Goal: Task Accomplishment & Management: Manage account settings

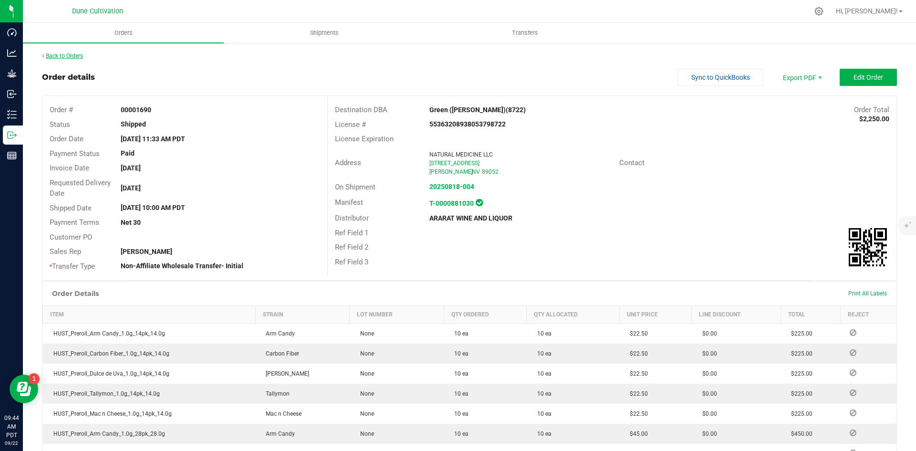
click at [69, 57] on link "Back to Orders" at bounding box center [62, 55] width 41 height 7
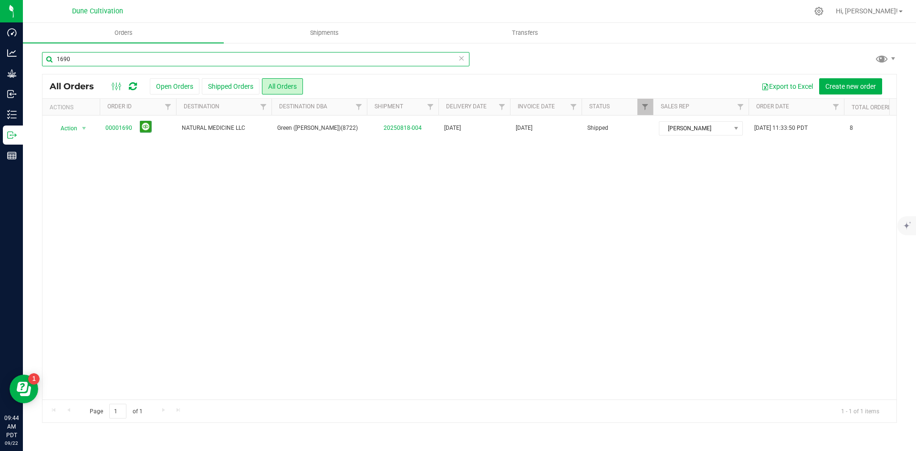
click at [151, 62] on input "1690" at bounding box center [255, 59] width 427 height 14
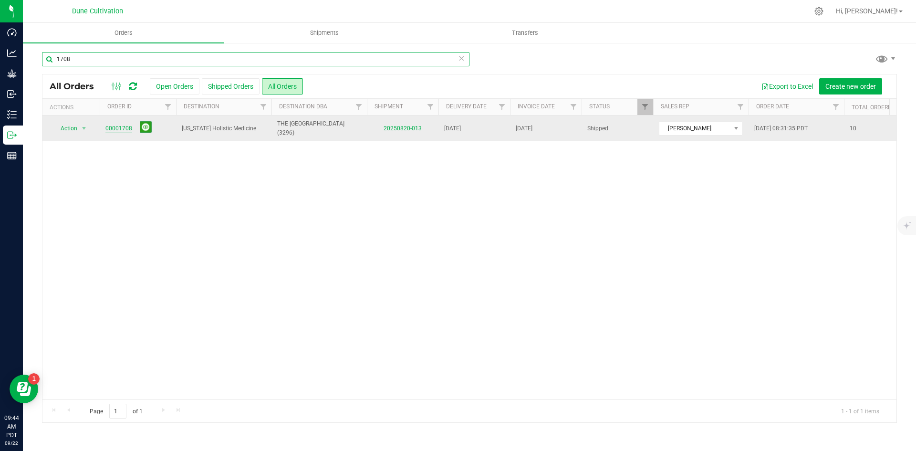
type input "1708"
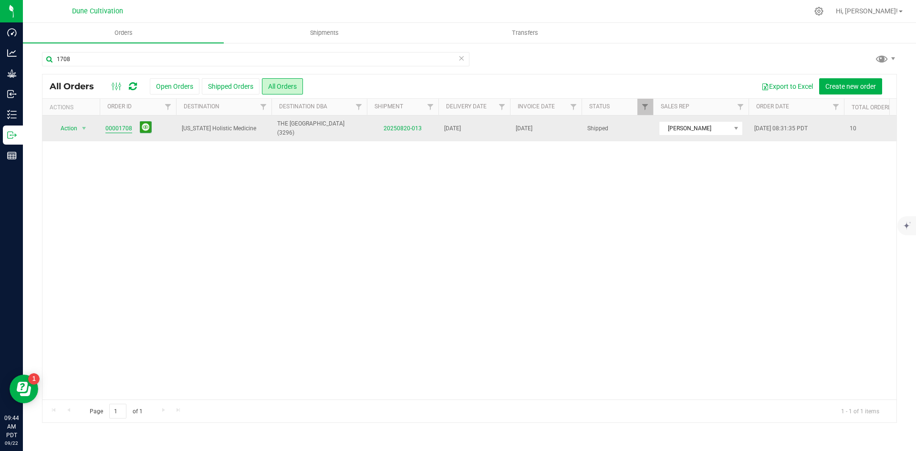
click at [116, 127] on link "00001708" at bounding box center [118, 128] width 27 height 9
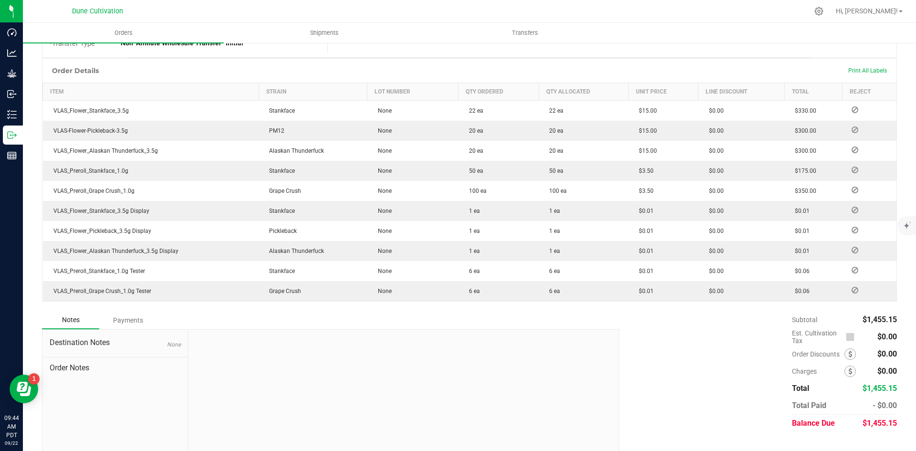
scroll to position [239, 0]
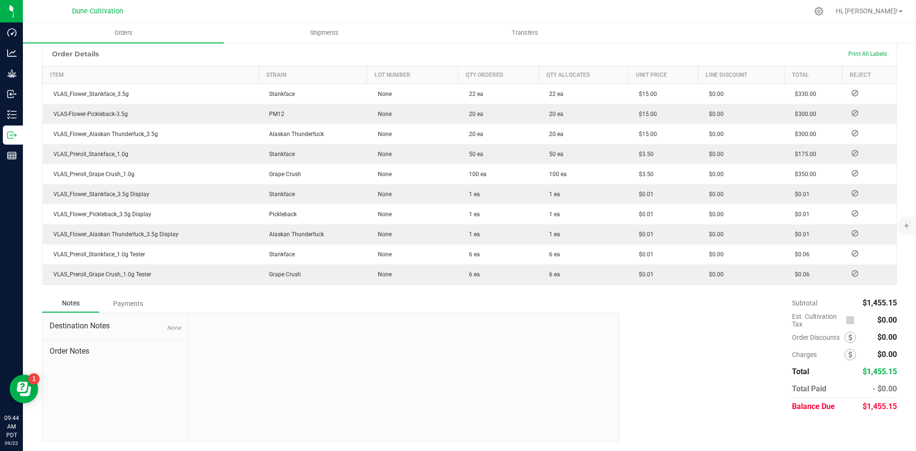
click at [866, 410] on span "$1,455.15" at bounding box center [879, 406] width 34 height 9
copy span "1,455.15"
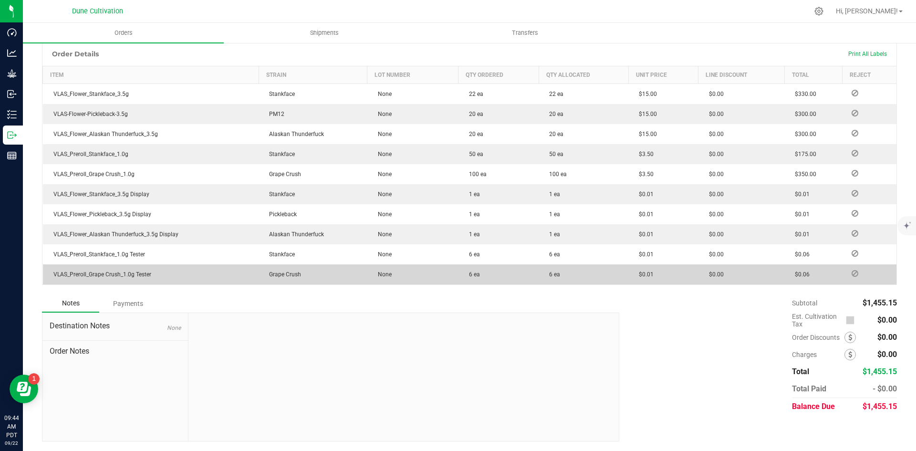
click at [122, 307] on div "Payments" at bounding box center [127, 303] width 57 height 17
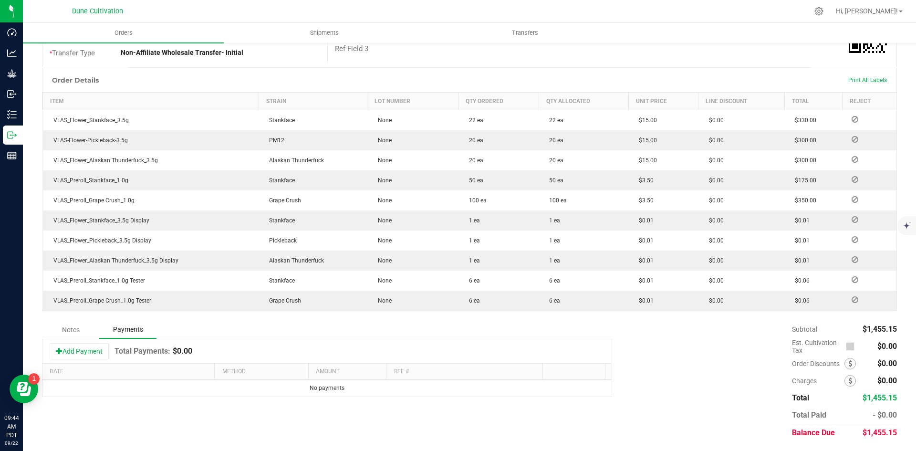
scroll to position [213, 0]
click at [84, 357] on button "Add Payment" at bounding box center [79, 351] width 59 height 16
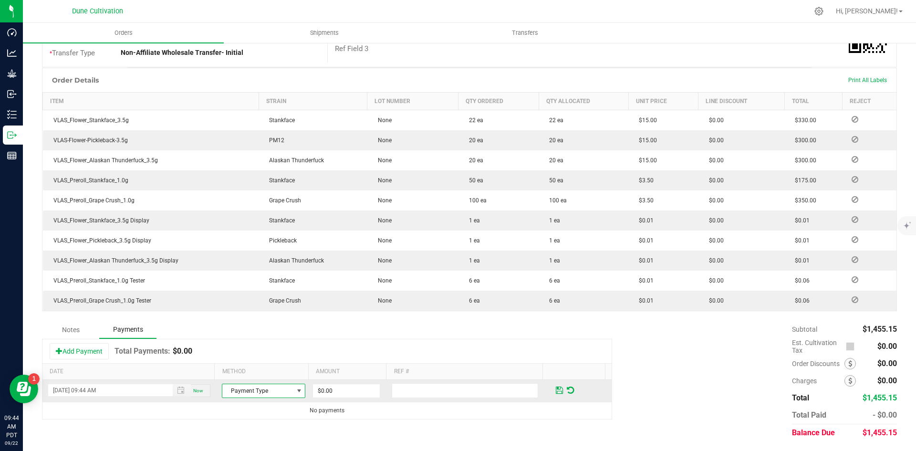
click at [280, 390] on span "Payment Type" at bounding box center [257, 390] width 71 height 13
click at [273, 361] on li "ACH & Bank Transfer" at bounding box center [259, 360] width 81 height 13
click at [325, 384] on input "0" at bounding box center [346, 390] width 67 height 13
paste input "1455.15"
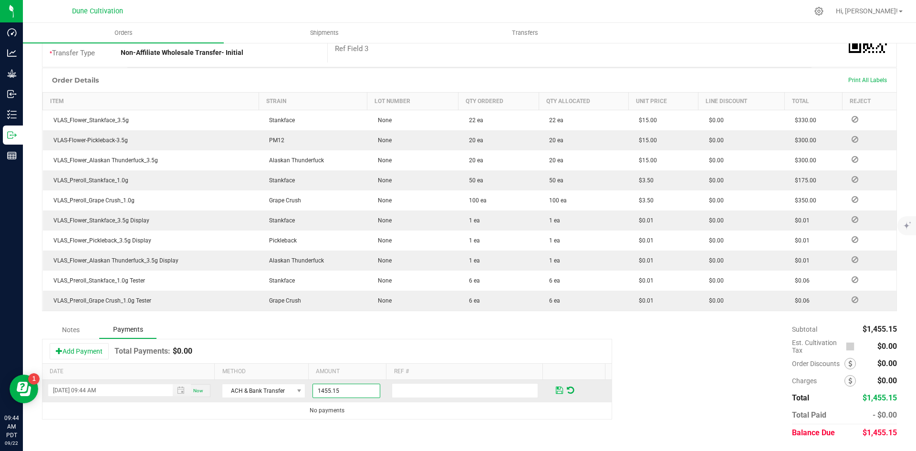
type input "$1,455.15"
click at [556, 392] on span at bounding box center [559, 390] width 7 height 9
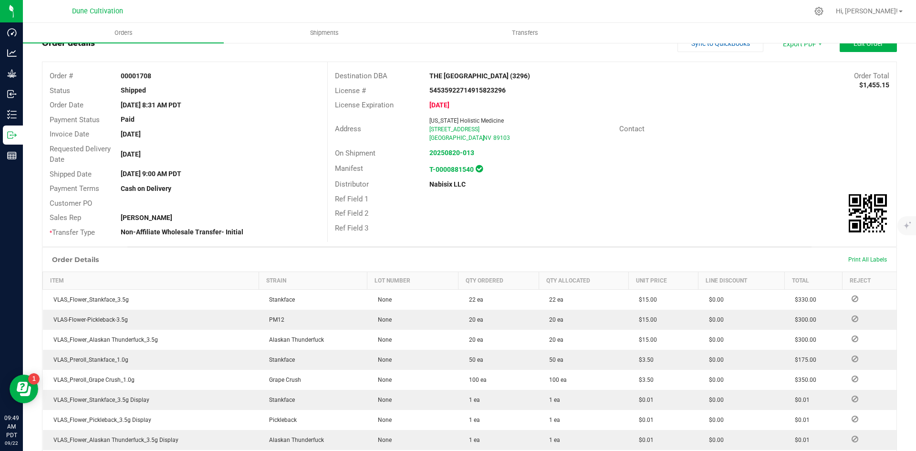
scroll to position [0, 0]
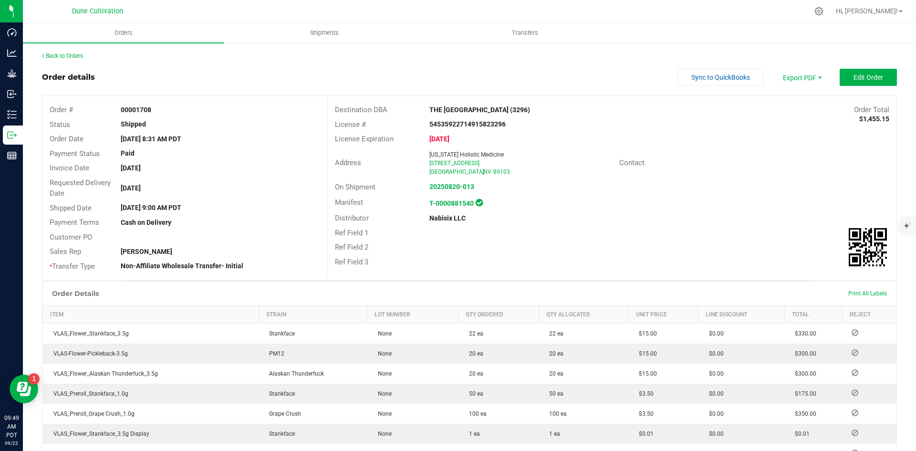
click at [87, 52] on div "Back to Orders" at bounding box center [469, 56] width 855 height 9
click at [75, 51] on div "Back to Orders Order details Sync to QuickBooks Export PDF Edit Order Order # 0…" at bounding box center [469, 353] width 893 height 622
click at [77, 54] on link "Back to Orders" at bounding box center [62, 55] width 41 height 7
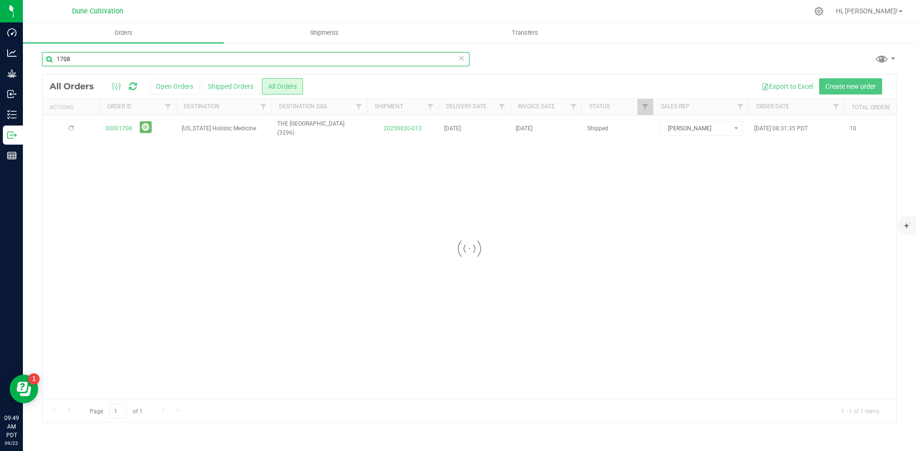
click at [128, 65] on input "1708" at bounding box center [255, 59] width 427 height 14
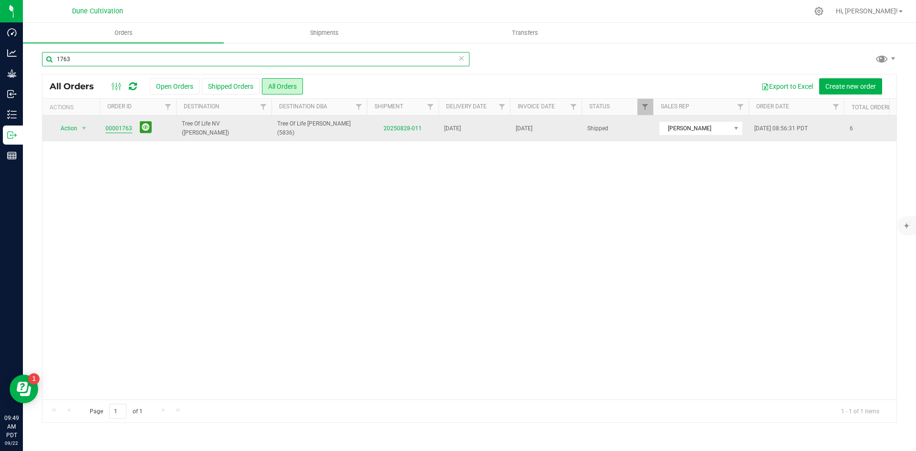
type input "1763"
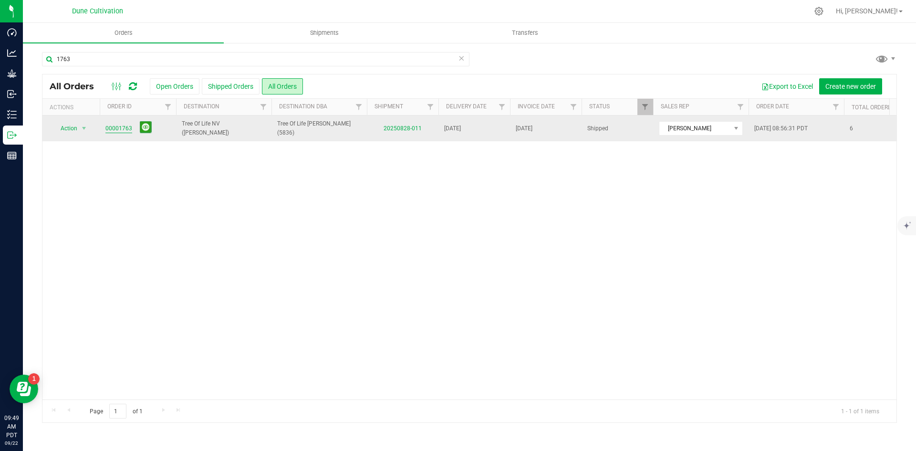
click at [113, 131] on link "00001763" at bounding box center [118, 128] width 27 height 9
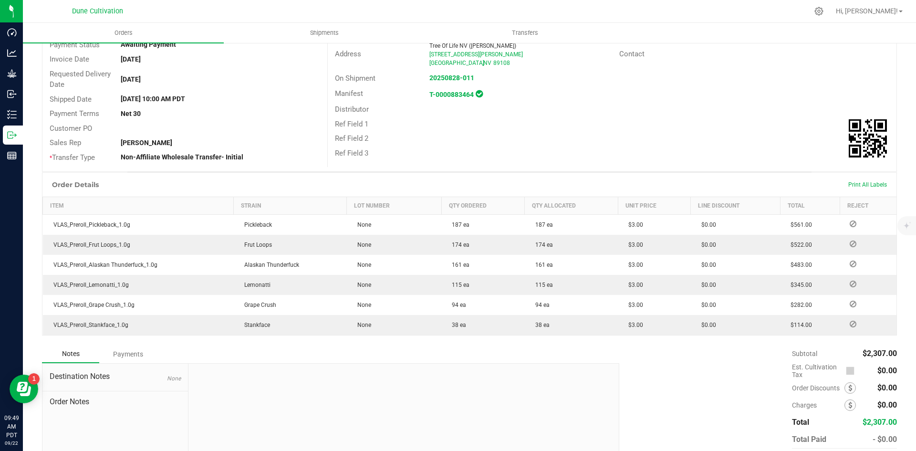
scroll to position [159, 0]
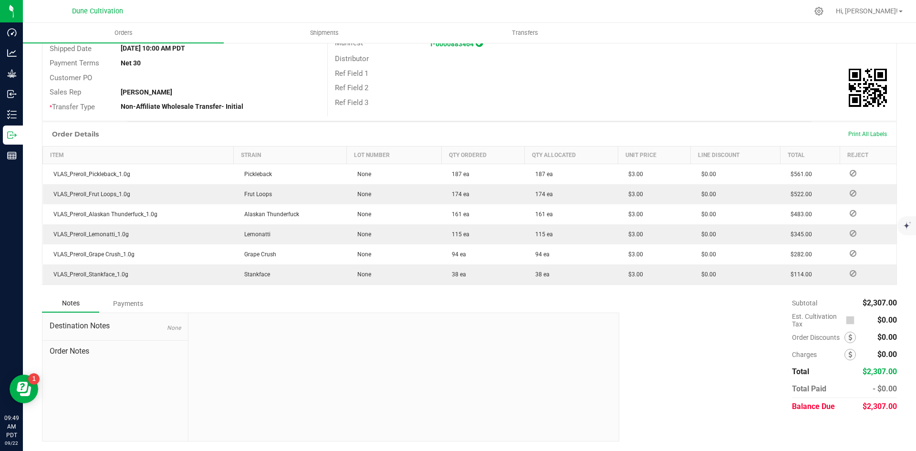
click at [866, 412] on div "$2,307.00" at bounding box center [879, 406] width 35 height 17
click at [866, 411] on div "$2,307.00" at bounding box center [879, 406] width 35 height 17
click at [870, 406] on span "$2,307.00" at bounding box center [879, 406] width 34 height 9
copy span "2,307.00"
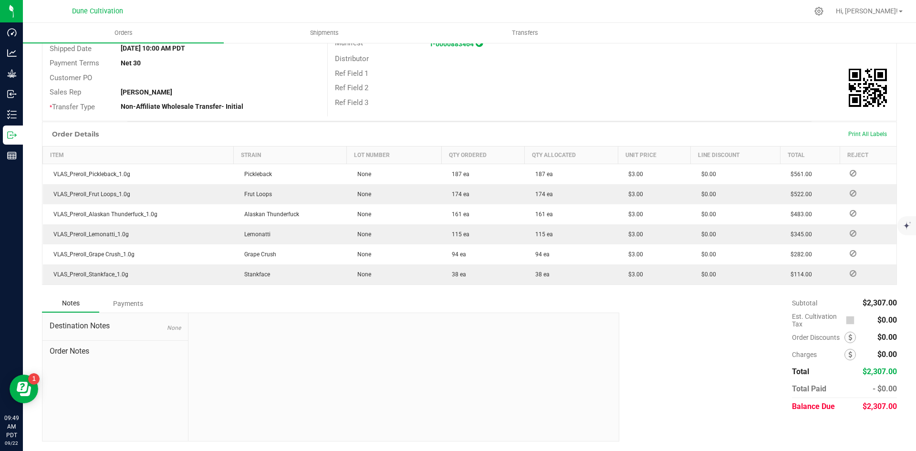
click at [140, 310] on div "Payments" at bounding box center [127, 303] width 57 height 17
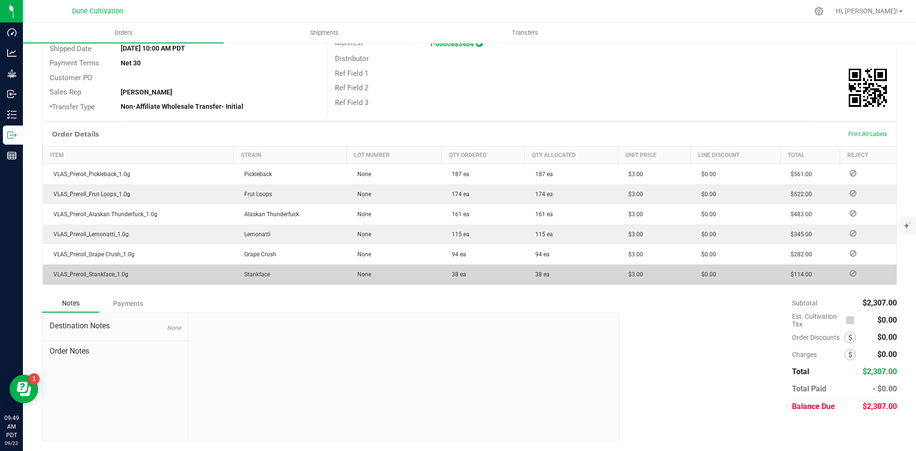
scroll to position [133, 0]
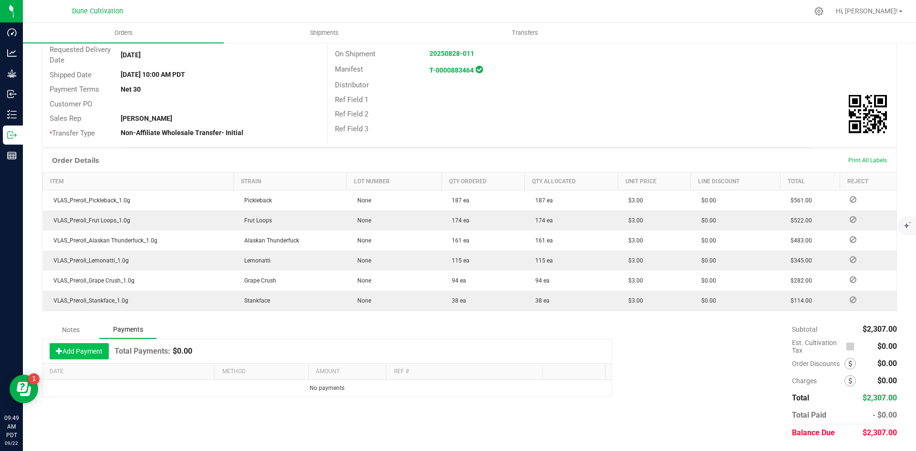
click at [82, 348] on button "Add Payment" at bounding box center [79, 351] width 59 height 16
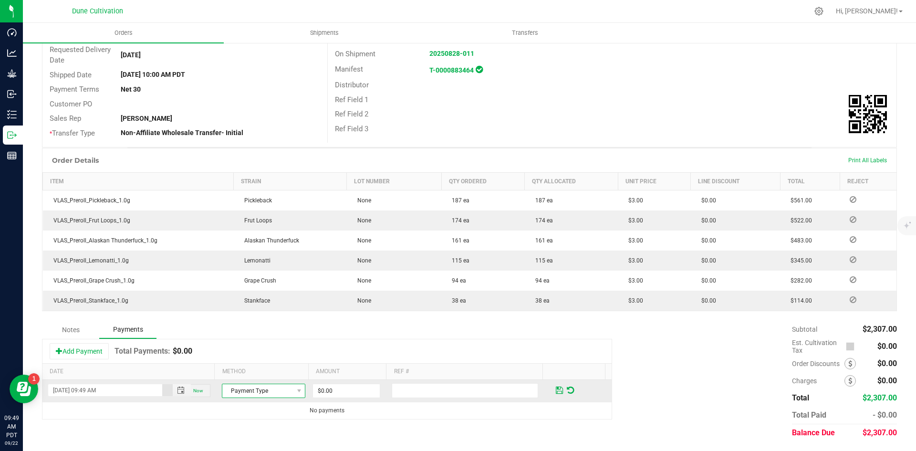
click at [252, 390] on span "Payment Type" at bounding box center [257, 390] width 71 height 13
click at [261, 363] on li "ACH & Bank Transfer" at bounding box center [259, 360] width 81 height 13
click at [320, 386] on input "0" at bounding box center [346, 390] width 67 height 13
paste input "2307"
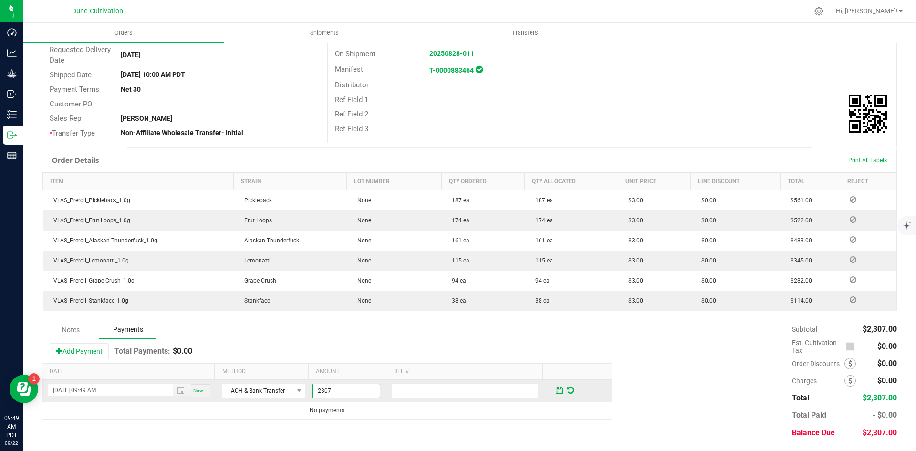
type input "$2,307.00"
click at [548, 388] on td at bounding box center [579, 391] width 63 height 22
click at [556, 390] on span at bounding box center [559, 390] width 7 height 9
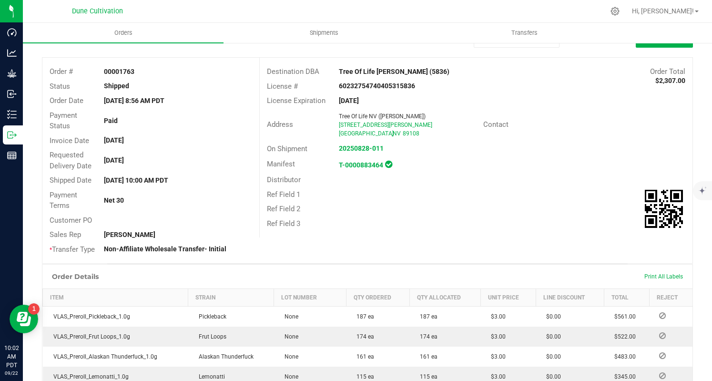
scroll to position [0, 0]
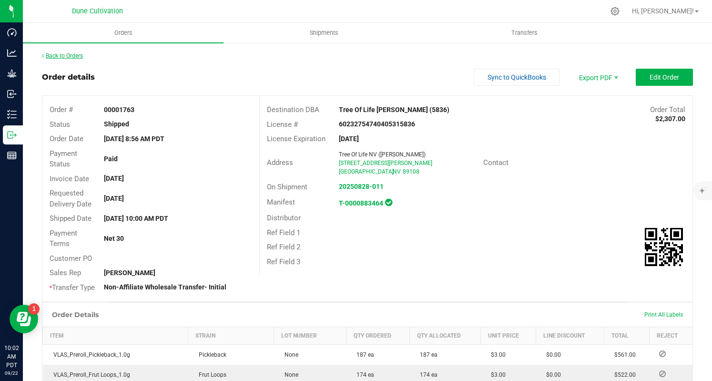
click at [75, 54] on link "Back to Orders" at bounding box center [62, 55] width 41 height 7
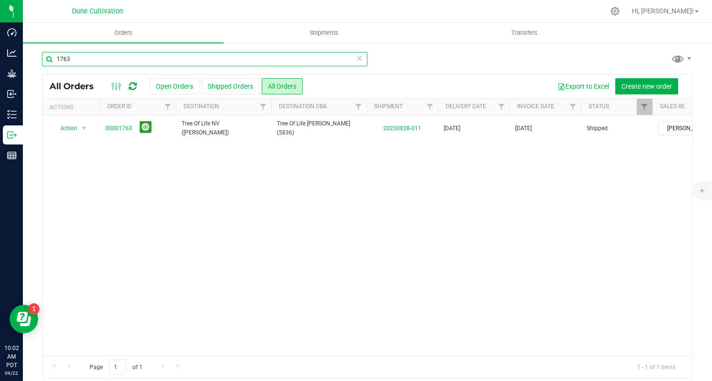
click at [277, 56] on input "1763" at bounding box center [205, 59] width 326 height 14
paste input "00001787"
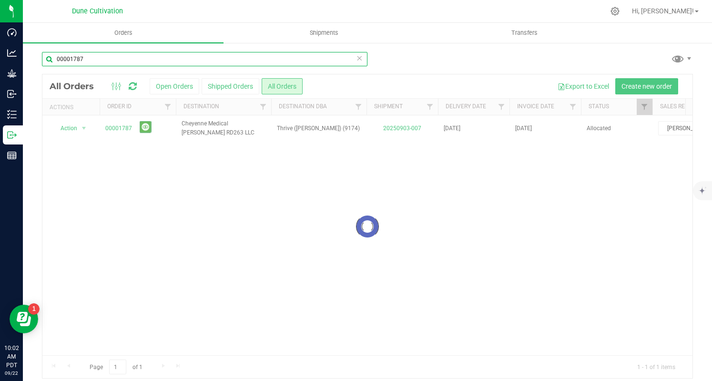
type input "00001787"
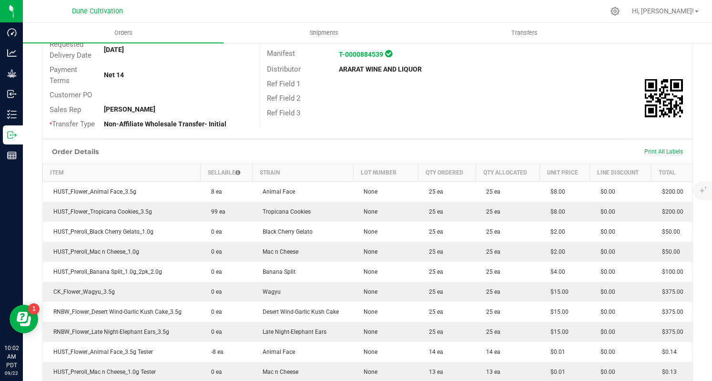
scroll to position [345, 0]
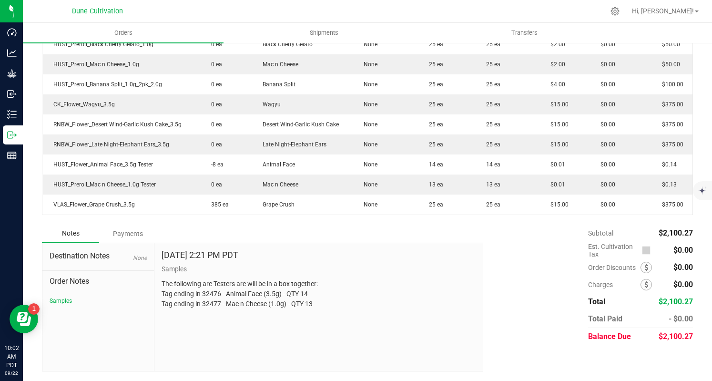
click at [667, 341] on div "$2,100.27" at bounding box center [676, 336] width 35 height 17
copy span "2,100.27"
click at [106, 231] on div "Payments" at bounding box center [127, 233] width 57 height 17
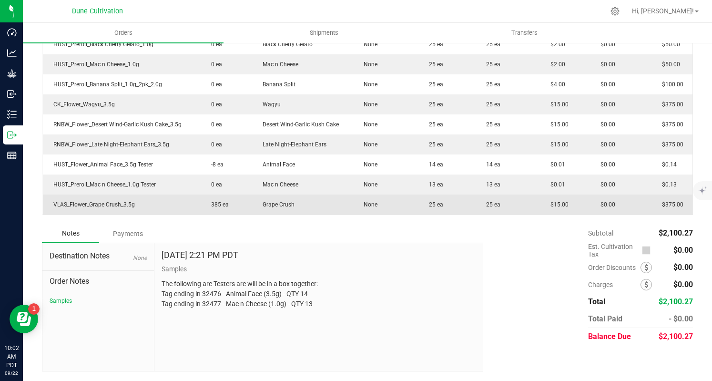
scroll to position [319, 0]
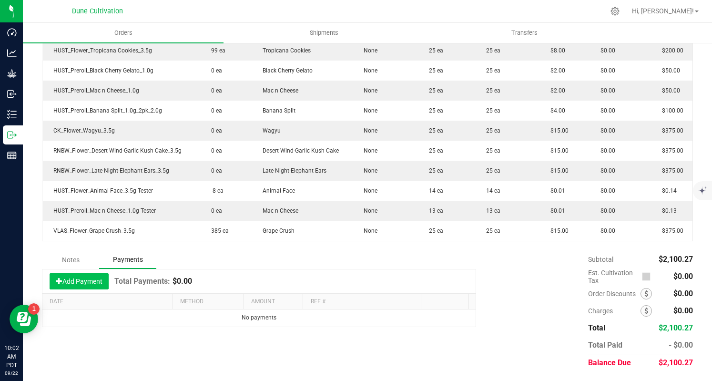
click at [88, 276] on button "Add Payment" at bounding box center [79, 281] width 59 height 16
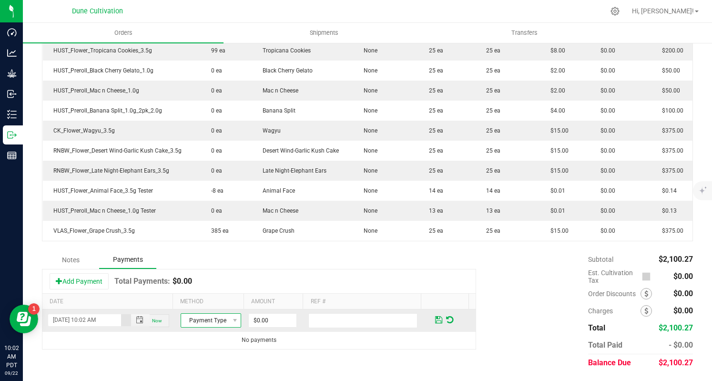
click at [204, 318] on span "Payment Type" at bounding box center [205, 320] width 48 height 13
click at [201, 306] on li "Check" at bounding box center [206, 305] width 58 height 13
click at [250, 322] on input "0" at bounding box center [273, 320] width 48 height 13
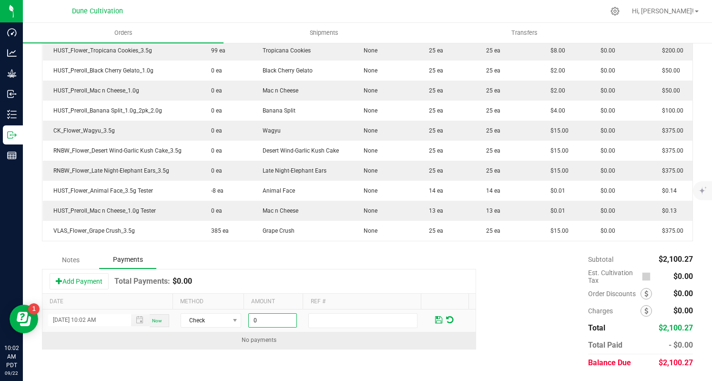
paste input "2100.27"
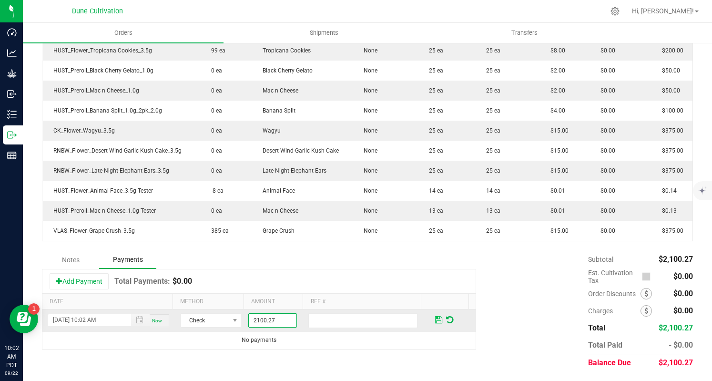
type input "$2,100.27"
click at [435, 319] on span at bounding box center [438, 320] width 7 height 9
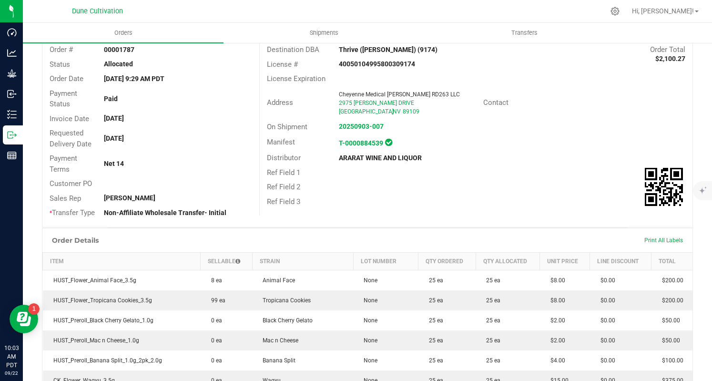
scroll to position [0, 0]
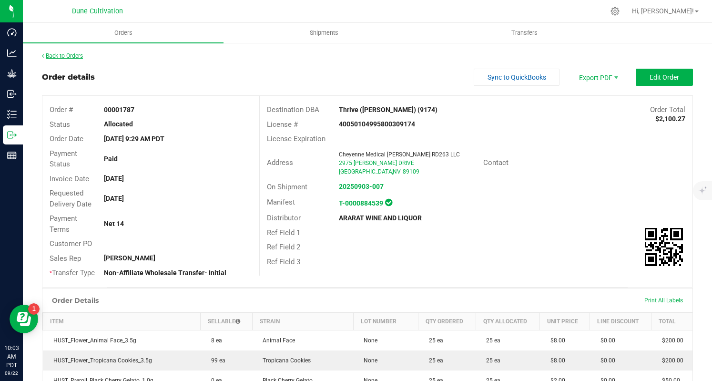
click at [77, 53] on link "Back to Orders" at bounding box center [62, 55] width 41 height 7
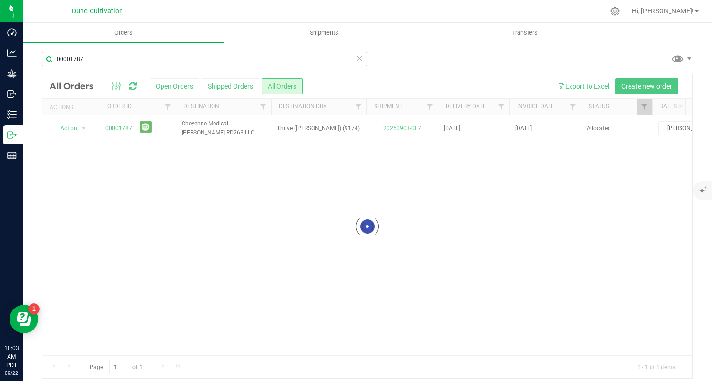
click at [196, 64] on input "00001787" at bounding box center [205, 59] width 326 height 14
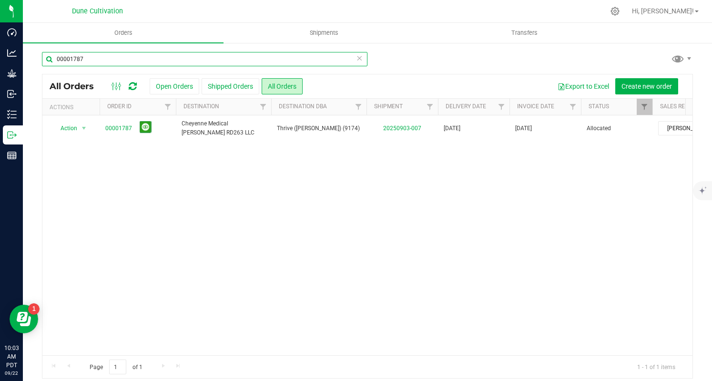
paste input "9"
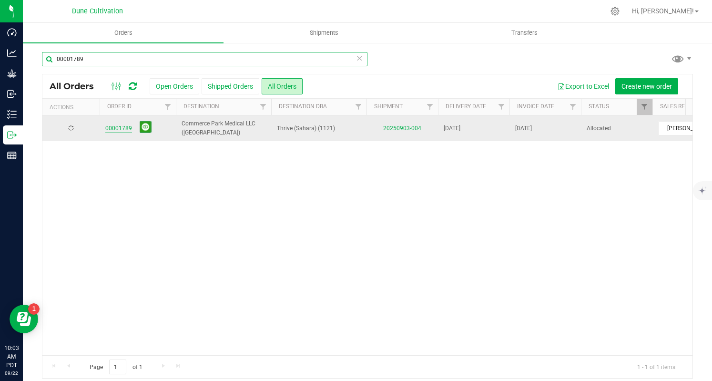
type input "00001789"
click at [117, 129] on link "00001789" at bounding box center [118, 128] width 27 height 9
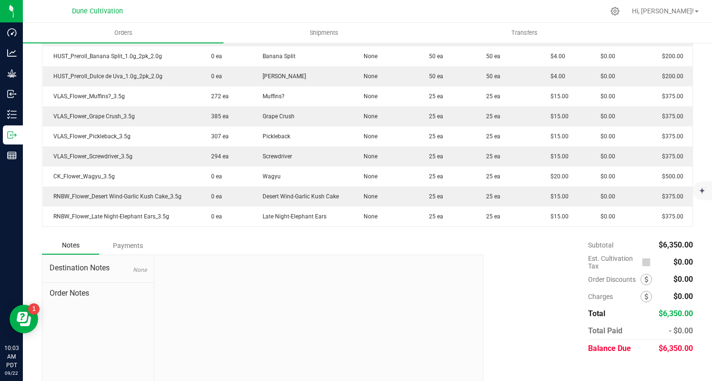
scroll to position [425, 0]
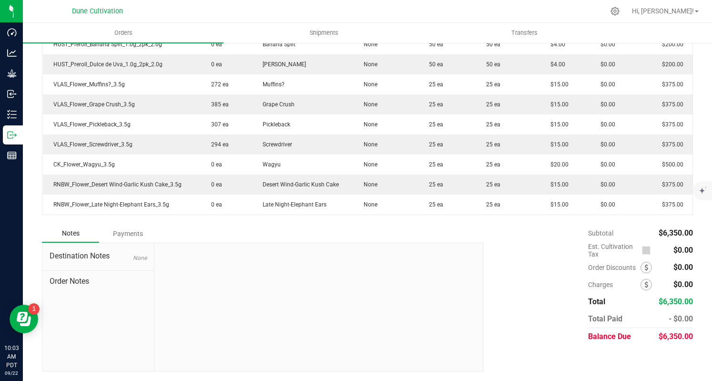
click at [674, 340] on span "$6,350.00" at bounding box center [676, 336] width 34 height 9
click at [674, 339] on span "$6,350.00" at bounding box center [676, 336] width 34 height 9
copy span "6,350.00"
click at [109, 237] on div "Payments" at bounding box center [127, 233] width 57 height 17
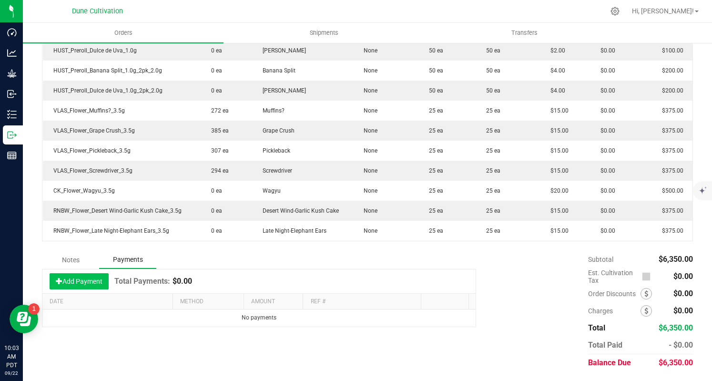
click at [84, 279] on button "Add Payment" at bounding box center [79, 281] width 59 height 16
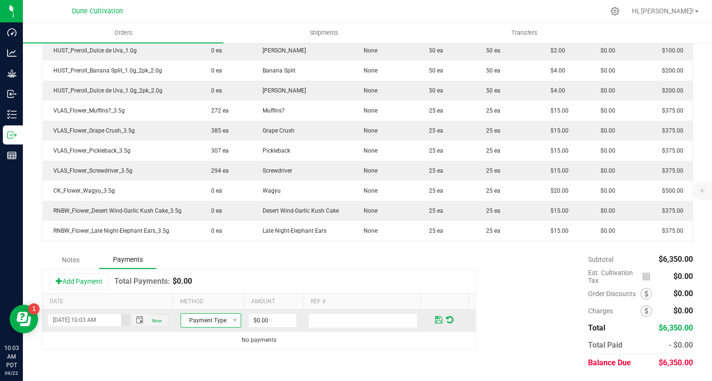
click at [188, 323] on span "Payment Type" at bounding box center [205, 320] width 48 height 13
click at [215, 307] on li "Check" at bounding box center [206, 305] width 58 height 13
click at [274, 324] on input "0" at bounding box center [273, 320] width 48 height 13
paste input "635"
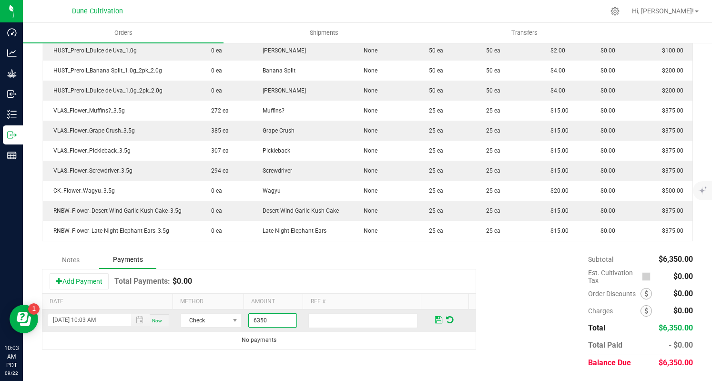
type input "$6,350.00"
click at [435, 319] on span at bounding box center [438, 320] width 7 height 9
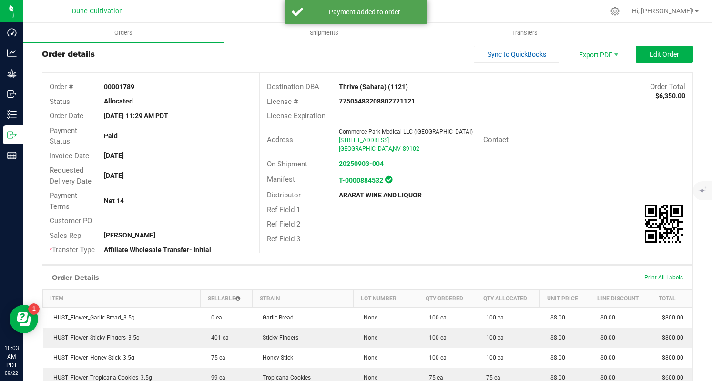
scroll to position [0, 0]
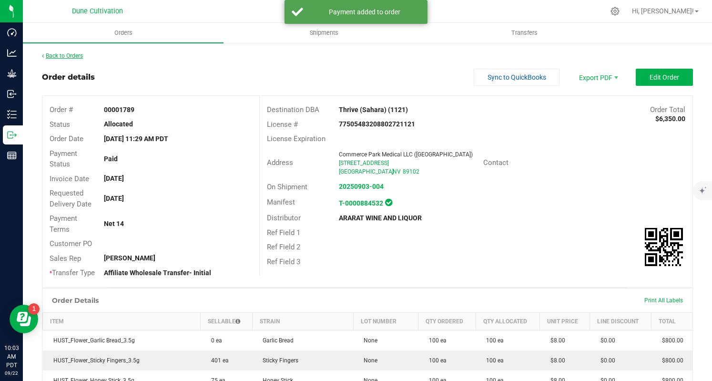
click at [76, 52] on link "Back to Orders" at bounding box center [62, 55] width 41 height 7
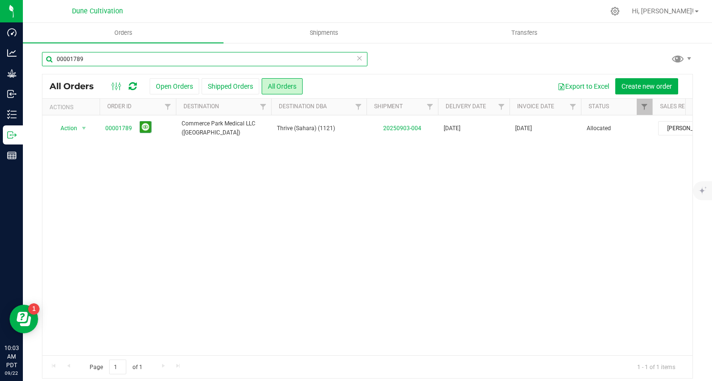
click at [170, 62] on input "00001789" at bounding box center [205, 59] width 326 height 14
paste input "94"
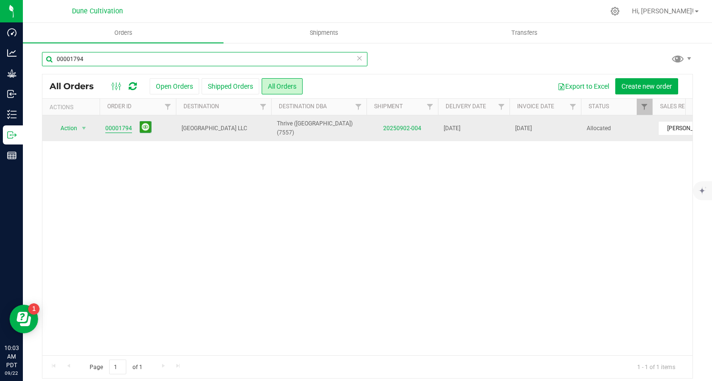
type input "00001794"
click at [119, 127] on link "00001794" at bounding box center [118, 128] width 27 height 9
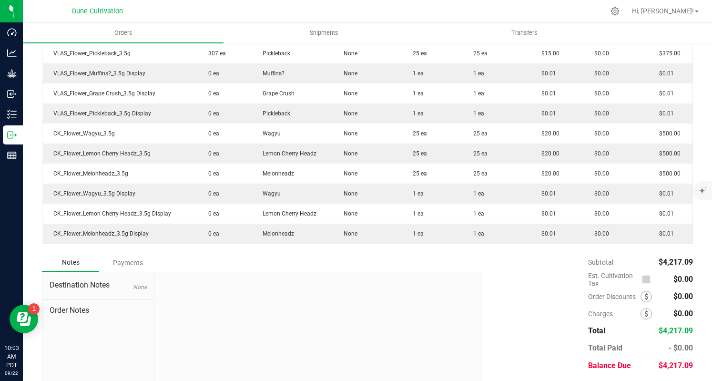
scroll to position [566, 0]
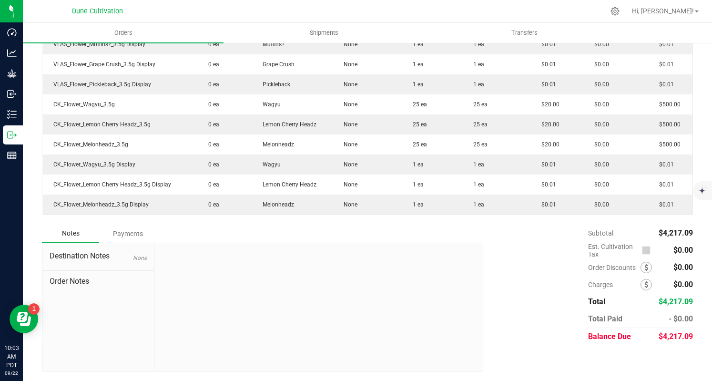
click at [664, 337] on span "$4,217.09" at bounding box center [676, 336] width 34 height 9
copy span "4,217.09"
click at [122, 237] on div "Payments" at bounding box center [127, 233] width 57 height 17
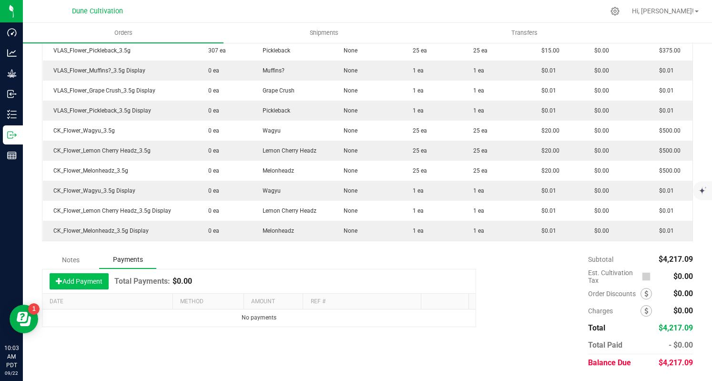
click at [99, 275] on button "Add Payment" at bounding box center [79, 281] width 59 height 16
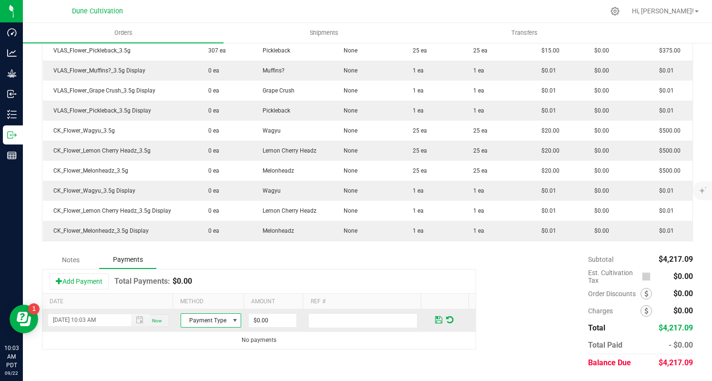
click at [206, 323] on span "Payment Type" at bounding box center [205, 320] width 48 height 13
click at [214, 306] on li "Check" at bounding box center [206, 305] width 58 height 13
click at [266, 324] on input "0" at bounding box center [273, 320] width 48 height 13
paste input "4217.09"
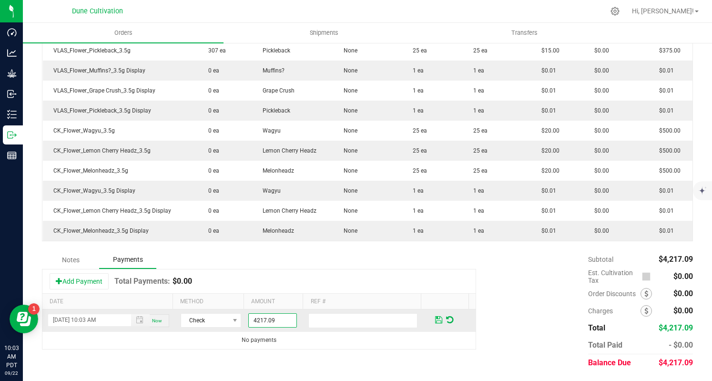
type input "$4,217.09"
click at [435, 323] on span at bounding box center [438, 320] width 7 height 9
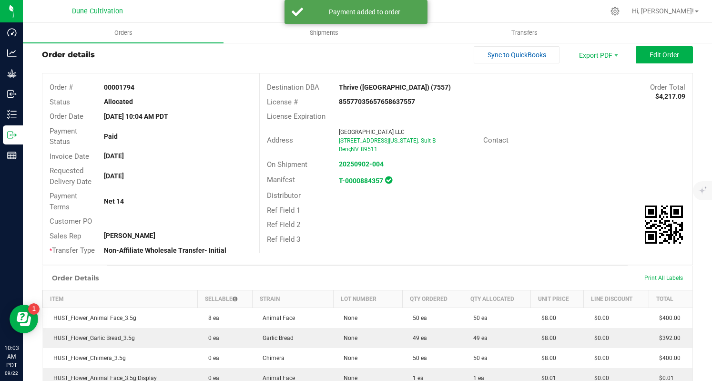
scroll to position [0, 0]
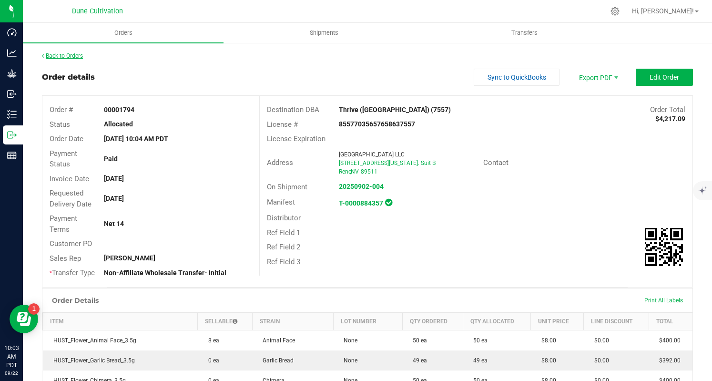
click at [61, 58] on link "Back to Orders" at bounding box center [62, 55] width 41 height 7
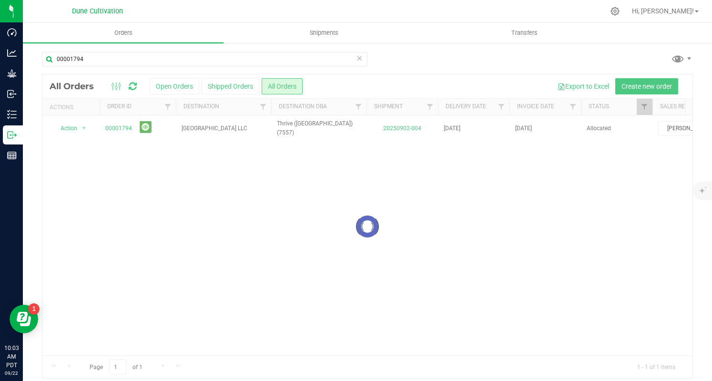
click at [202, 66] on div "00001794" at bounding box center [205, 63] width 326 height 22
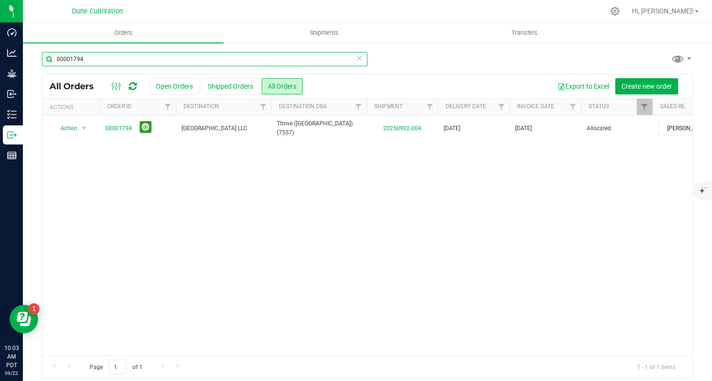
click at [199, 59] on input "00001794" at bounding box center [205, 59] width 326 height 14
paste input "78"
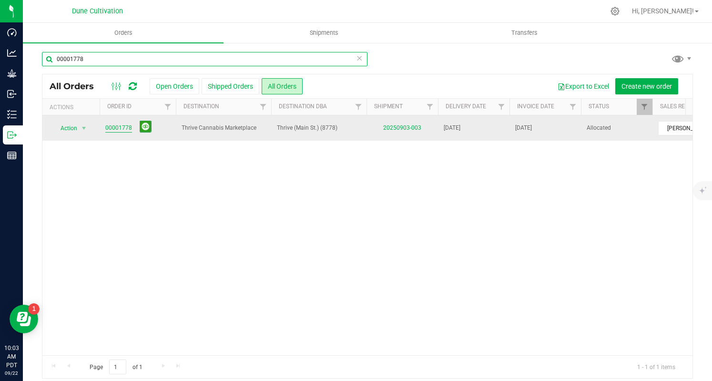
type input "00001778"
click at [126, 124] on link "00001778" at bounding box center [118, 128] width 27 height 9
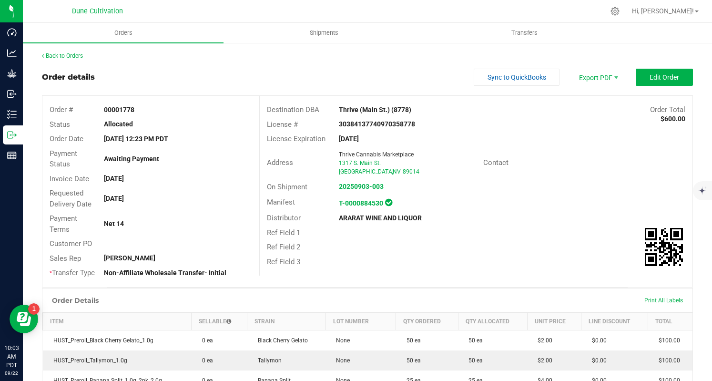
scroll to position [245, 0]
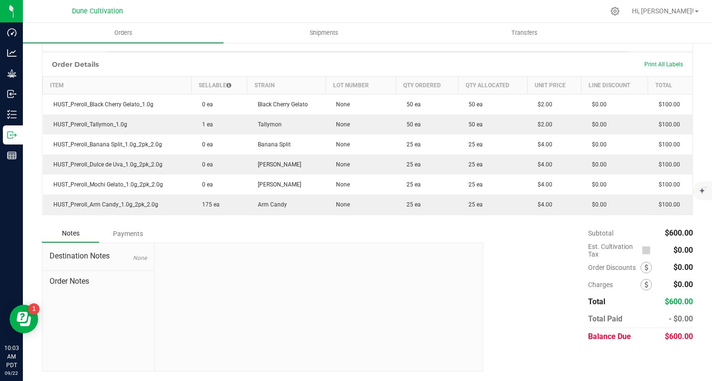
click at [676, 339] on span "$600.00" at bounding box center [679, 336] width 28 height 9
copy span "600.00"
click at [134, 228] on div "Payments" at bounding box center [127, 233] width 57 height 17
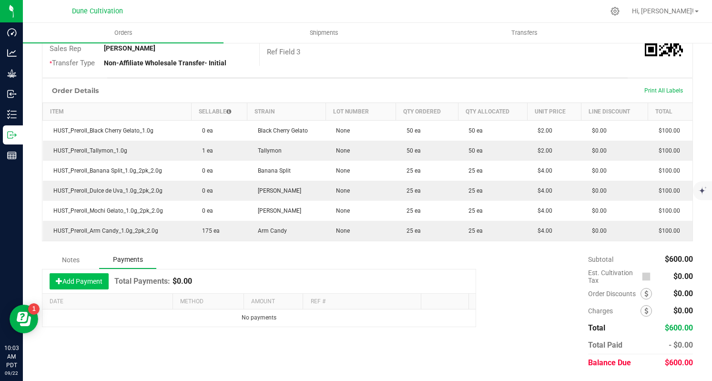
click at [65, 281] on button "Add Payment" at bounding box center [79, 281] width 59 height 16
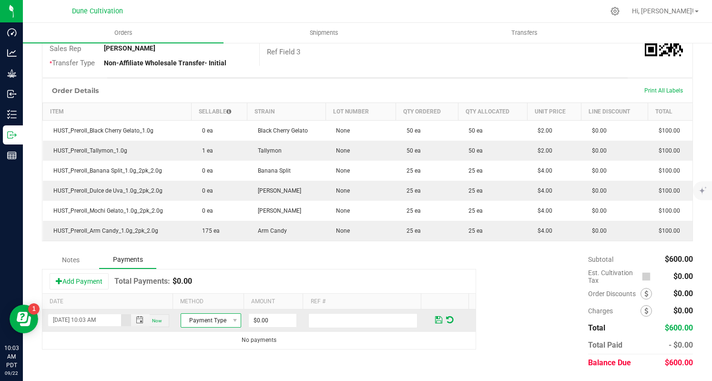
click at [181, 325] on span "Payment Type" at bounding box center [205, 320] width 48 height 13
click at [210, 305] on li "Check" at bounding box center [206, 305] width 58 height 13
click at [249, 321] on input "0" at bounding box center [273, 320] width 48 height 13
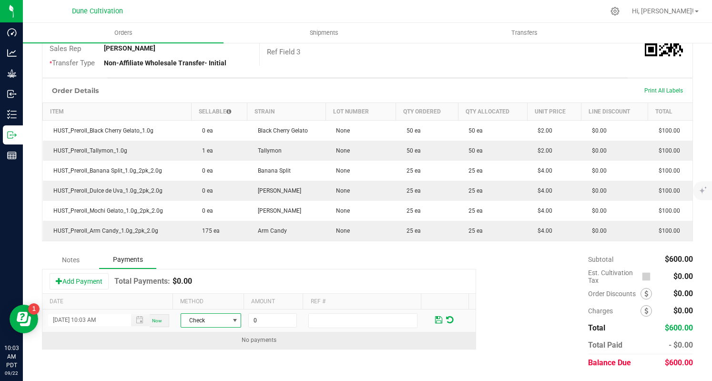
paste input "60"
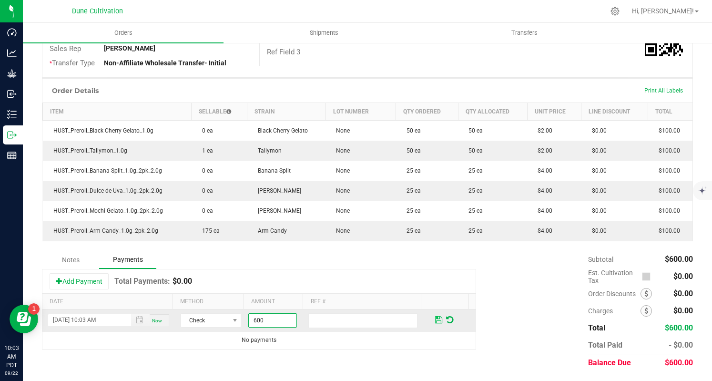
type input "$600.00"
click at [435, 316] on span at bounding box center [438, 320] width 7 height 9
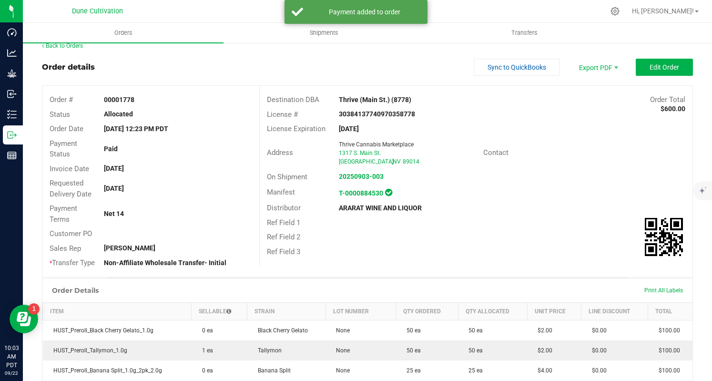
scroll to position [0, 0]
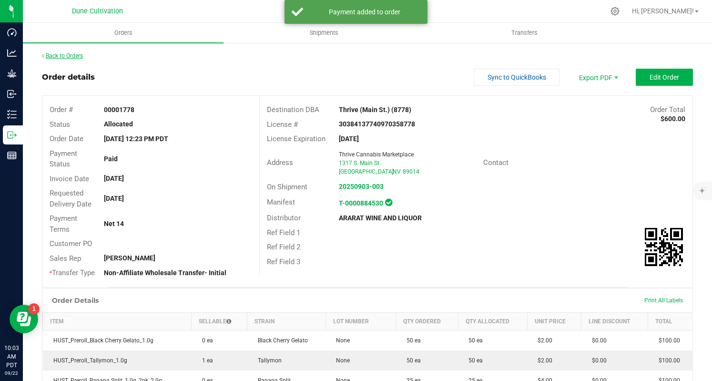
click at [67, 55] on link "Back to Orders" at bounding box center [62, 55] width 41 height 7
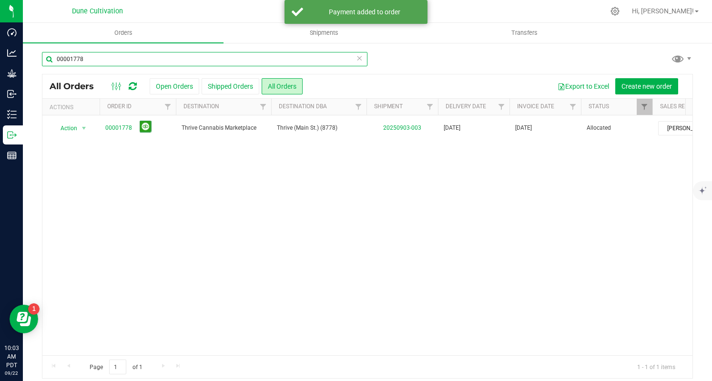
click at [172, 65] on input "00001778" at bounding box center [205, 59] width 326 height 14
paste input "7"
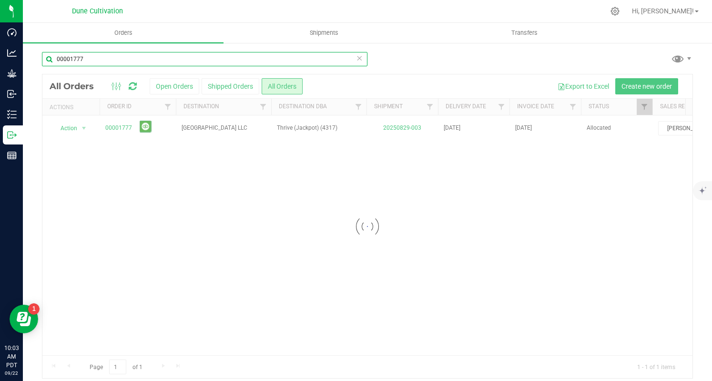
type input "00001777"
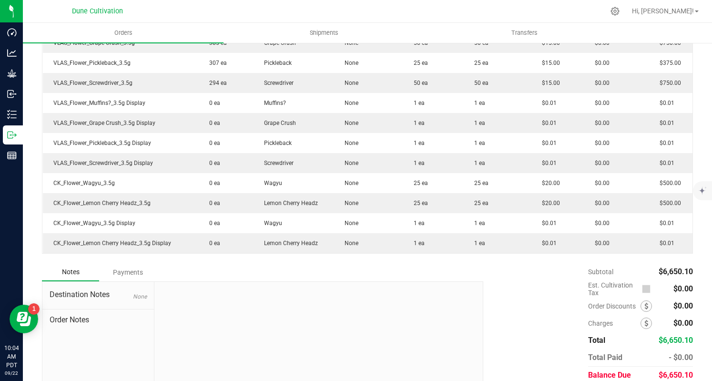
click at [664, 332] on div "$0.00" at bounding box center [676, 323] width 35 height 17
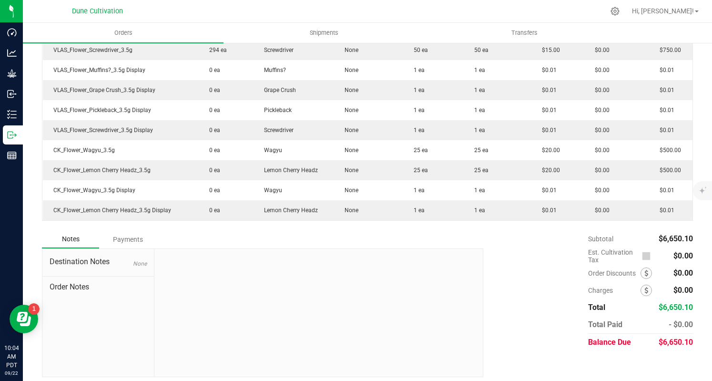
scroll to position [566, 0]
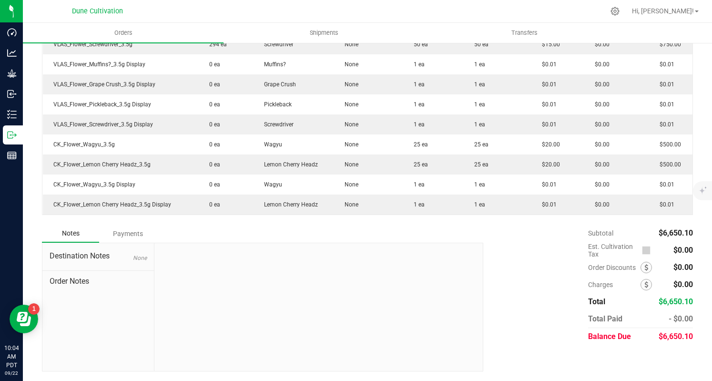
click at [662, 346] on div "Notes Payments Destination Notes None Order Notes Subtotal $6,650.10 Est. Culti…" at bounding box center [367, 298] width 651 height 147
click at [659, 336] on span "$6,650.10" at bounding box center [676, 336] width 34 height 9
click at [660, 335] on span "$6,650.10" at bounding box center [676, 336] width 34 height 9
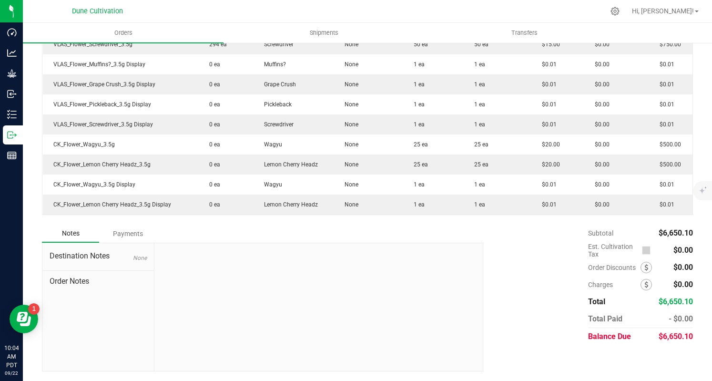
copy span "6,650.10"
click at [118, 237] on div "Payments" at bounding box center [127, 233] width 57 height 17
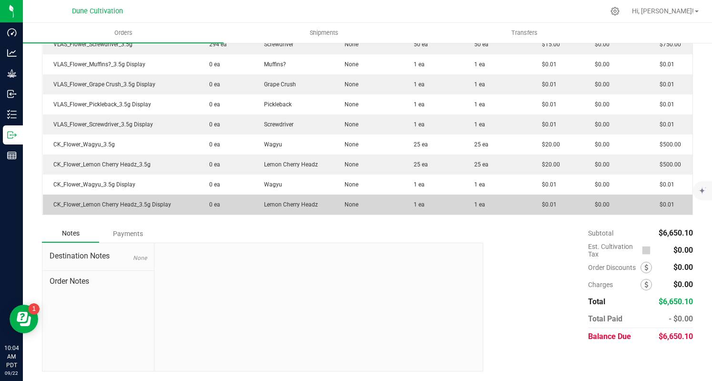
scroll to position [539, 0]
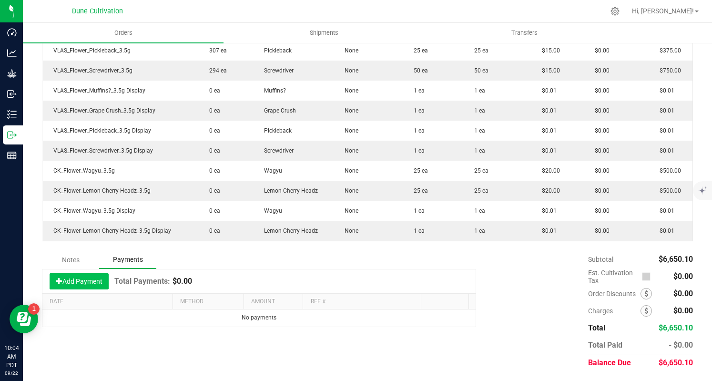
click at [82, 282] on button "Add Payment" at bounding box center [79, 281] width 59 height 16
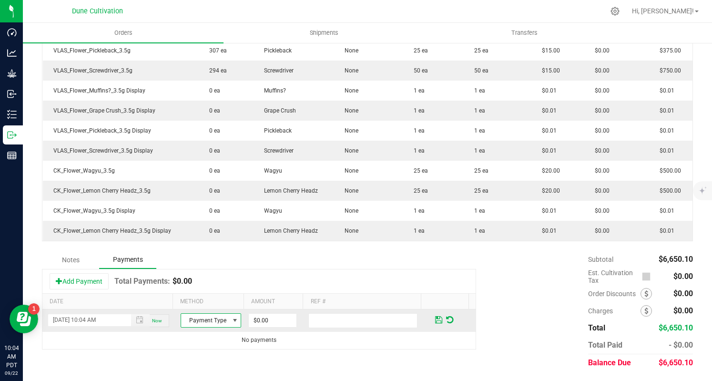
click at [200, 322] on span "Payment Type" at bounding box center [205, 320] width 48 height 13
click at [217, 301] on li "Check" at bounding box center [206, 305] width 58 height 13
click at [250, 318] on input "0" at bounding box center [273, 320] width 48 height 13
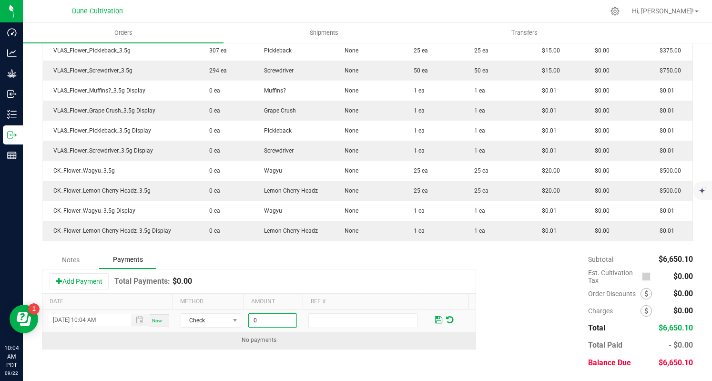
paste input "6650.1"
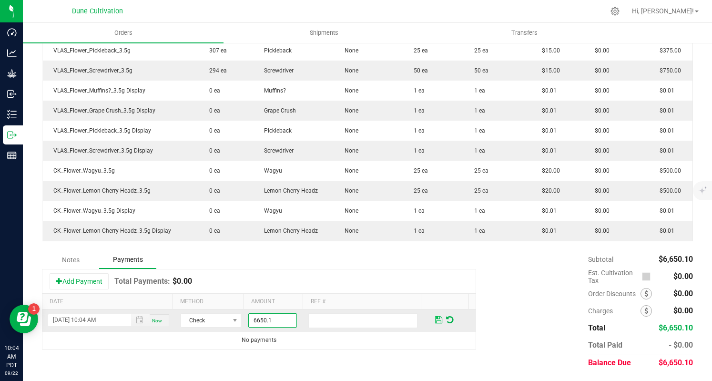
type input "$6,650.10"
click at [435, 322] on span at bounding box center [438, 320] width 7 height 9
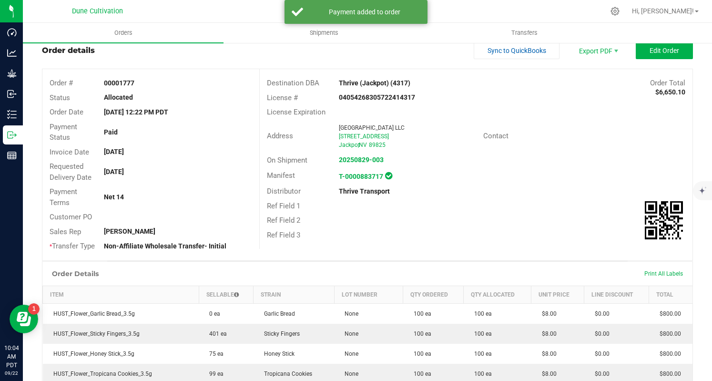
scroll to position [0, 0]
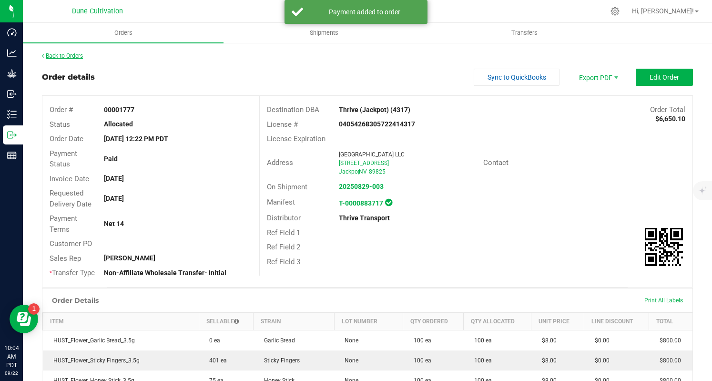
click at [77, 54] on link "Back to Orders" at bounding box center [62, 55] width 41 height 7
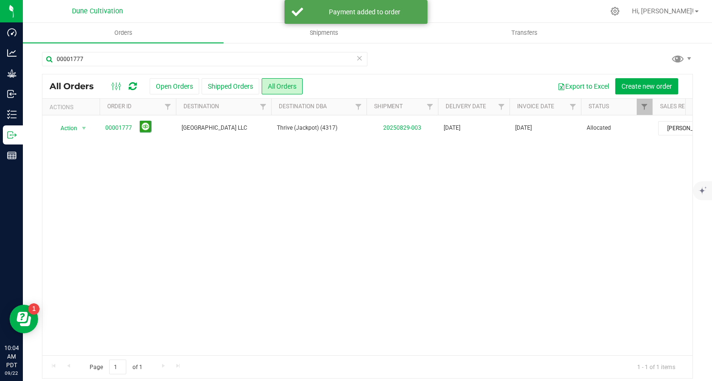
click at [138, 66] on div "00001777" at bounding box center [205, 63] width 326 height 22
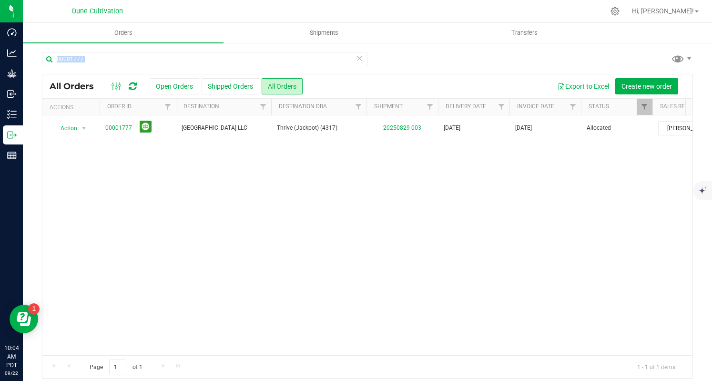
click at [138, 66] on div "00001777" at bounding box center [205, 63] width 326 height 22
click at [134, 60] on input "00001777" at bounding box center [205, 59] width 326 height 14
paste input "93"
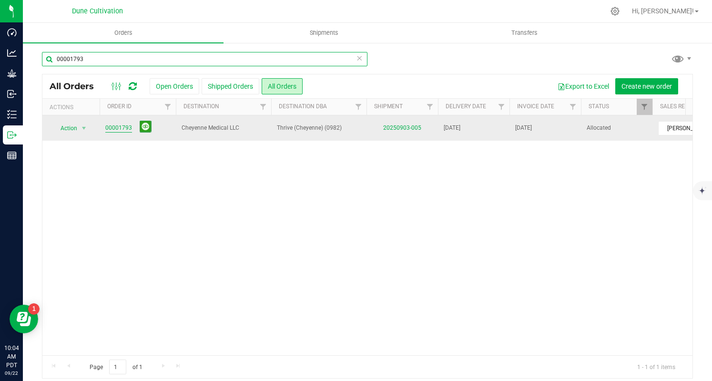
type input "00001793"
click at [126, 124] on link "00001793" at bounding box center [118, 128] width 27 height 9
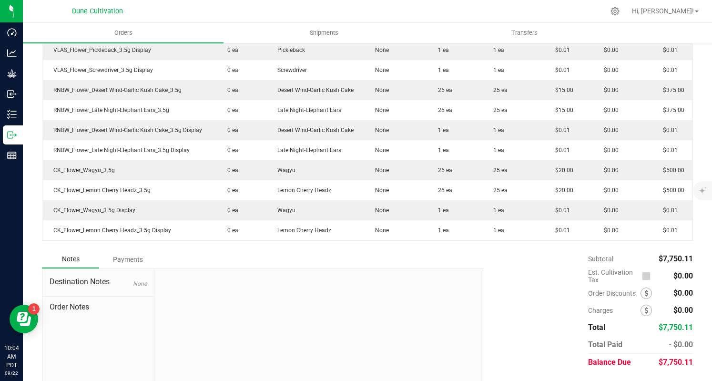
scroll to position [666, 0]
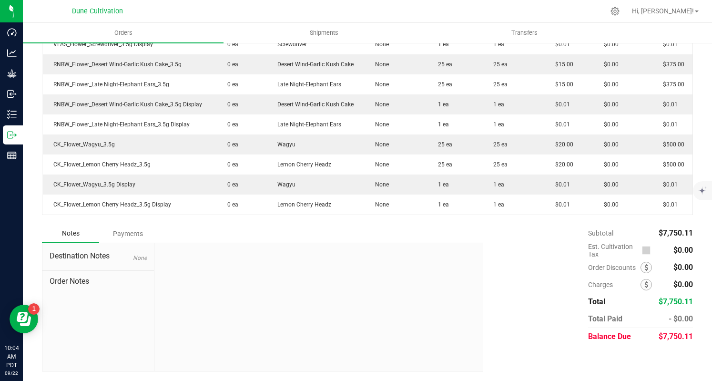
click at [659, 334] on span "$7,750.11" at bounding box center [676, 336] width 34 height 9
copy span "7,750.11"
click at [112, 235] on div "Payments" at bounding box center [127, 233] width 57 height 17
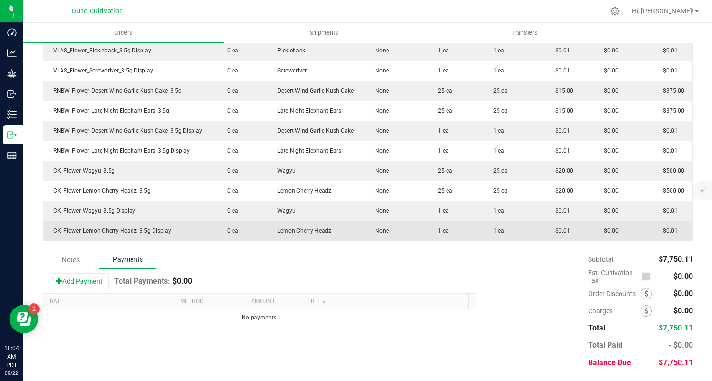
scroll to position [639, 0]
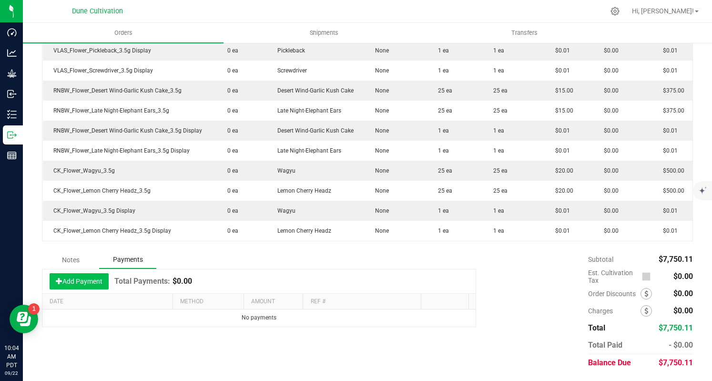
click at [64, 278] on button "Add Payment" at bounding box center [79, 281] width 59 height 16
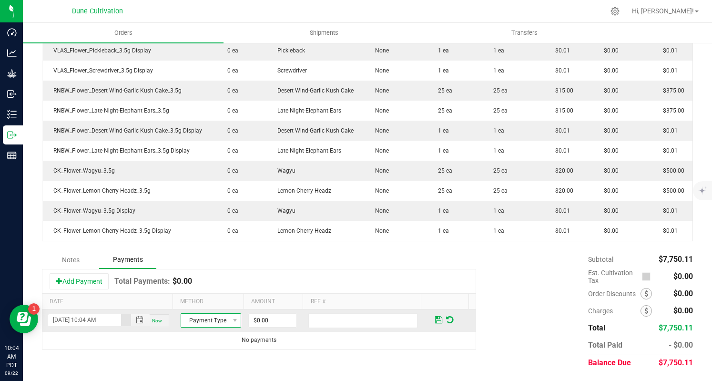
click at [202, 314] on span "Payment Type" at bounding box center [205, 320] width 48 height 13
click at [209, 312] on div "Cash ACH & Bank Transfer Check" at bounding box center [206, 281] width 59 height 68
drag, startPoint x: 217, startPoint y: 307, endPoint x: 240, endPoint y: 316, distance: 25.7
click at [217, 307] on li "Check" at bounding box center [206, 305] width 58 height 13
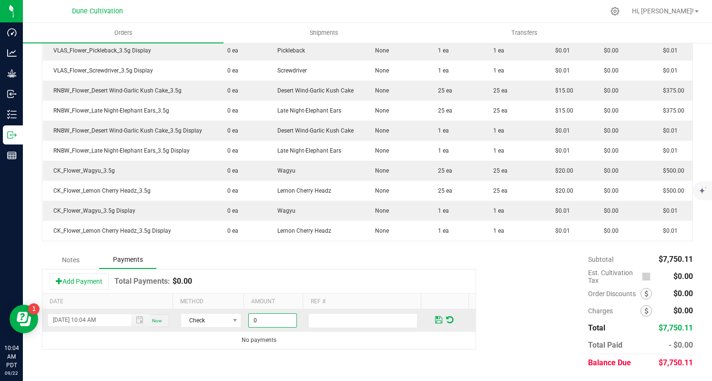
click at [257, 327] on input "0" at bounding box center [273, 320] width 48 height 13
paste input "7750.11"
type input "$7,750.11"
click at [435, 316] on span at bounding box center [438, 320] width 7 height 9
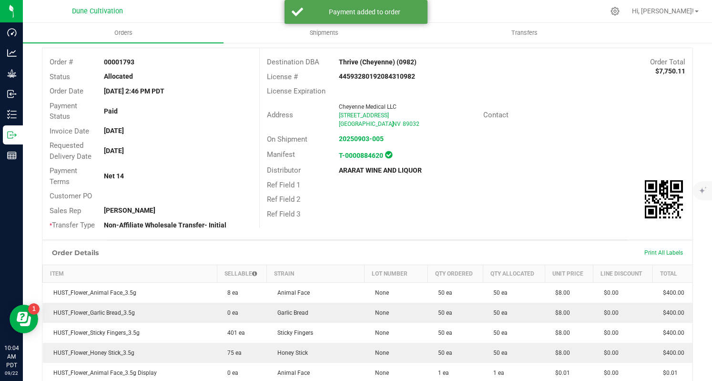
scroll to position [0, 0]
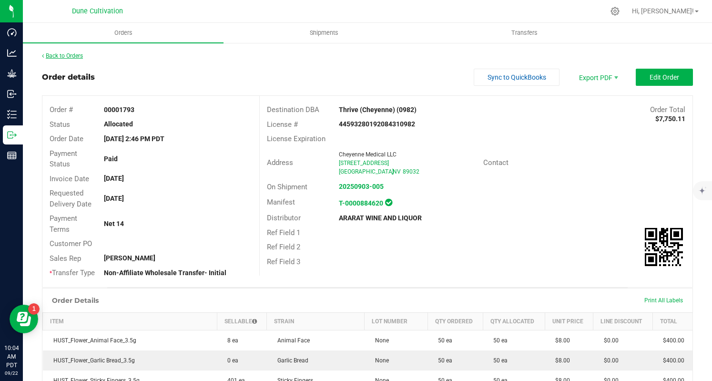
click at [66, 55] on link "Back to Orders" at bounding box center [62, 55] width 41 height 7
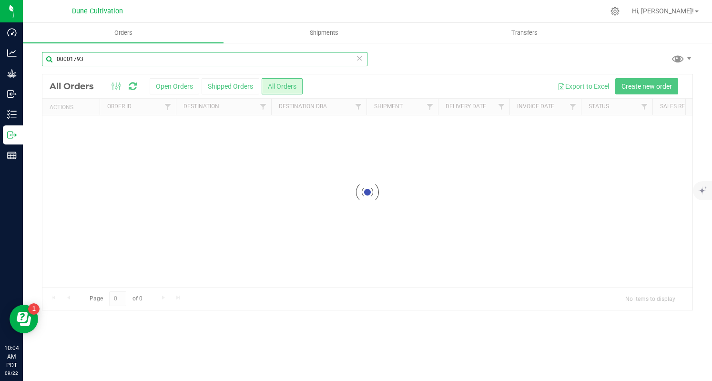
click at [243, 64] on input "00001793" at bounding box center [205, 59] width 326 height 14
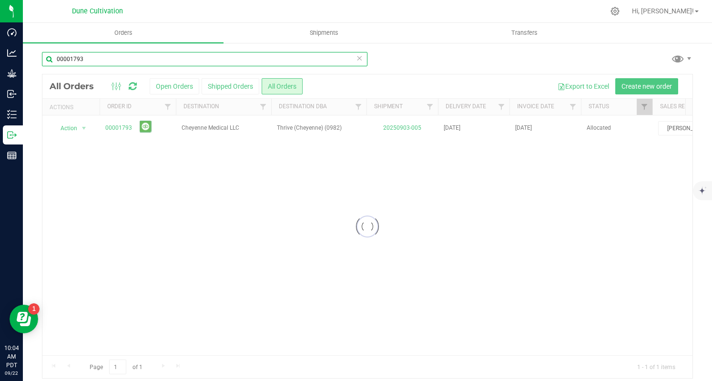
click at [243, 64] on input "00001793" at bounding box center [205, 59] width 326 height 14
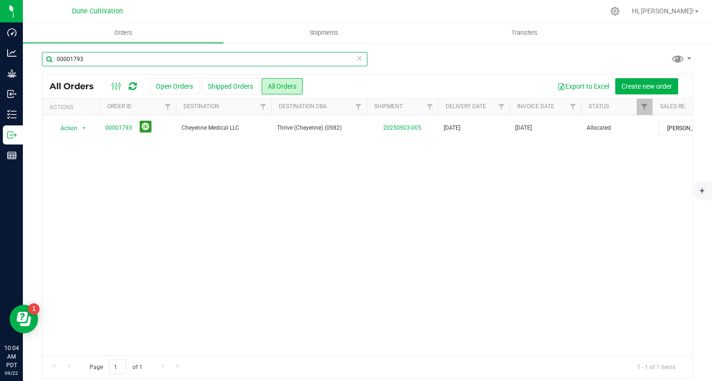
paste input "5"
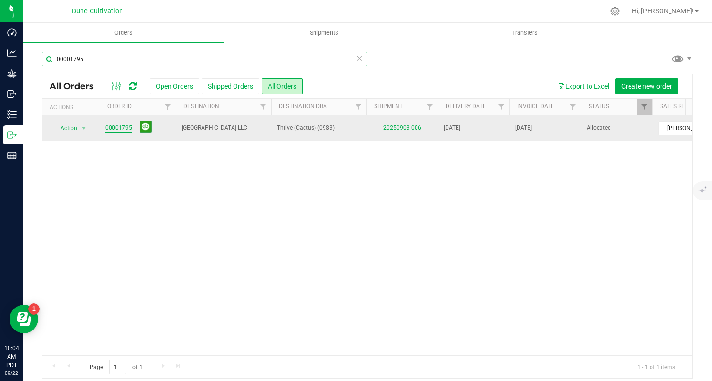
type input "00001795"
click at [109, 127] on link "00001795" at bounding box center [118, 128] width 27 height 9
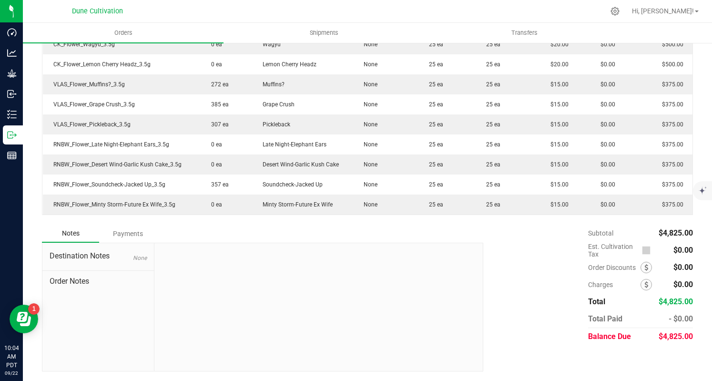
scroll to position [365, 0]
click at [670, 338] on span "$4,825.00" at bounding box center [676, 336] width 34 height 9
copy span "4,825.00"
click at [112, 237] on div "Payments" at bounding box center [127, 233] width 57 height 17
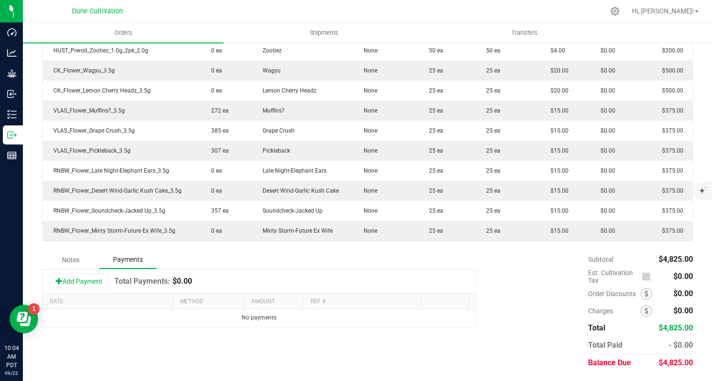
scroll to position [339, 0]
click at [76, 280] on button "Add Payment" at bounding box center [79, 281] width 59 height 16
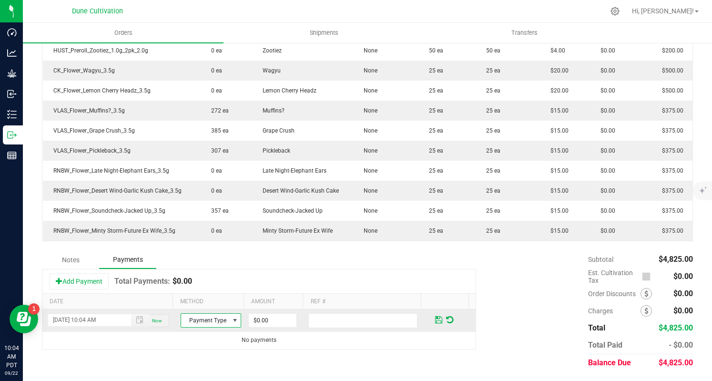
click at [215, 322] on span "Payment Type" at bounding box center [205, 320] width 48 height 13
click at [215, 306] on li "Check" at bounding box center [206, 305] width 58 height 13
click at [249, 322] on input "0" at bounding box center [273, 320] width 48 height 13
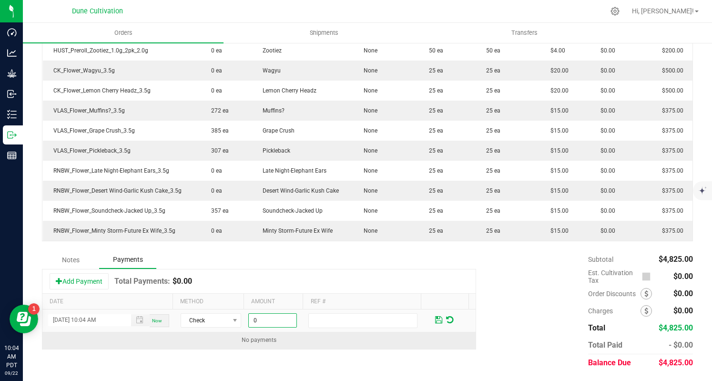
paste input "4825"
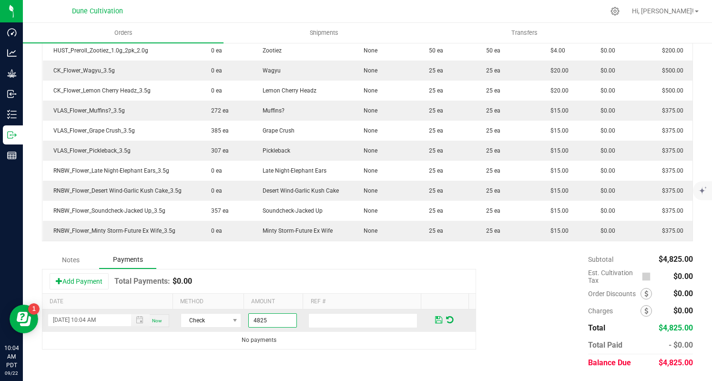
type input "$4,825.00"
click at [435, 322] on span at bounding box center [438, 320] width 7 height 9
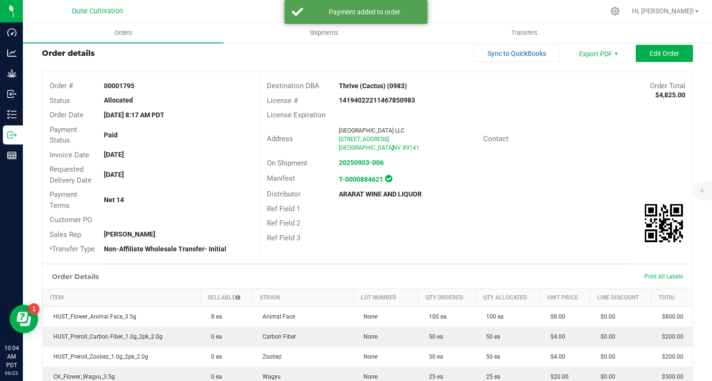
scroll to position [0, 0]
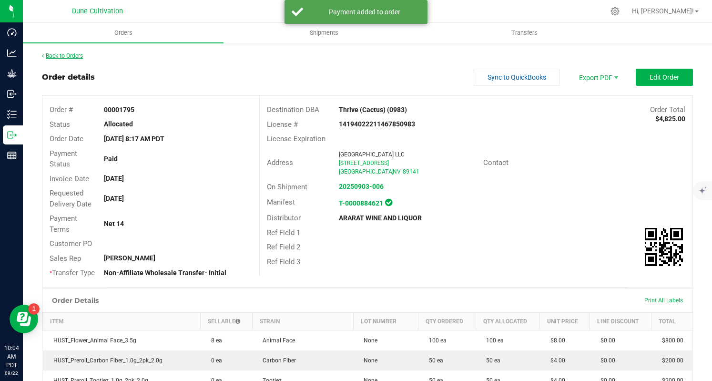
click at [71, 59] on link "Back to Orders" at bounding box center [62, 55] width 41 height 7
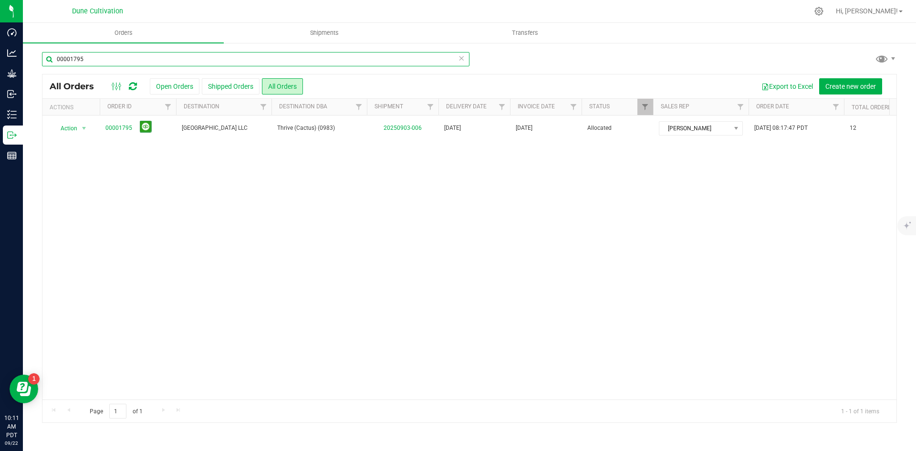
click at [292, 61] on input "00001795" at bounding box center [255, 59] width 427 height 14
click at [465, 62] on input "ne" at bounding box center [255, 59] width 427 height 14
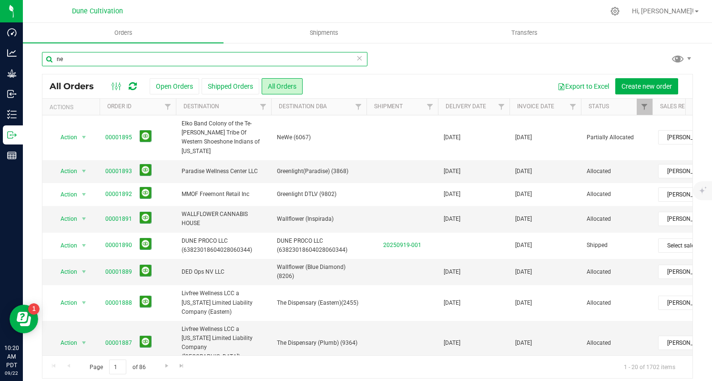
click at [190, 60] on input "ne" at bounding box center [205, 59] width 326 height 14
paste input "00001677"
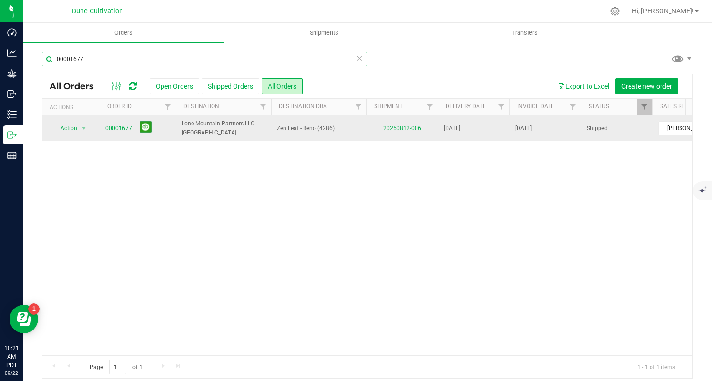
type input "00001677"
click at [117, 125] on link "00001677" at bounding box center [118, 128] width 27 height 9
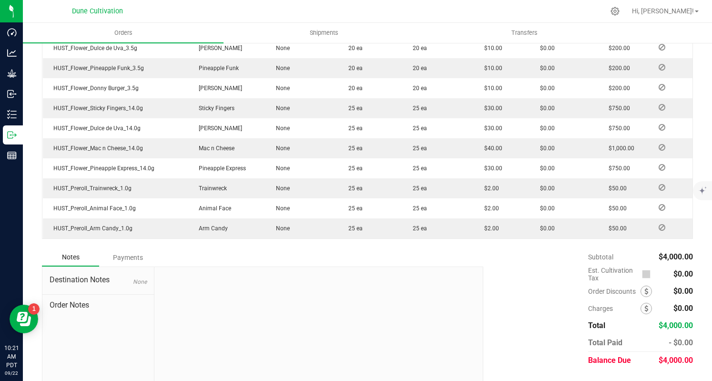
scroll to position [340, 0]
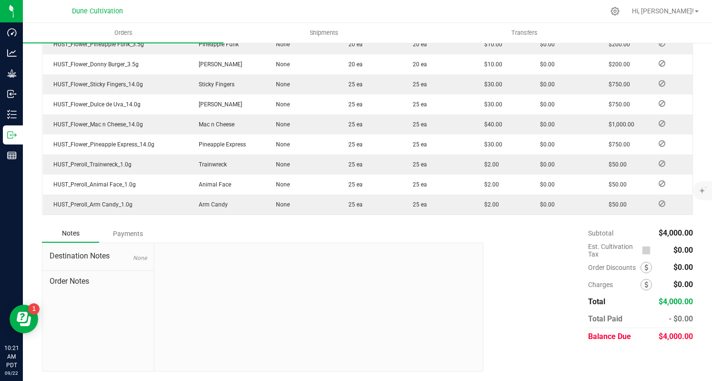
click at [675, 342] on div "$4,000.00" at bounding box center [676, 336] width 35 height 17
click at [674, 340] on span "$4,000.00" at bounding box center [676, 336] width 34 height 9
copy span "4,000.00"
click at [149, 236] on div "Payments" at bounding box center [127, 233] width 57 height 17
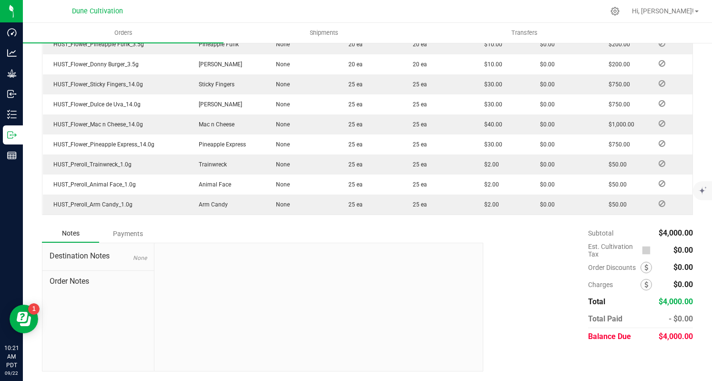
scroll to position [313, 0]
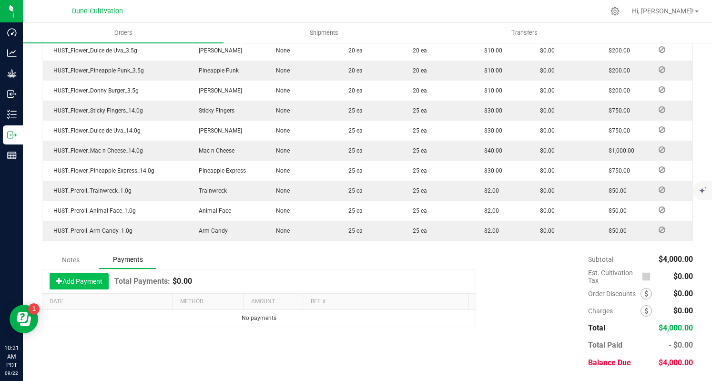
click at [104, 283] on button "Add Payment" at bounding box center [79, 281] width 59 height 16
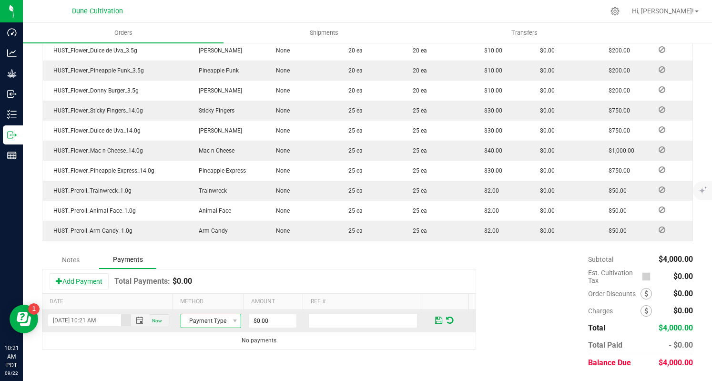
click at [214, 315] on span "Payment Type" at bounding box center [205, 320] width 48 height 13
click at [219, 308] on li "Check" at bounding box center [206, 305] width 58 height 13
click at [267, 322] on input "0" at bounding box center [273, 320] width 48 height 13
click at [207, 318] on span "Check" at bounding box center [205, 320] width 48 height 13
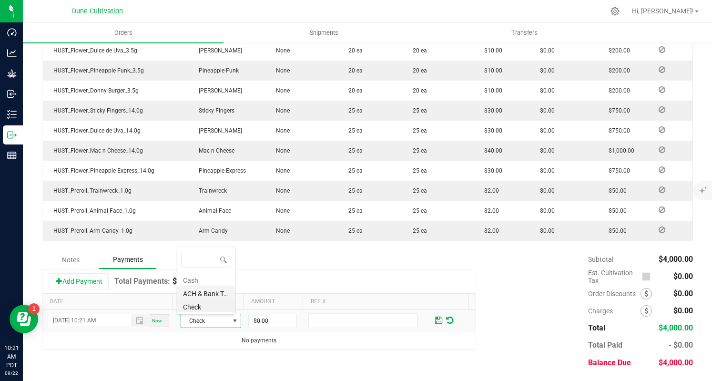
click at [214, 290] on li "ACH & Bank Transfer" at bounding box center [206, 292] width 58 height 13
click at [284, 315] on input "0" at bounding box center [273, 320] width 48 height 13
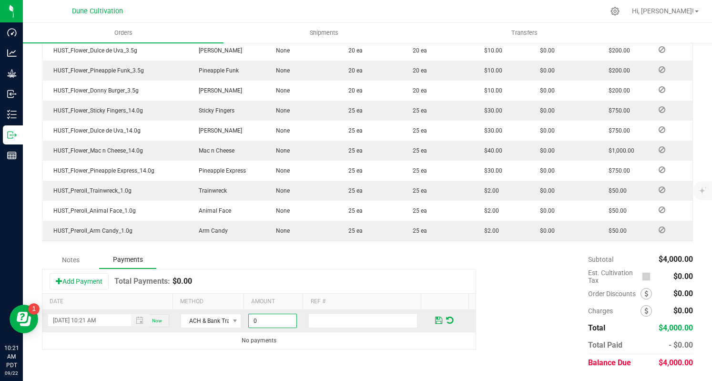
paste input "400"
type input "$4,000.00"
click at [435, 319] on span at bounding box center [438, 320] width 7 height 9
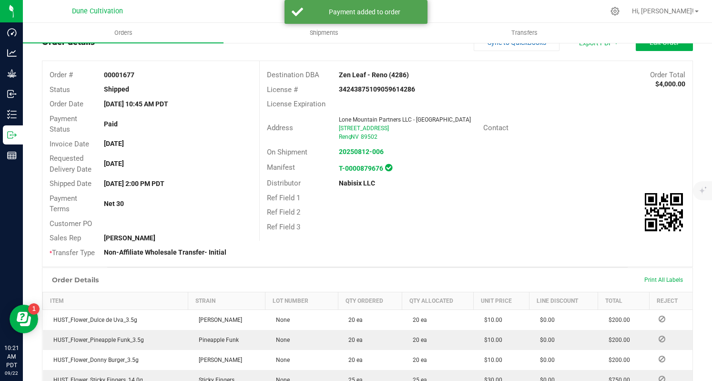
scroll to position [0, 0]
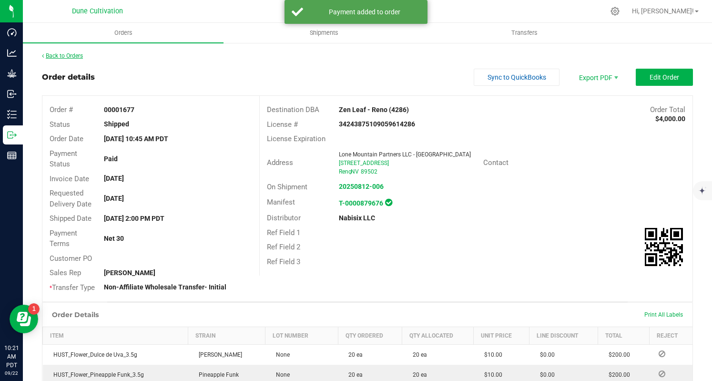
click at [75, 57] on link "Back to Orders" at bounding box center [62, 55] width 41 height 7
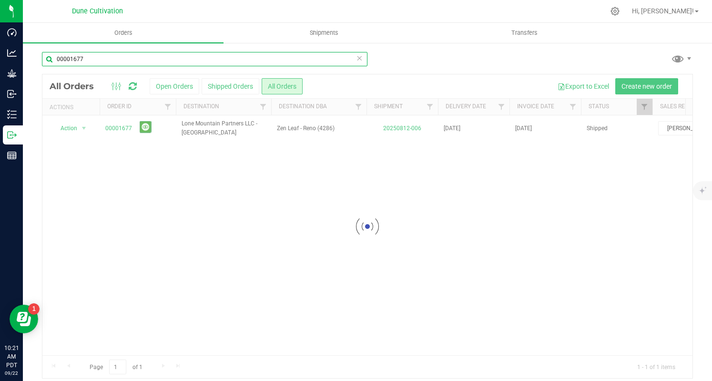
click at [189, 60] on input "00001677" at bounding box center [205, 59] width 326 height 14
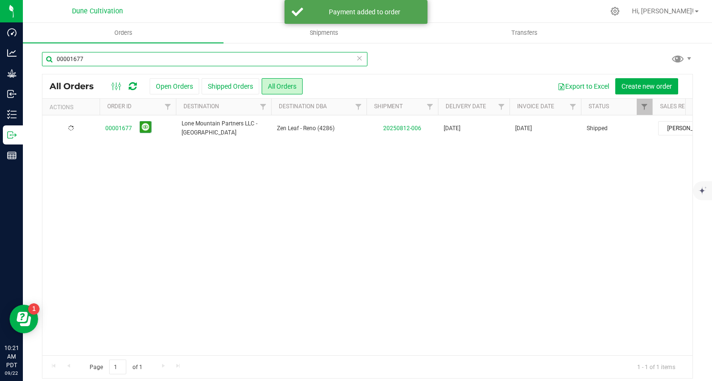
paste input "703"
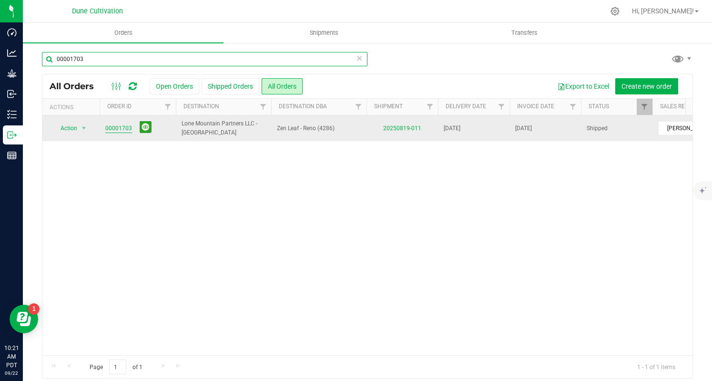
type input "00001703"
click at [124, 127] on link "00001703" at bounding box center [118, 128] width 27 height 9
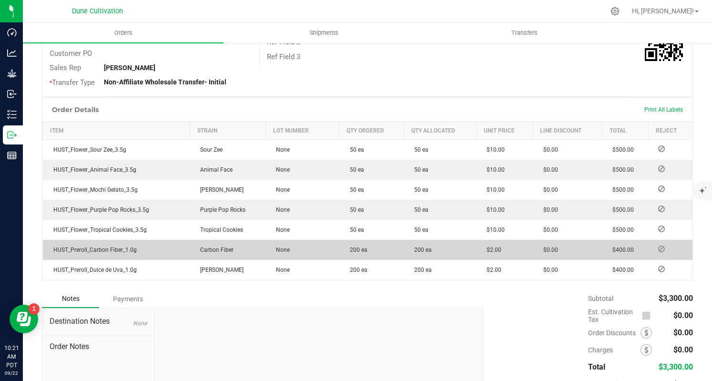
scroll to position [279, 0]
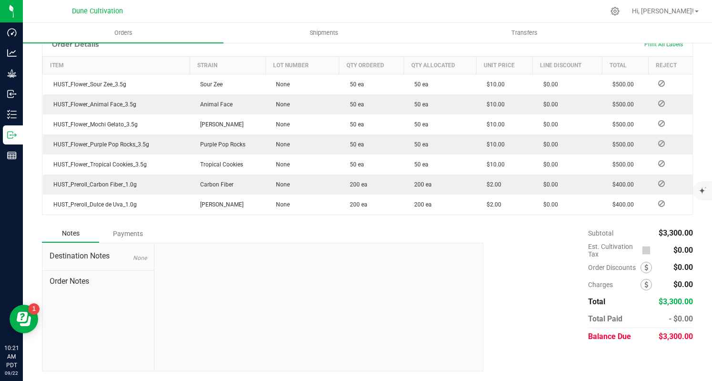
click at [663, 333] on span "$3,300.00" at bounding box center [676, 336] width 34 height 9
click at [131, 231] on div "Payments" at bounding box center [127, 233] width 57 height 17
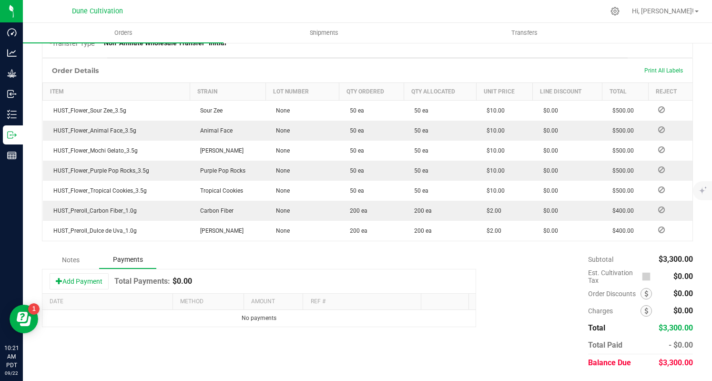
scroll to position [253, 0]
click at [85, 282] on button "Add Payment" at bounding box center [79, 281] width 59 height 16
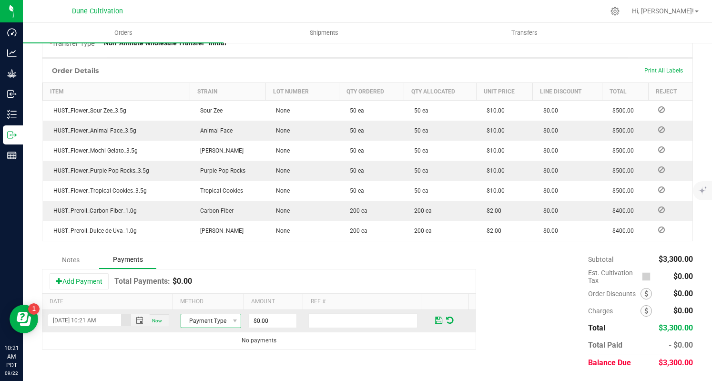
click at [199, 318] on span "Payment Type" at bounding box center [205, 320] width 48 height 13
click at [212, 305] on li "Check" at bounding box center [206, 305] width 58 height 13
click at [262, 320] on input "0" at bounding box center [273, 320] width 48 height 13
paste input "330"
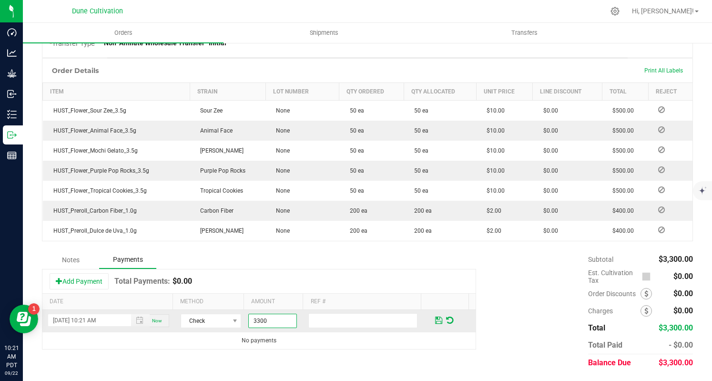
click at [262, 322] on input "3300" at bounding box center [273, 320] width 48 height 13
type input "$3,300.00"
click at [229, 320] on span at bounding box center [235, 320] width 12 height 13
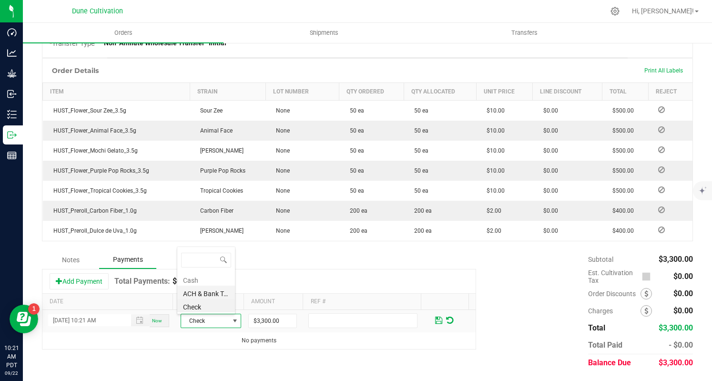
click at [222, 295] on li "ACH & Bank Transfer" at bounding box center [206, 292] width 58 height 13
click at [435, 319] on span at bounding box center [438, 320] width 7 height 9
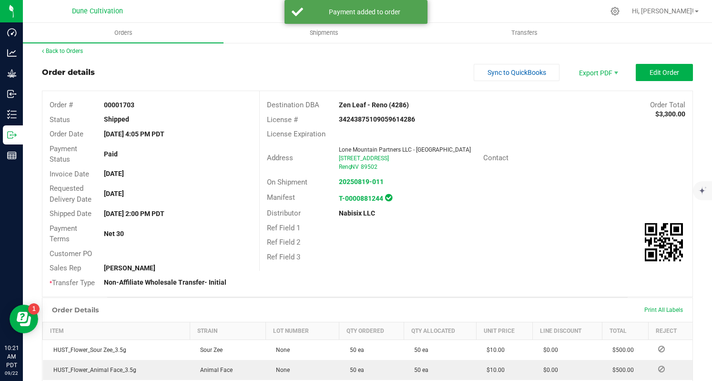
scroll to position [0, 0]
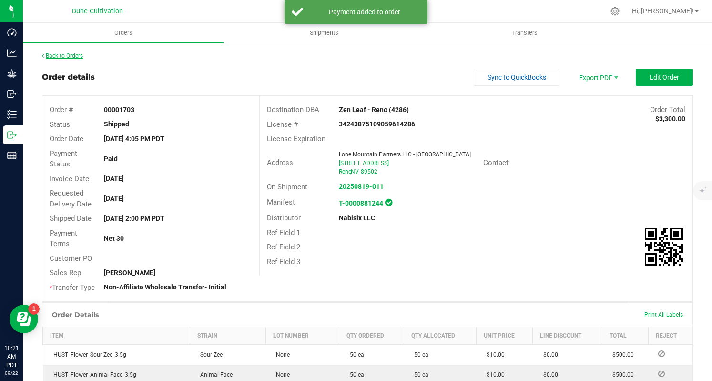
click at [60, 57] on link "Back to Orders" at bounding box center [62, 55] width 41 height 7
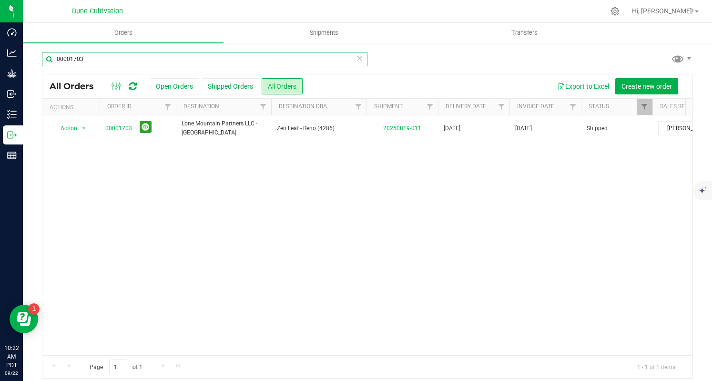
click at [139, 60] on input "00001703" at bounding box center [205, 59] width 326 height 14
paste input "6"
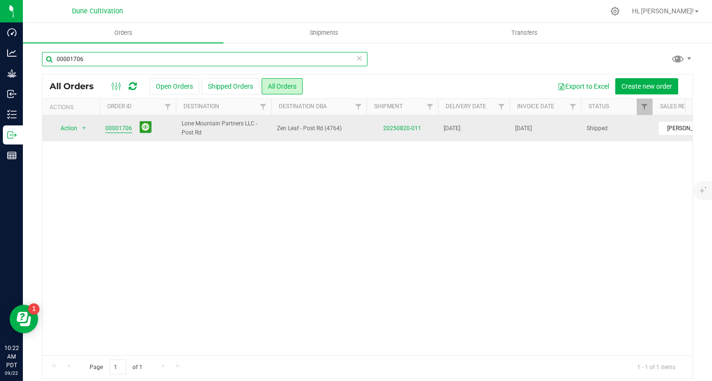
type input "00001706"
click at [120, 128] on link "00001706" at bounding box center [118, 128] width 27 height 9
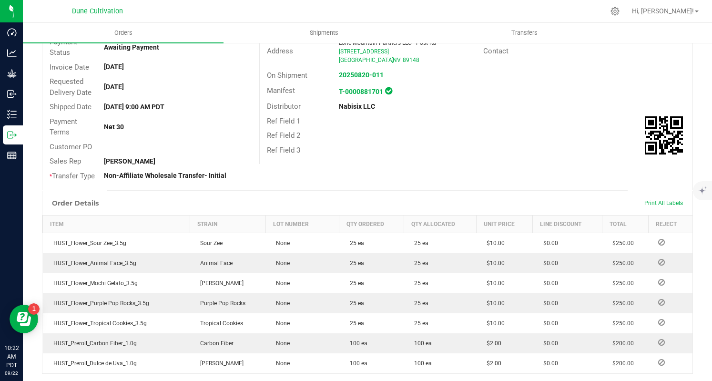
scroll to position [279, 0]
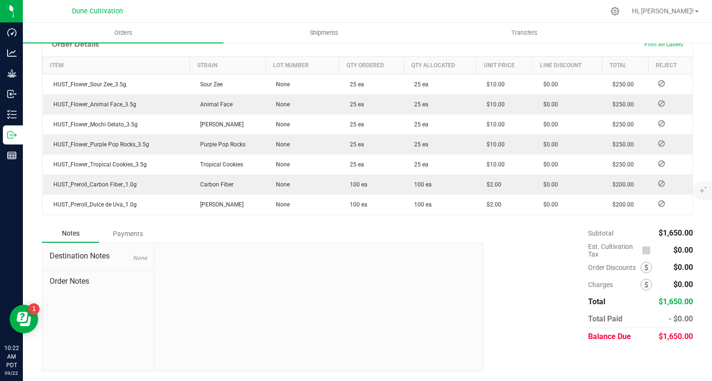
click at [659, 333] on span "$1,650.00" at bounding box center [676, 336] width 34 height 9
click at [99, 241] on div "Payments" at bounding box center [127, 233] width 57 height 17
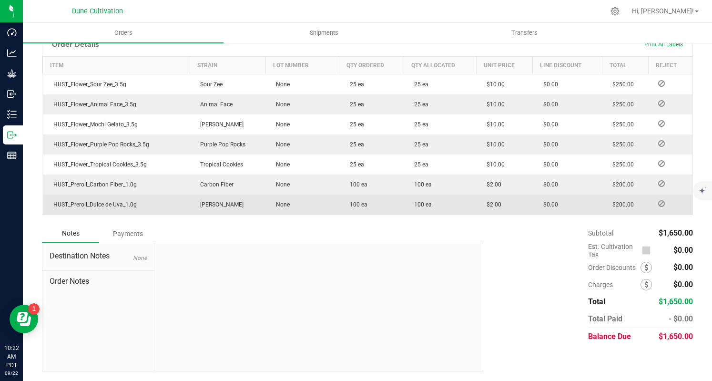
scroll to position [253, 0]
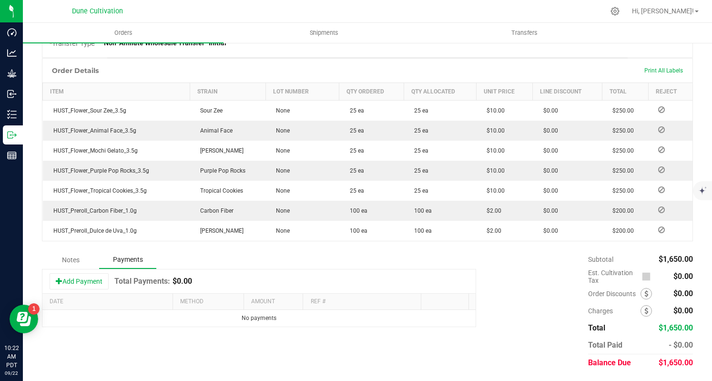
click at [131, 237] on td "HUST_Preroll_Dulce de Uva_1.0g" at bounding box center [116, 231] width 147 height 20
click at [90, 275] on button "Add Payment" at bounding box center [79, 281] width 59 height 16
drag, startPoint x: 216, startPoint y: 309, endPoint x: 217, endPoint y: 315, distance: 6.2
click at [216, 309] on th "Method" at bounding box center [208, 302] width 71 height 16
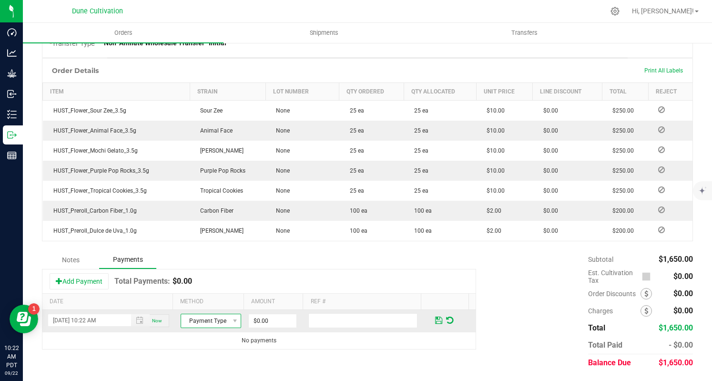
click at [217, 316] on span "Payment Type" at bounding box center [205, 320] width 48 height 13
click at [211, 294] on li "ACH & Bank Transfer" at bounding box center [206, 292] width 58 height 13
click at [270, 327] on input "0" at bounding box center [273, 320] width 48 height 13
paste input "165"
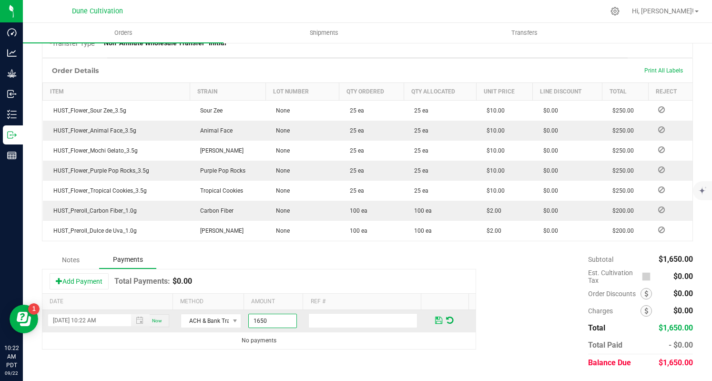
type input "$1,650.00"
click at [435, 317] on span at bounding box center [438, 320] width 7 height 9
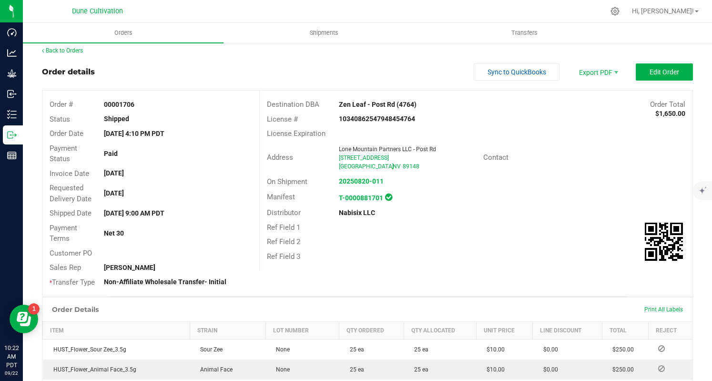
scroll to position [0, 0]
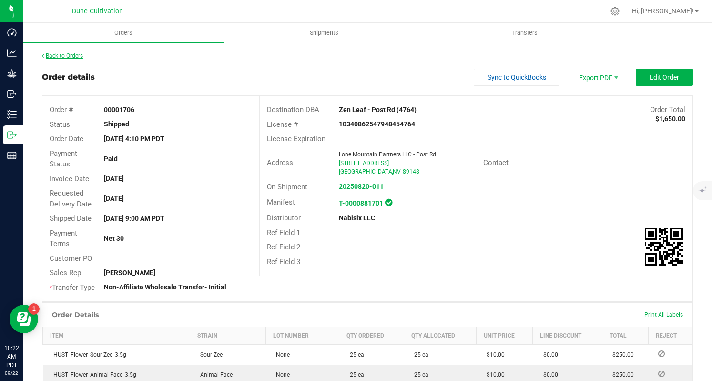
click at [75, 53] on link "Back to Orders" at bounding box center [62, 55] width 41 height 7
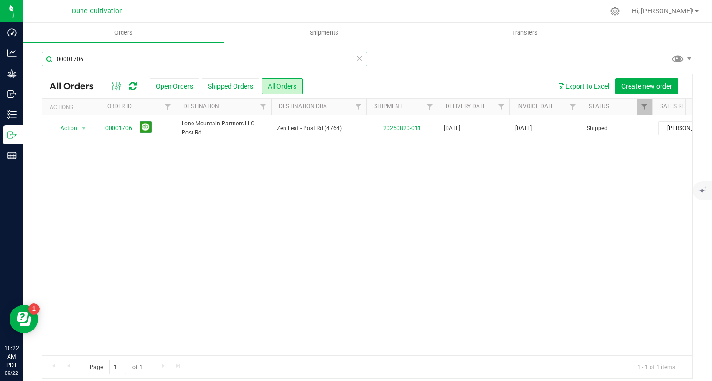
click at [154, 60] on input "00001706" at bounding box center [205, 59] width 326 height 14
paste input "5"
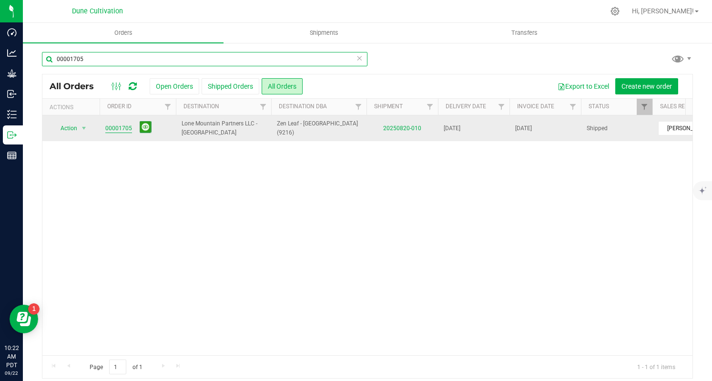
type input "00001705"
click at [118, 128] on link "00001705" at bounding box center [118, 128] width 27 height 9
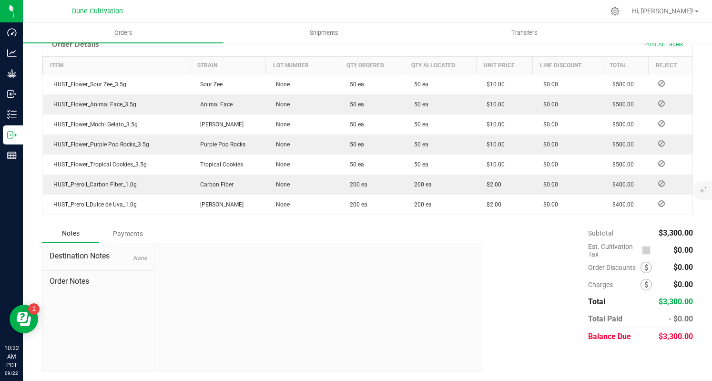
click at [663, 334] on span "$3,300.00" at bounding box center [676, 336] width 34 height 9
click at [663, 334] on div "Subtotal $3,300.00 Est. Cultivation Tax $0.00" at bounding box center [640, 285] width 105 height 121
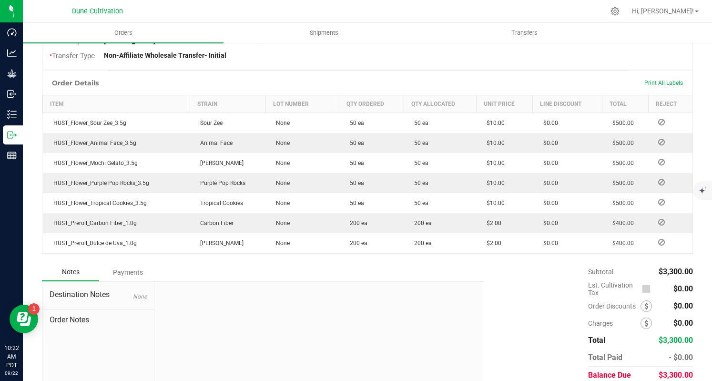
click at [144, 277] on div "Payments" at bounding box center [127, 272] width 57 height 17
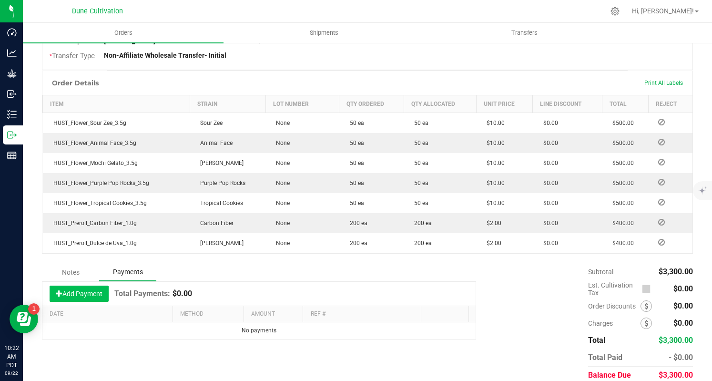
click at [91, 302] on button "Add Payment" at bounding box center [79, 294] width 59 height 16
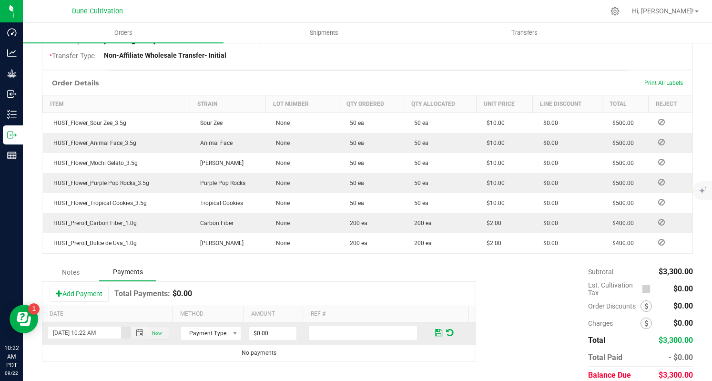
click at [186, 332] on td "Payment Type" at bounding box center [211, 333] width 72 height 22
click at [193, 339] on span "Payment Type" at bounding box center [205, 333] width 48 height 13
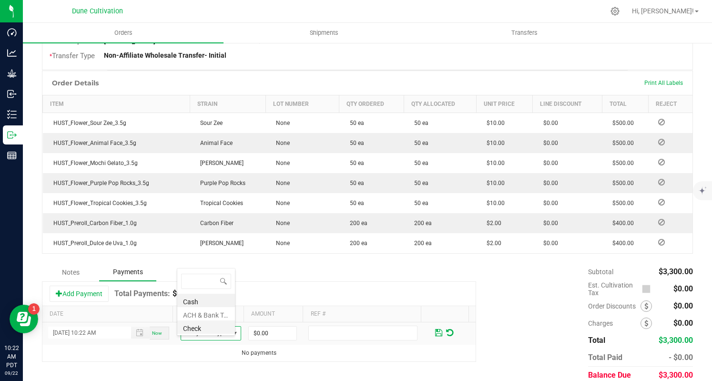
click at [211, 322] on li "Check" at bounding box center [206, 326] width 58 height 13
click at [212, 335] on span "Check" at bounding box center [205, 333] width 48 height 13
drag, startPoint x: 210, startPoint y: 313, endPoint x: 265, endPoint y: 351, distance: 67.2
click at [211, 314] on li "ACH & Bank Transfer" at bounding box center [206, 313] width 58 height 13
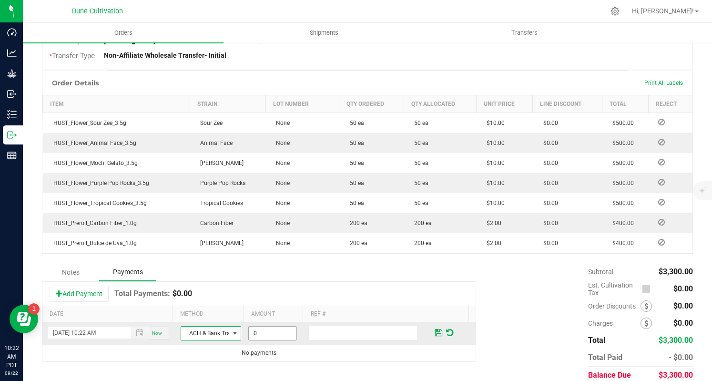
click at [261, 340] on input "0" at bounding box center [273, 333] width 48 height 13
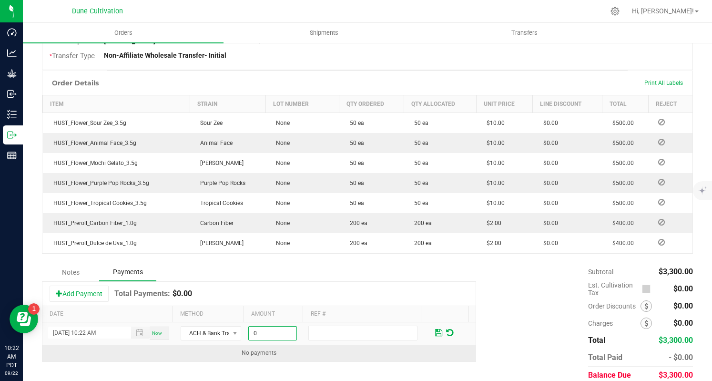
paste input "330"
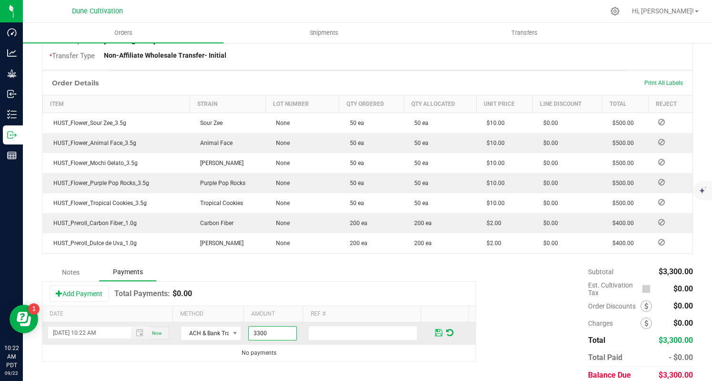
type input "$3,300.00"
click at [435, 337] on span at bounding box center [438, 333] width 7 height 9
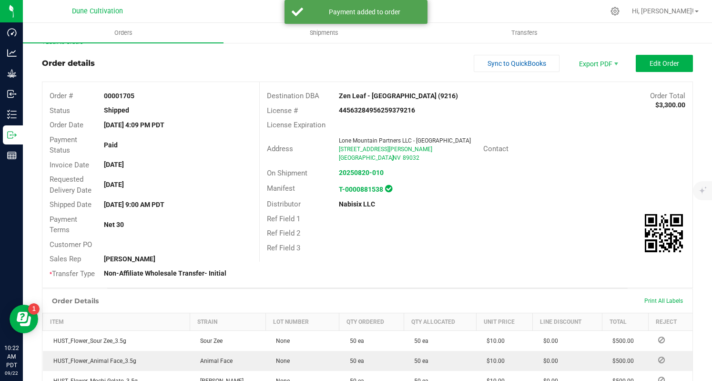
scroll to position [0, 0]
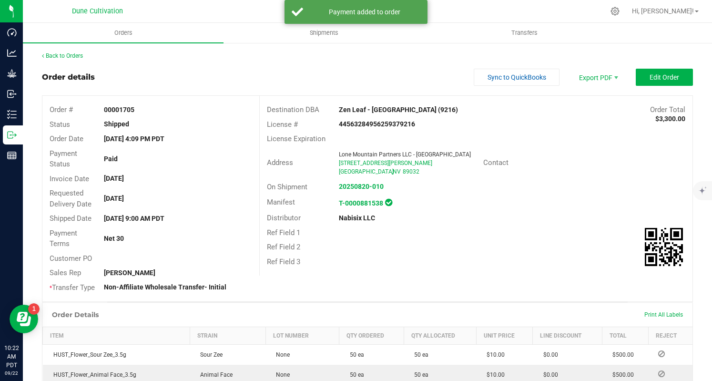
click at [69, 61] on div "Back to Orders Order details Sync to QuickBooks Export PDF Edit Order Order # 0…" at bounding box center [367, 334] width 651 height 564
click at [68, 59] on div "Back to Orders" at bounding box center [367, 56] width 651 height 9
click at [68, 56] on link "Back to Orders" at bounding box center [62, 55] width 41 height 7
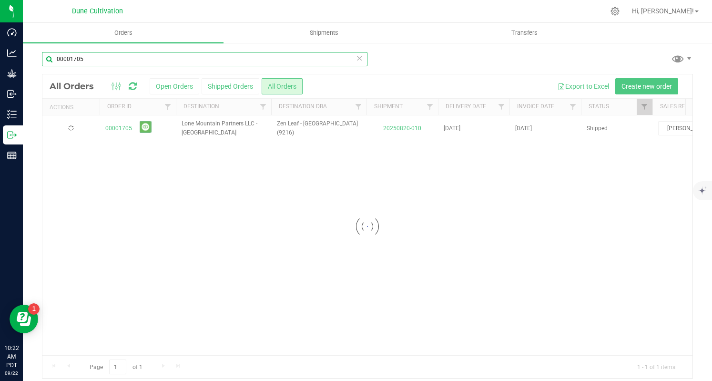
click at [168, 55] on input "00001705" at bounding box center [205, 59] width 326 height 14
paste input "7"
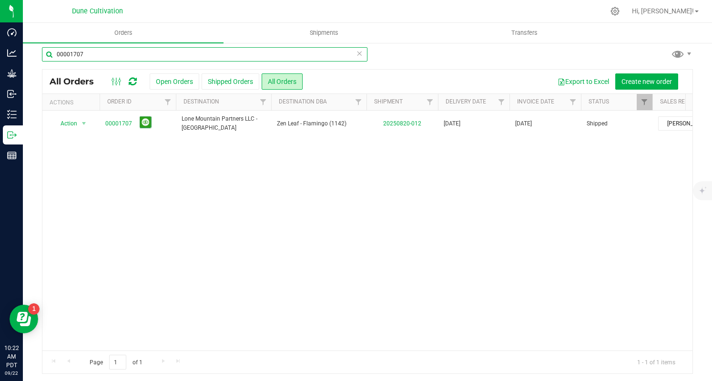
scroll to position [6, 0]
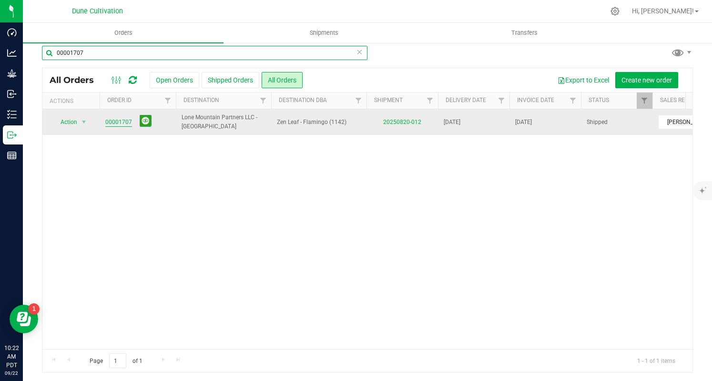
type input "00001707"
click at [123, 123] on link "00001707" at bounding box center [118, 122] width 27 height 9
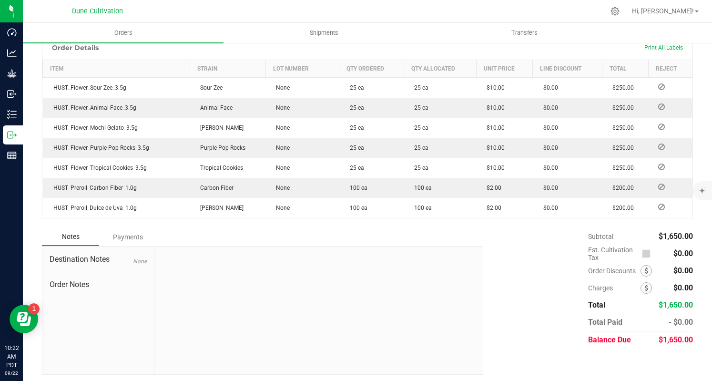
scroll to position [279, 0]
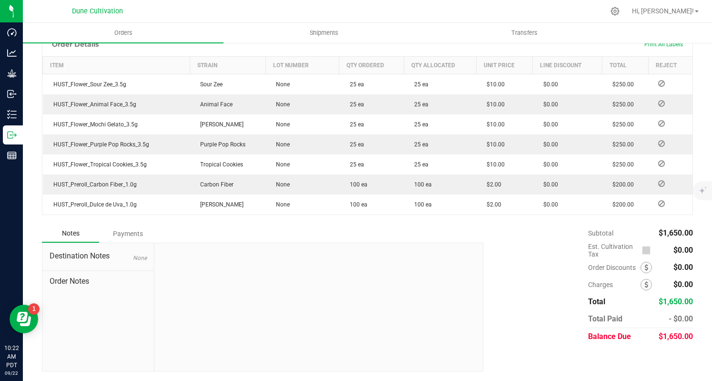
click at [671, 337] on span "$1,650.00" at bounding box center [676, 336] width 34 height 9
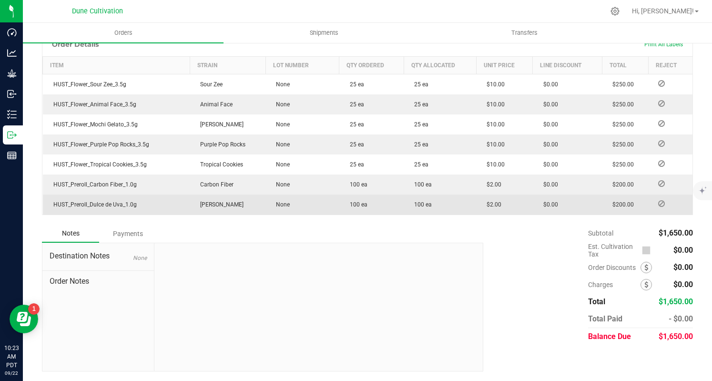
click at [120, 240] on div "Payments" at bounding box center [127, 233] width 57 height 17
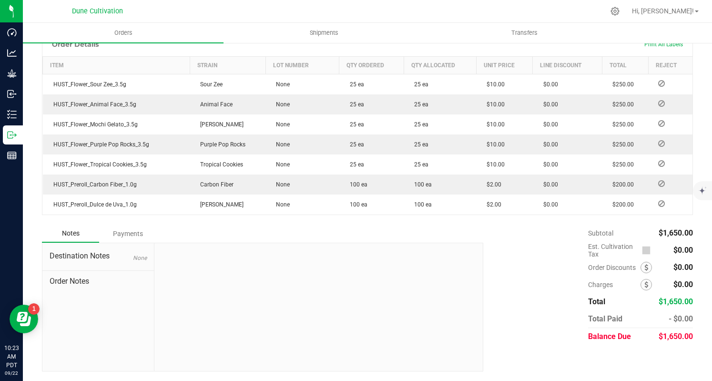
scroll to position [253, 0]
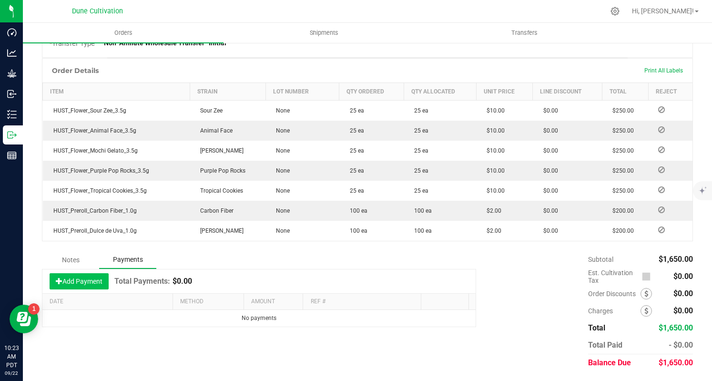
click at [92, 276] on button "Add Payment" at bounding box center [79, 281] width 59 height 16
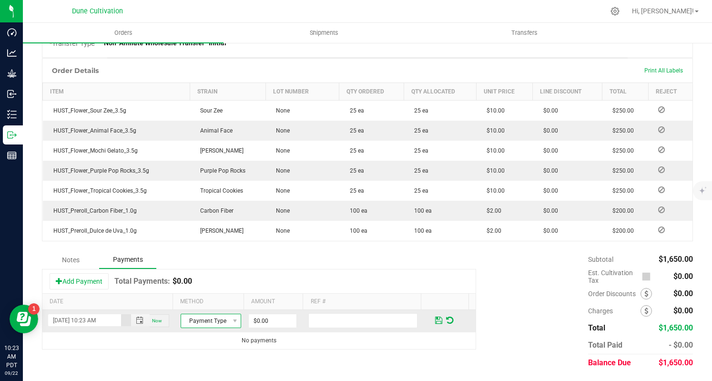
click at [201, 320] on span "Payment Type" at bounding box center [205, 320] width 48 height 13
click at [206, 292] on li "ACH & Bank Transfer" at bounding box center [206, 292] width 58 height 13
click at [260, 320] on input "0" at bounding box center [273, 320] width 48 height 13
paste input "165"
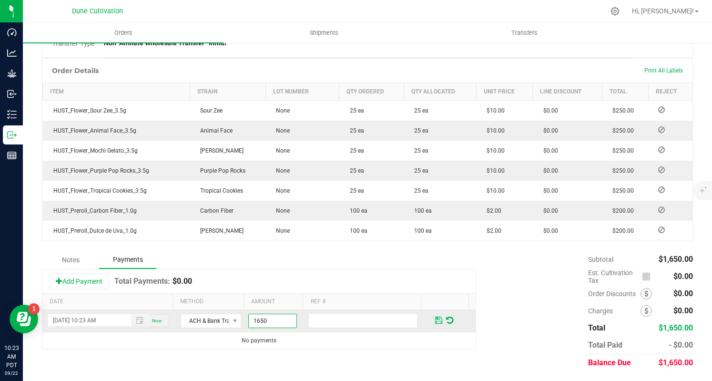
type input "$1,650.00"
click at [435, 320] on span at bounding box center [438, 320] width 7 height 9
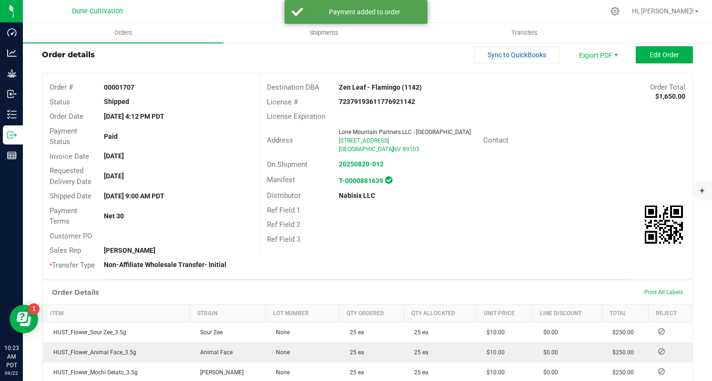
scroll to position [0, 0]
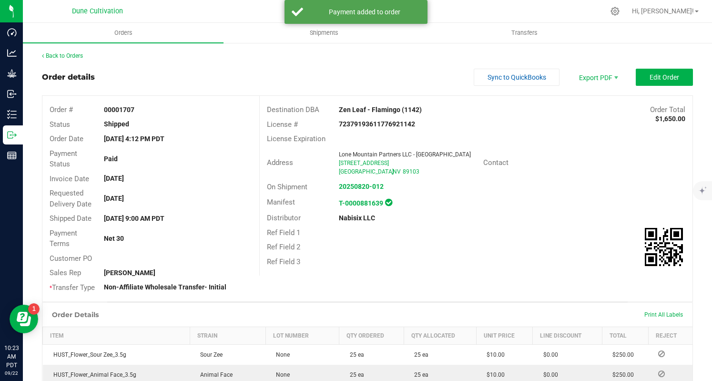
click at [75, 60] on div "Back to Orders" at bounding box center [367, 56] width 651 height 9
click at [74, 53] on link "Back to Orders" at bounding box center [62, 55] width 41 height 7
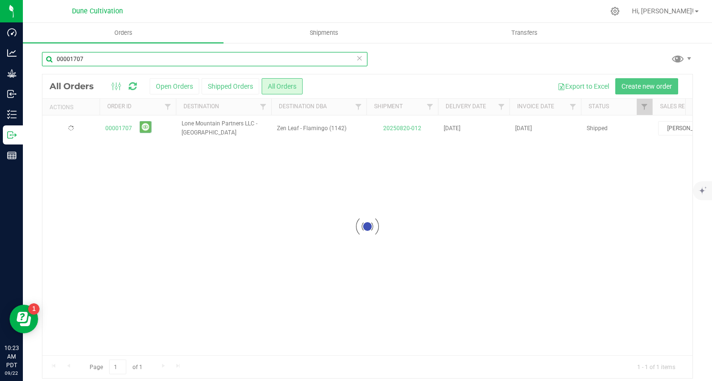
click at [161, 59] on input "00001707" at bounding box center [205, 59] width 326 height 14
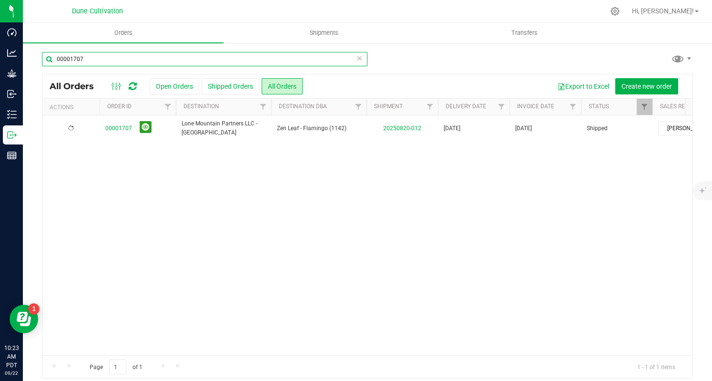
click at [161, 59] on input "00001707" at bounding box center [205, 59] width 326 height 14
paste input "4"
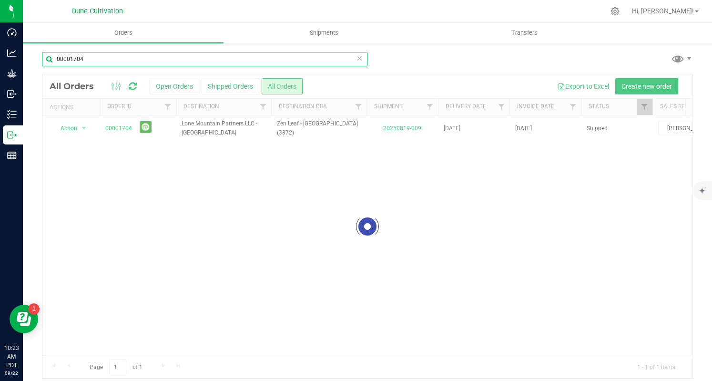
type input "00001704"
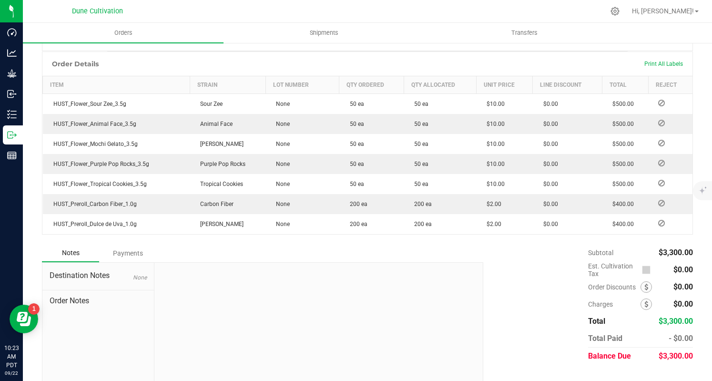
scroll to position [279, 0]
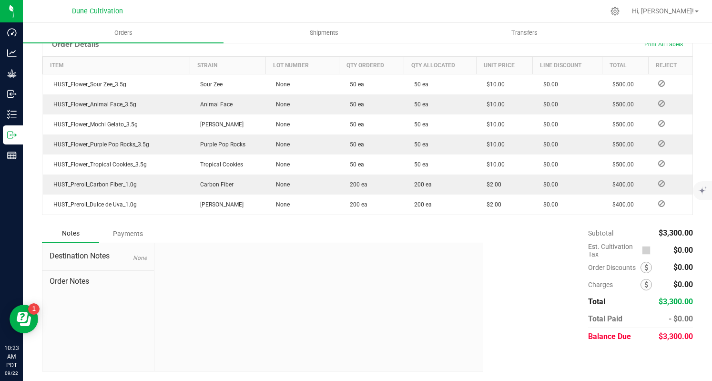
click at [673, 341] on span "$3,300.00" at bounding box center [676, 336] width 34 height 9
click at [122, 229] on div "Payments" at bounding box center [127, 233] width 57 height 17
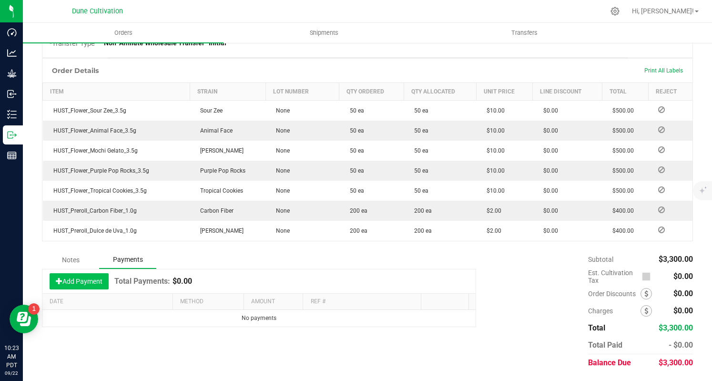
drag, startPoint x: 89, startPoint y: 269, endPoint x: 92, endPoint y: 279, distance: 10.0
click at [89, 270] on div "Add Payment Total Payments: $0.00" at bounding box center [258, 281] width 433 height 24
click at [93, 280] on button "Add Payment" at bounding box center [79, 281] width 59 height 16
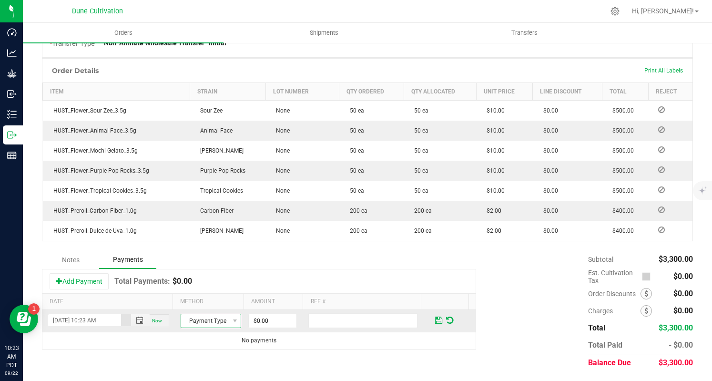
click at [213, 324] on span "Payment Type" at bounding box center [205, 320] width 48 height 13
click at [207, 295] on li "ACH & Bank Transfer" at bounding box center [206, 292] width 58 height 13
click at [286, 320] on input "0" at bounding box center [273, 320] width 48 height 13
paste input "330"
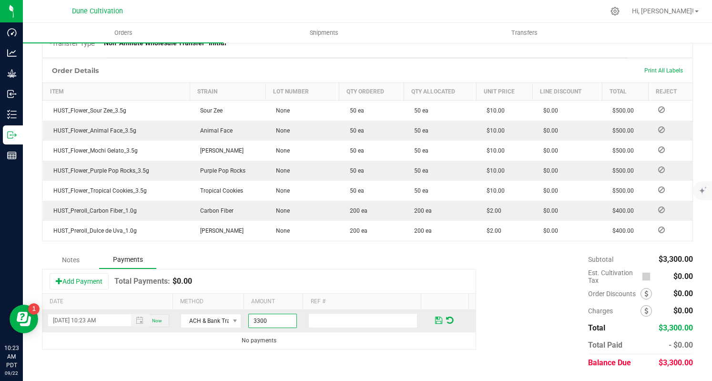
type input "$3,300.00"
click at [433, 320] on span at bounding box center [438, 320] width 11 height 14
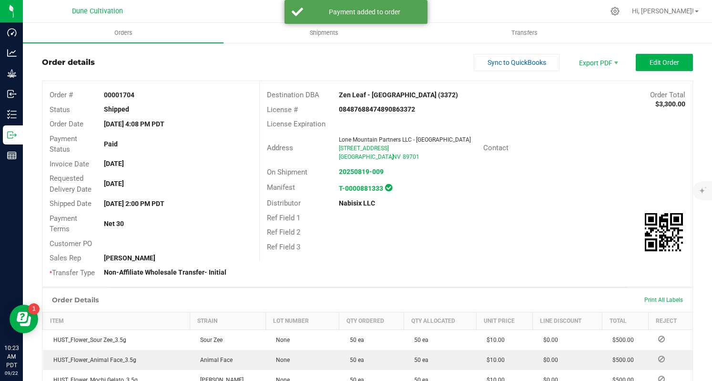
scroll to position [0, 0]
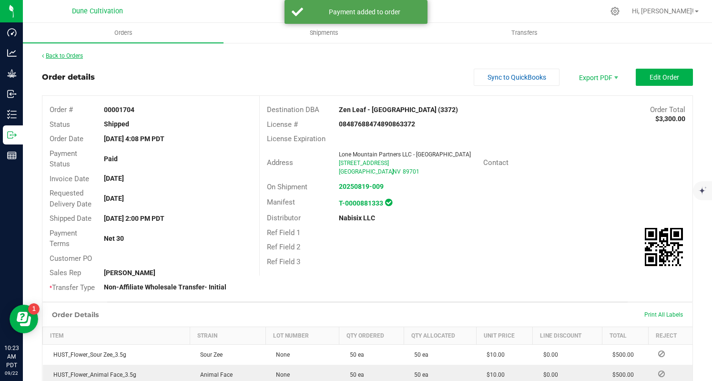
click at [55, 56] on link "Back to Orders" at bounding box center [62, 55] width 41 height 7
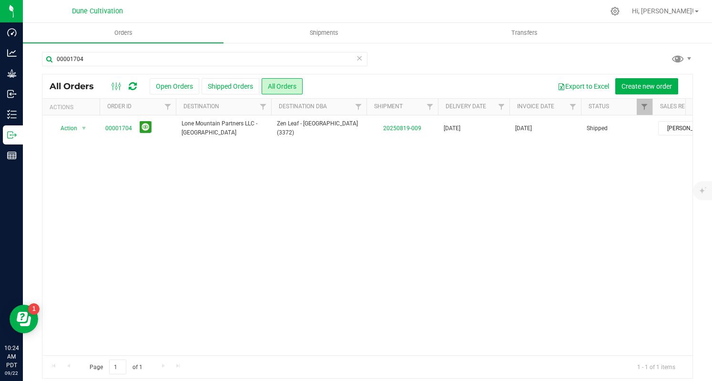
click at [356, 60] on icon at bounding box center [359, 57] width 7 height 11
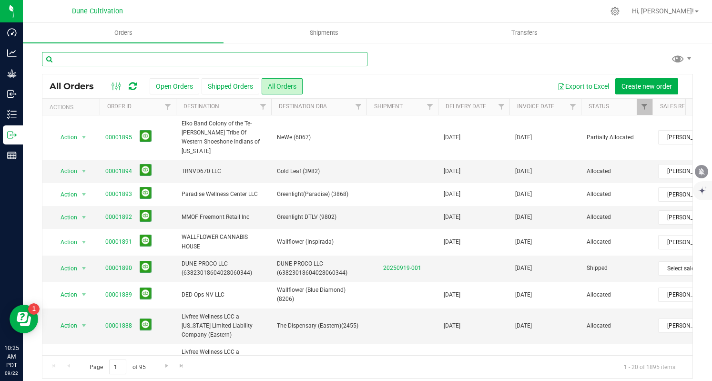
click at [183, 66] on div at bounding box center [205, 63] width 326 height 22
click at [183, 62] on input "text" at bounding box center [205, 59] width 326 height 14
paste input "00001702"
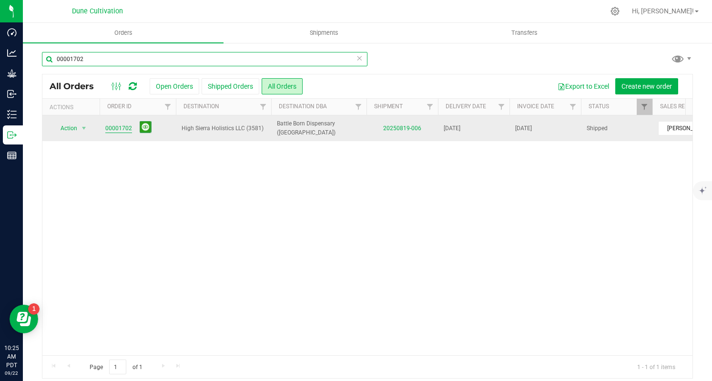
type input "00001702"
click at [118, 126] on link "00001702" at bounding box center [118, 128] width 27 height 9
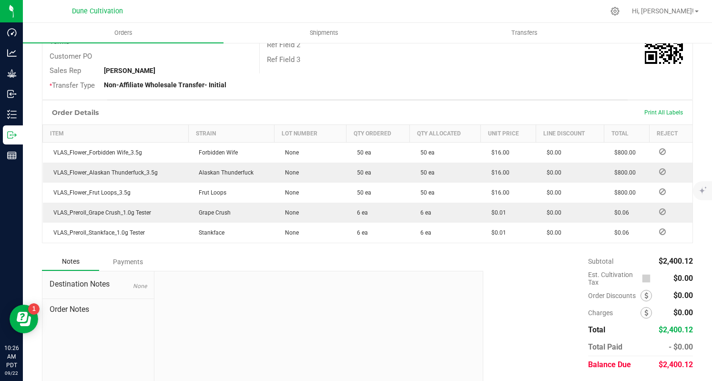
scroll to position [239, 0]
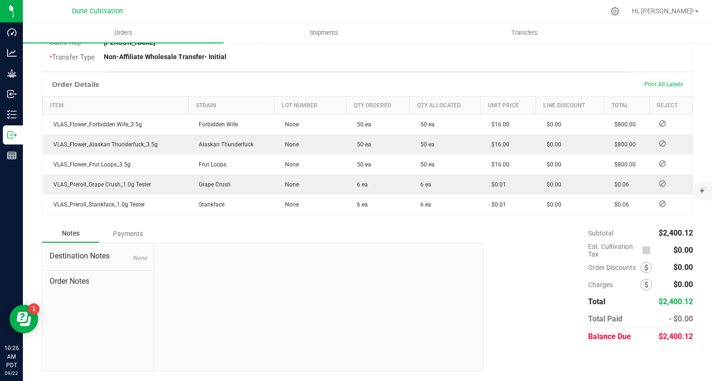
click at [667, 338] on span "$2,400.12" at bounding box center [676, 336] width 34 height 9
click at [129, 236] on div "Payments" at bounding box center [127, 233] width 57 height 17
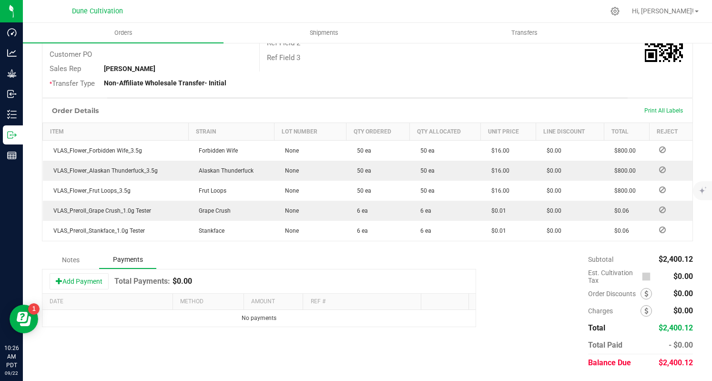
scroll to position [213, 0]
drag, startPoint x: 88, startPoint y: 284, endPoint x: 114, endPoint y: 292, distance: 27.3
click at [88, 285] on button "Add Payment" at bounding box center [79, 281] width 59 height 16
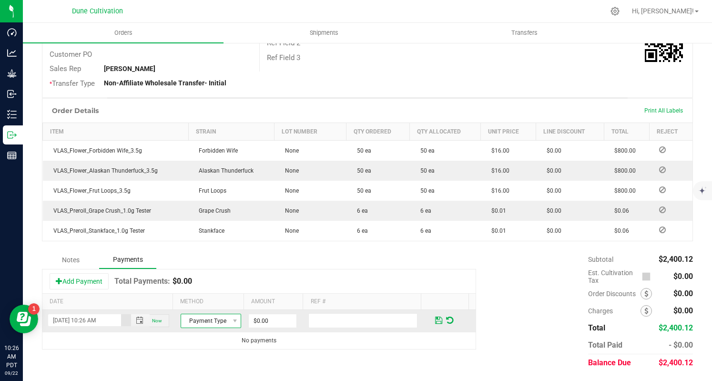
click at [199, 315] on span "Payment Type" at bounding box center [205, 320] width 48 height 13
drag, startPoint x: 208, startPoint y: 304, endPoint x: 213, endPoint y: 305, distance: 5.3
click at [208, 304] on li "Check" at bounding box center [206, 305] width 58 height 13
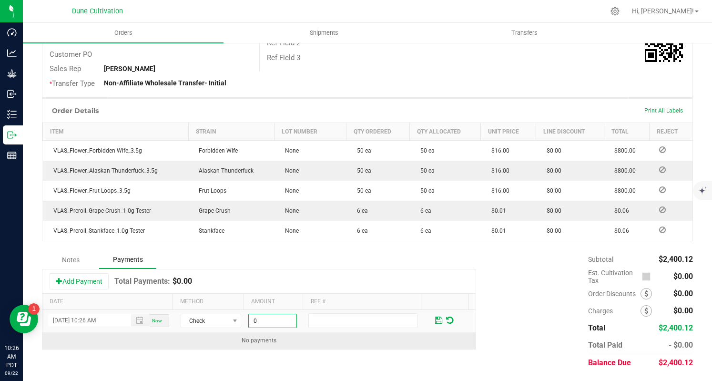
drag, startPoint x: 262, startPoint y: 320, endPoint x: 409, endPoint y: 339, distance: 147.6
click at [263, 320] on input "0" at bounding box center [273, 320] width 48 height 13
paste input "2400.12"
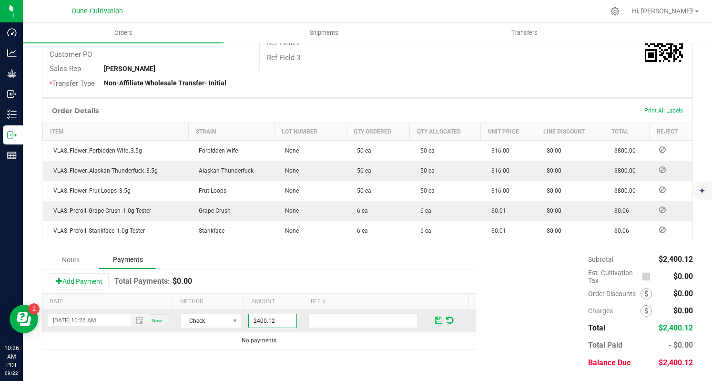
type input "$2,400.12"
click at [433, 324] on span at bounding box center [438, 320] width 11 height 14
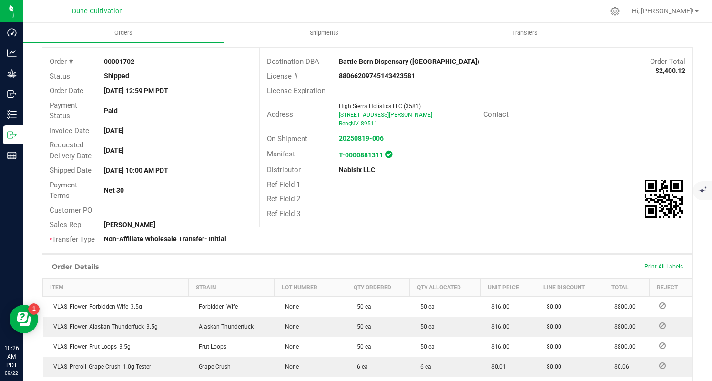
scroll to position [0, 0]
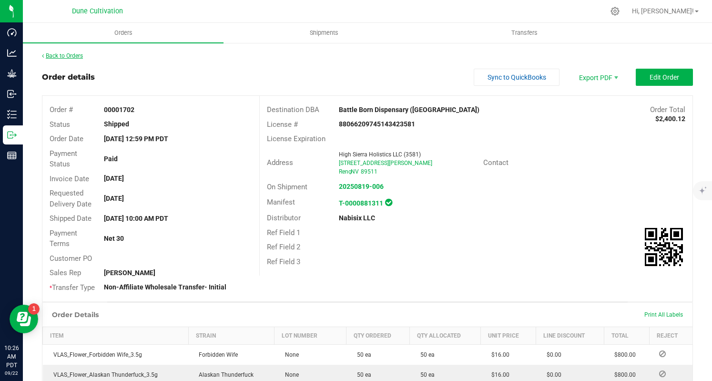
click at [67, 56] on link "Back to Orders" at bounding box center [62, 55] width 41 height 7
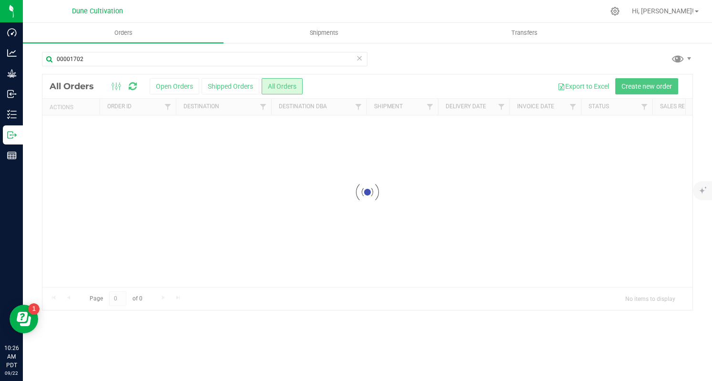
click at [246, 67] on div "00001702" at bounding box center [205, 63] width 326 height 22
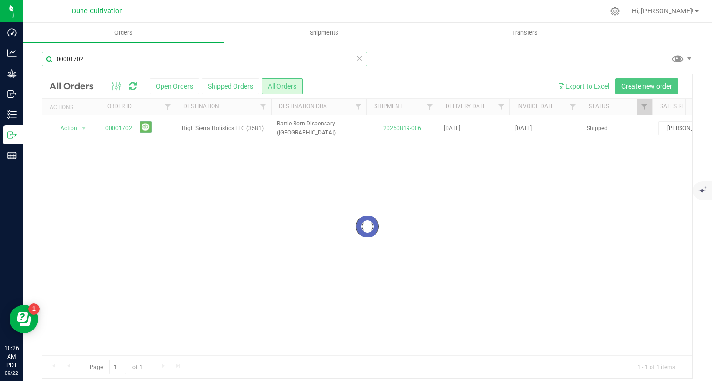
click at [251, 57] on input "00001702" at bounding box center [205, 59] width 326 height 14
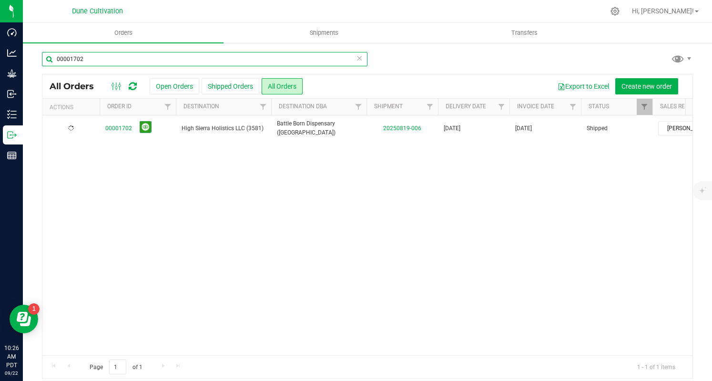
click at [251, 57] on input "00001702" at bounding box center [205, 59] width 326 height 14
paste input "593"
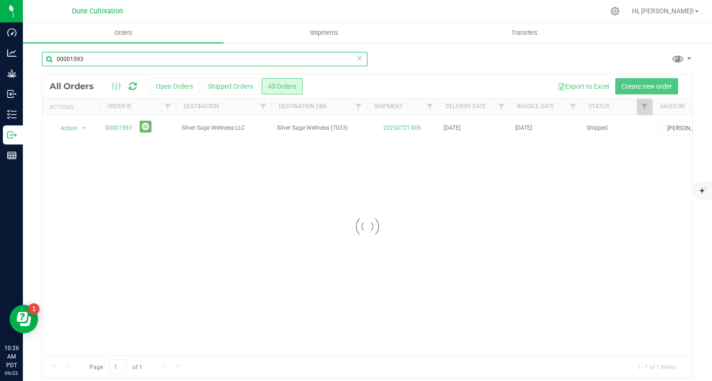
type input "00001593"
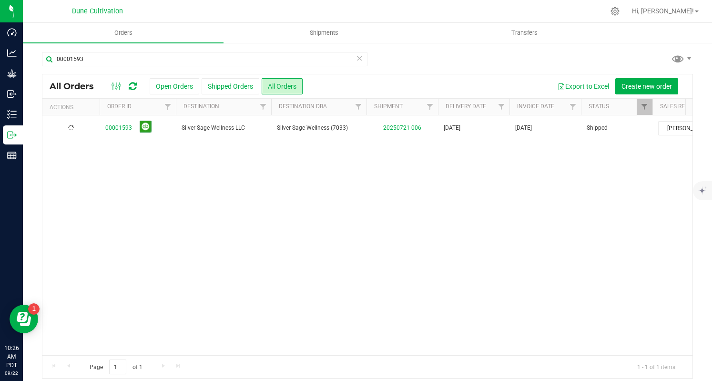
click at [122, 128] on link "00001593" at bounding box center [118, 128] width 27 height 9
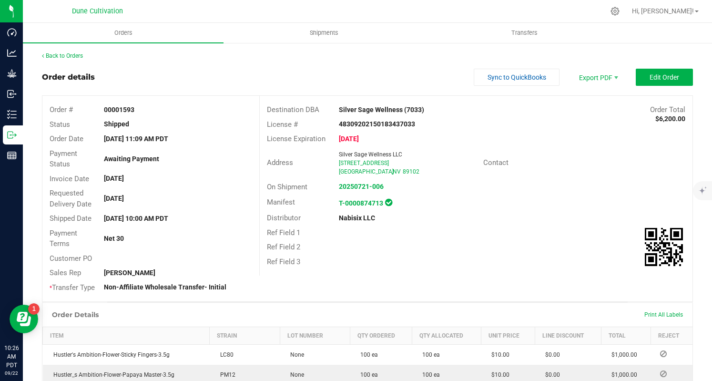
click at [113, 109] on strong "00001593" at bounding box center [119, 110] width 31 height 8
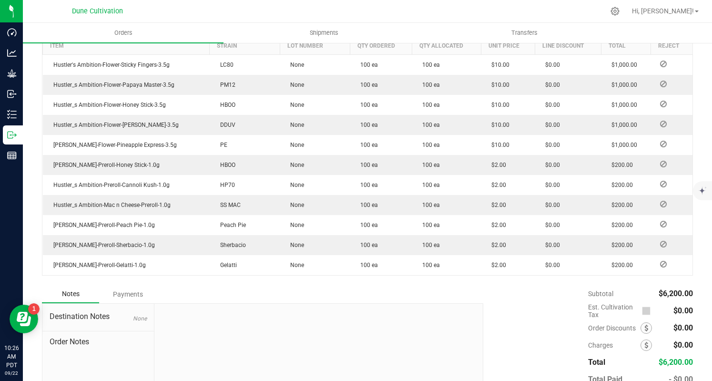
scroll to position [360, 0]
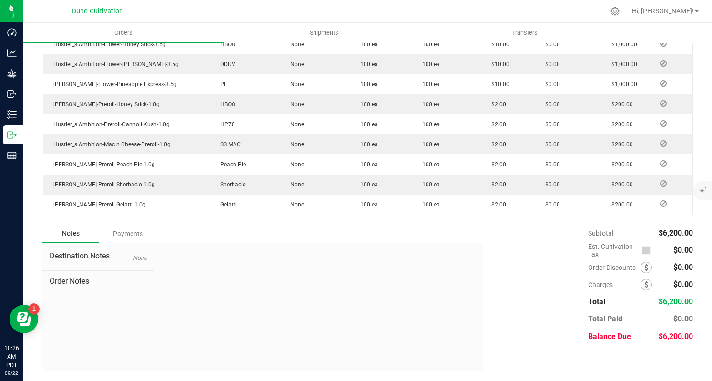
click at [672, 339] on span "$6,200.00" at bounding box center [676, 336] width 34 height 9
click at [111, 231] on div "Payments" at bounding box center [127, 233] width 57 height 17
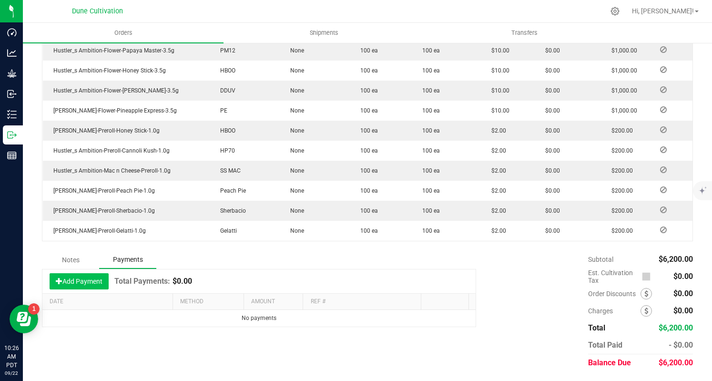
click at [71, 275] on button "Add Payment" at bounding box center [79, 281] width 59 height 16
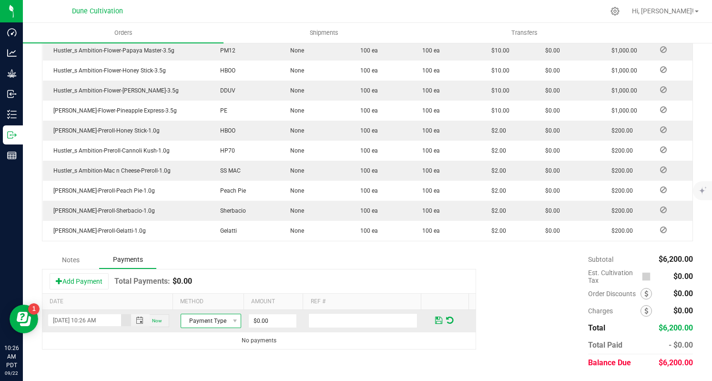
click at [217, 327] on span "Payment Type" at bounding box center [205, 320] width 48 height 13
click at [216, 306] on li "Check" at bounding box center [206, 305] width 58 height 13
click at [276, 320] on input "0" at bounding box center [273, 320] width 48 height 13
paste input "620"
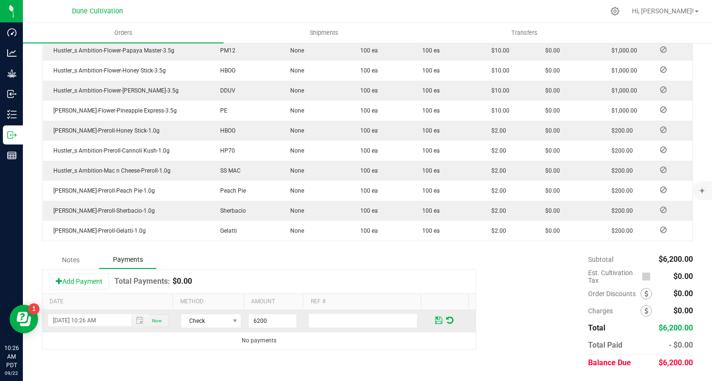
type input "$6,200.00"
click at [435, 320] on span at bounding box center [438, 320] width 7 height 9
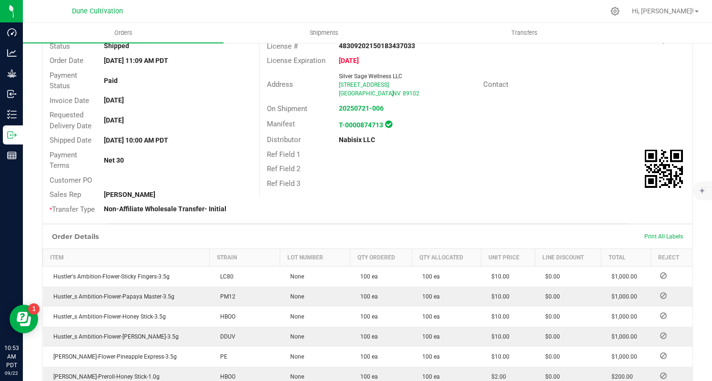
scroll to position [0, 0]
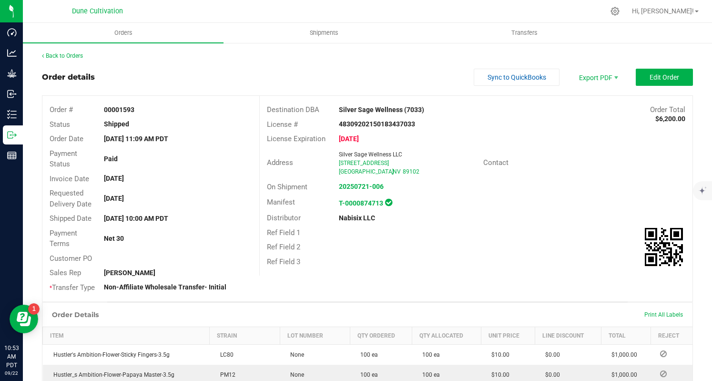
click at [84, 59] on div "Back to Orders" at bounding box center [367, 56] width 651 height 9
click at [80, 55] on link "Back to Orders" at bounding box center [62, 55] width 41 height 7
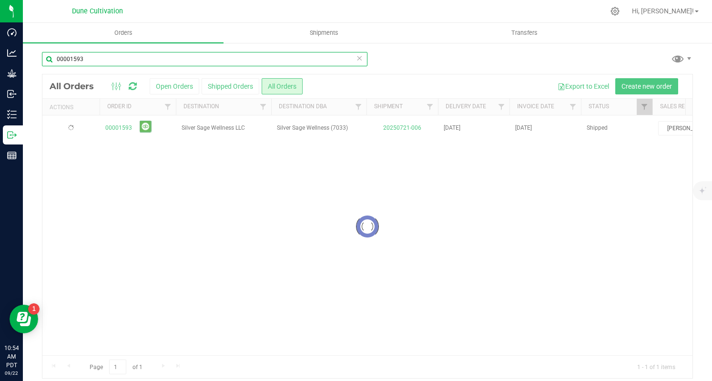
click at [179, 64] on input "00001593" at bounding box center [205, 59] width 326 height 14
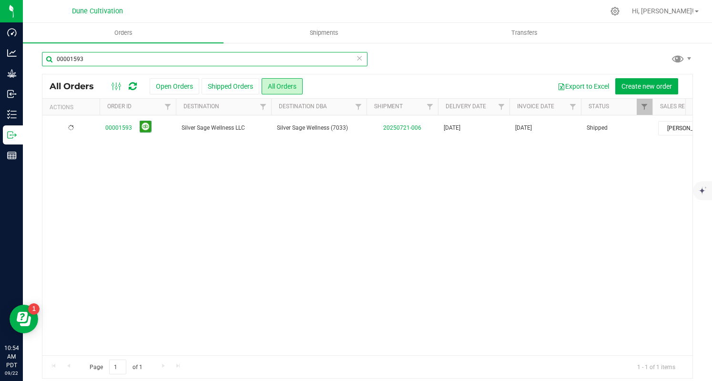
click at [179, 64] on input "00001593" at bounding box center [205, 59] width 326 height 14
paste input "690"
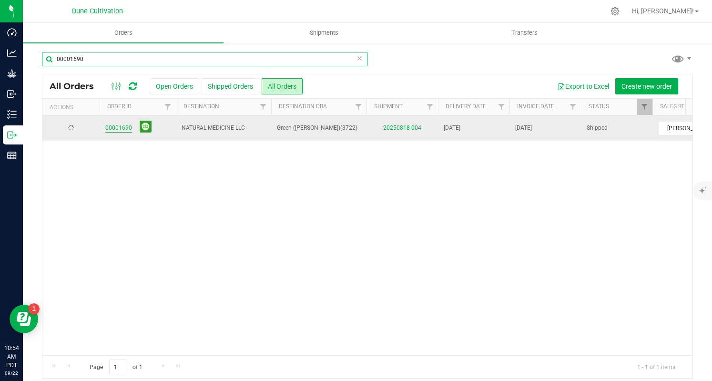
type input "00001690"
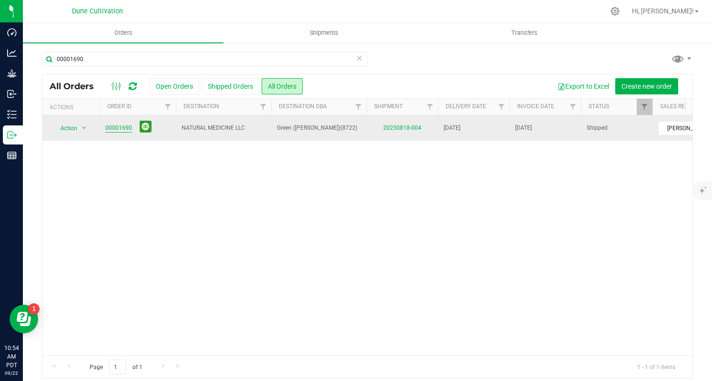
click at [123, 124] on link "00001690" at bounding box center [118, 128] width 27 height 9
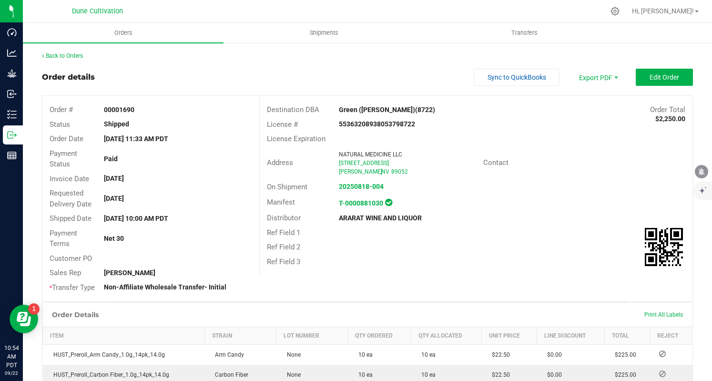
click at [83, 59] on div "Back to Orders" at bounding box center [367, 56] width 651 height 9
click at [80, 56] on link "Back to Orders" at bounding box center [62, 55] width 41 height 7
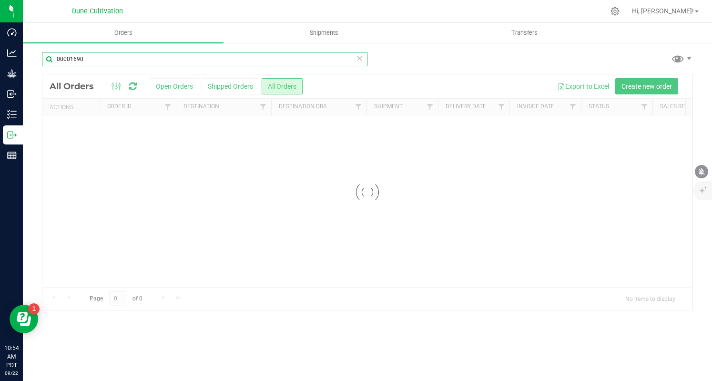
click at [137, 62] on input "00001690" at bounding box center [205, 59] width 326 height 14
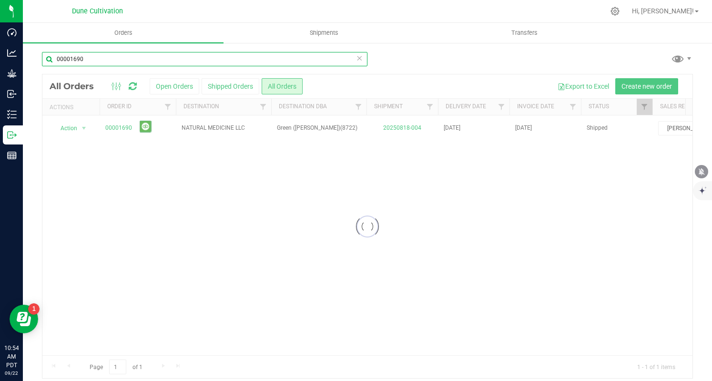
click at [137, 62] on input "00001690" at bounding box center [205, 59] width 326 height 14
paste input "1"
type input "00001691"
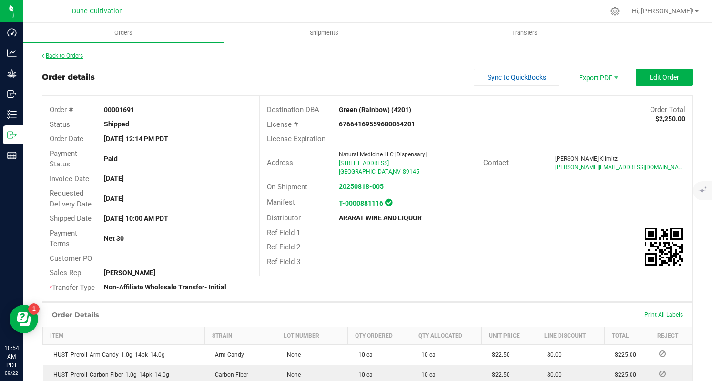
click at [77, 54] on link "Back to Orders" at bounding box center [62, 55] width 41 height 7
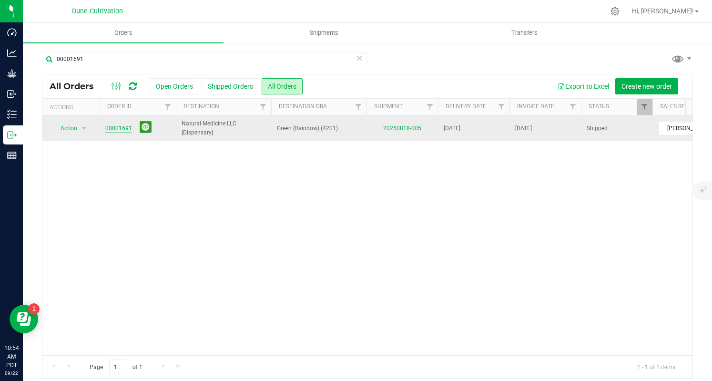
click at [116, 126] on link "00001691" at bounding box center [118, 128] width 27 height 9
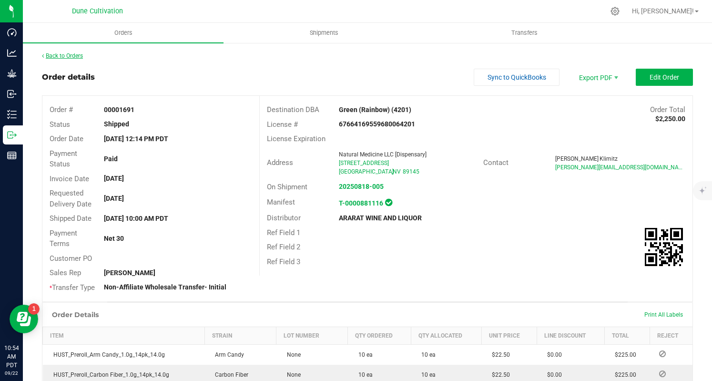
click at [74, 57] on link "Back to Orders" at bounding box center [62, 55] width 41 height 7
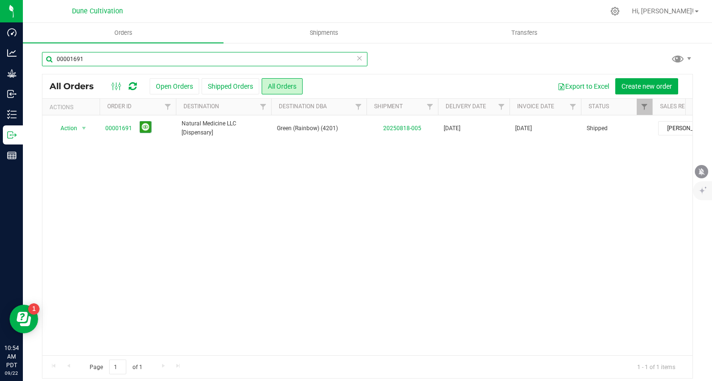
click at [78, 66] on input "00001691" at bounding box center [205, 59] width 326 height 14
paste input "0"
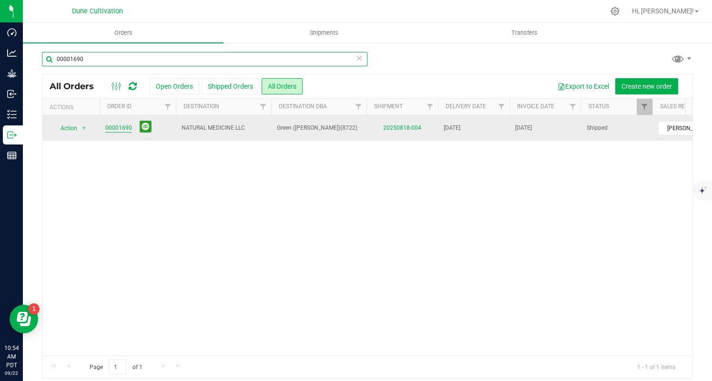
type input "00001690"
click at [109, 127] on link "00001690" at bounding box center [118, 128] width 27 height 9
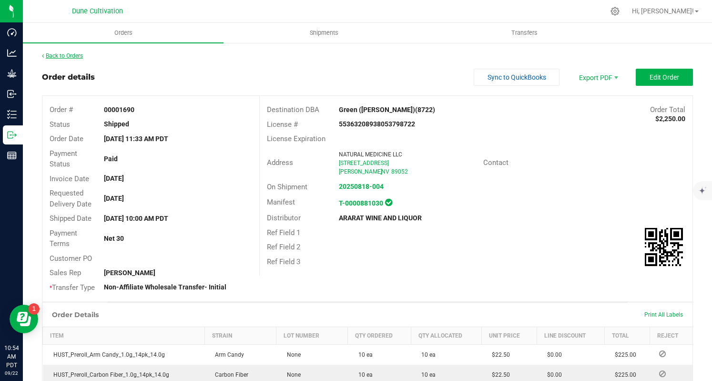
click at [76, 55] on link "Back to Orders" at bounding box center [62, 55] width 41 height 7
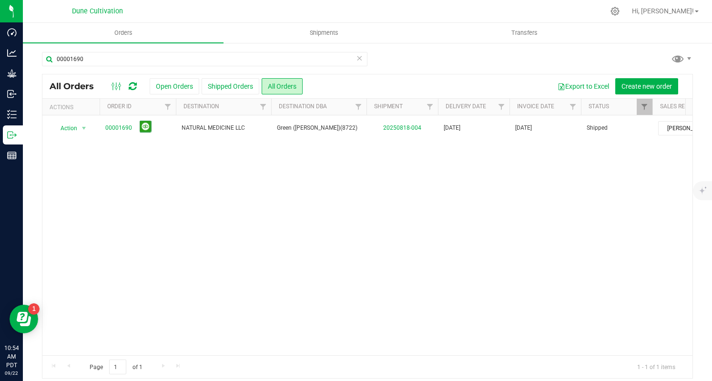
click at [227, 51] on div "00001690 All Orders Open Orders Shipped Orders All Orders Export to Excel Creat…" at bounding box center [368, 215] width 690 height 346
click at [231, 57] on input "00001690" at bounding box center [205, 59] width 326 height 14
click at [231, 58] on input "00001690" at bounding box center [205, 59] width 326 height 14
paste input "2"
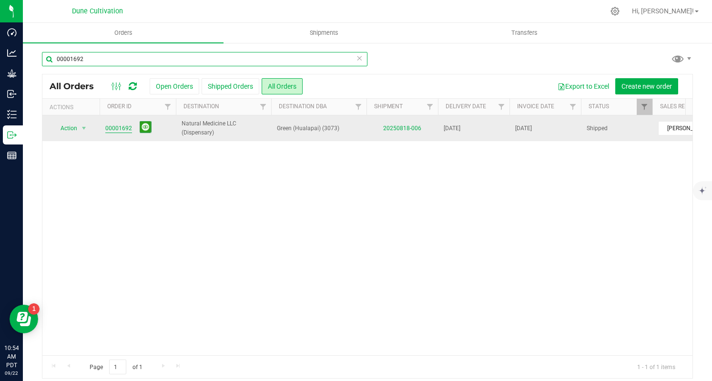
type input "00001692"
click at [110, 127] on link "00001692" at bounding box center [118, 128] width 27 height 9
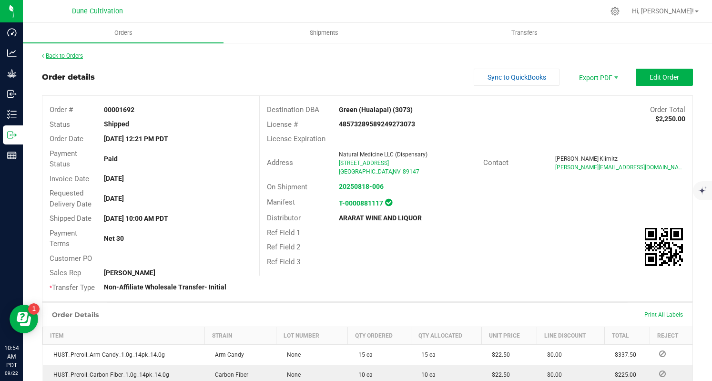
click at [72, 59] on link "Back to Orders" at bounding box center [62, 55] width 41 height 7
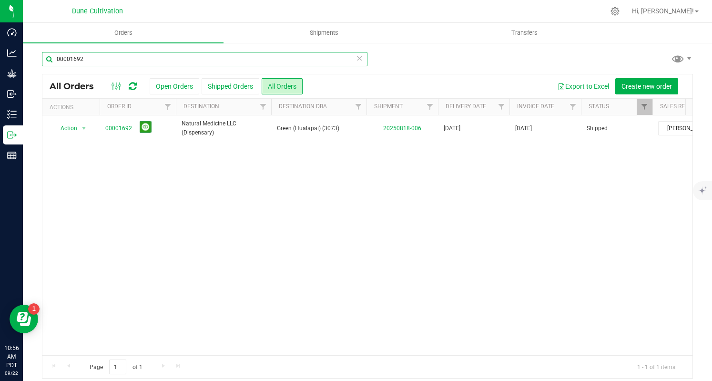
drag, startPoint x: 359, startPoint y: 55, endPoint x: 408, endPoint y: 19, distance: 61.0
click at [359, 55] on input "00001692" at bounding box center [205, 59] width 326 height 14
click at [151, 57] on input "00001692" at bounding box center [205, 59] width 326 height 14
click at [152, 57] on input "00001692" at bounding box center [205, 59] width 326 height 14
paste input "4"
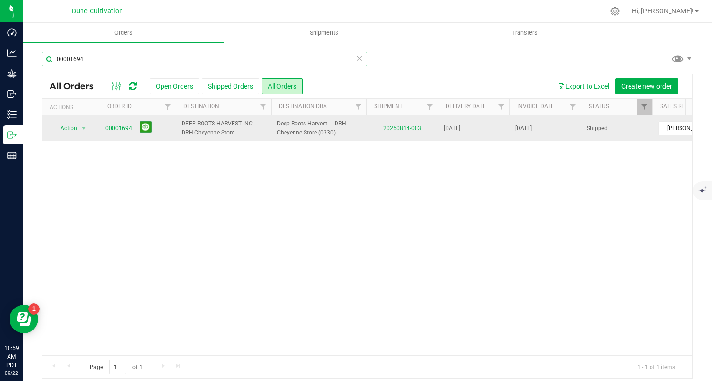
type input "00001694"
click at [118, 126] on link "00001694" at bounding box center [118, 128] width 27 height 9
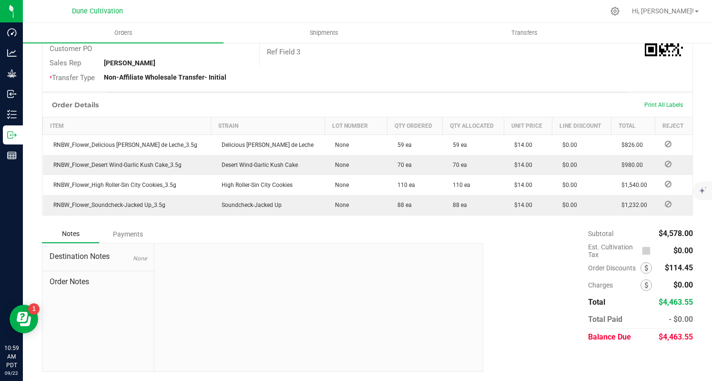
scroll to position [219, 0]
click at [664, 335] on span "$4,463.55" at bounding box center [676, 336] width 34 height 9
click at [136, 237] on div "Payments" at bounding box center [127, 233] width 57 height 17
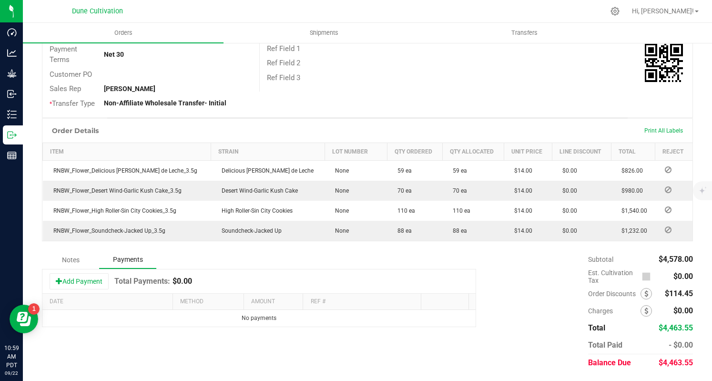
scroll to position [193, 0]
click at [93, 282] on button "Add Payment" at bounding box center [79, 281] width 59 height 16
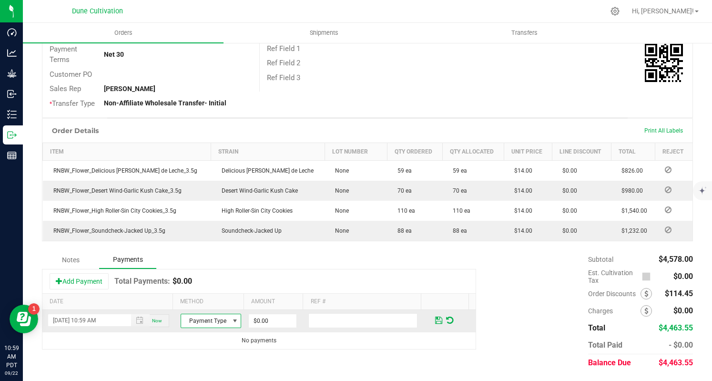
click at [212, 320] on span "Payment Type" at bounding box center [205, 320] width 48 height 13
click at [203, 296] on li "ACH & Bank Transfer" at bounding box center [206, 292] width 58 height 13
click at [272, 319] on input "0" at bounding box center [273, 320] width 48 height 13
paste input "4463.55"
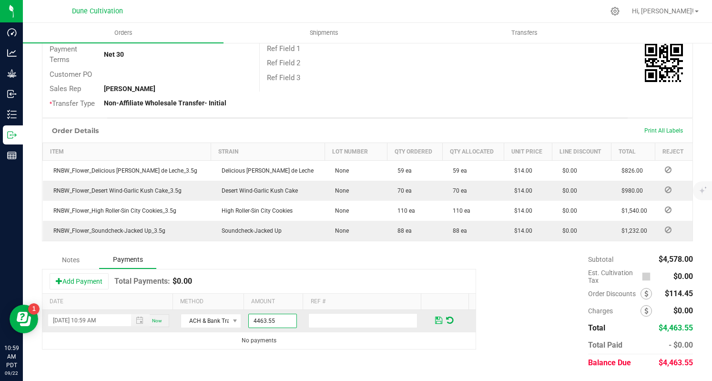
type input "$4,463.55"
click at [435, 322] on span at bounding box center [438, 320] width 7 height 9
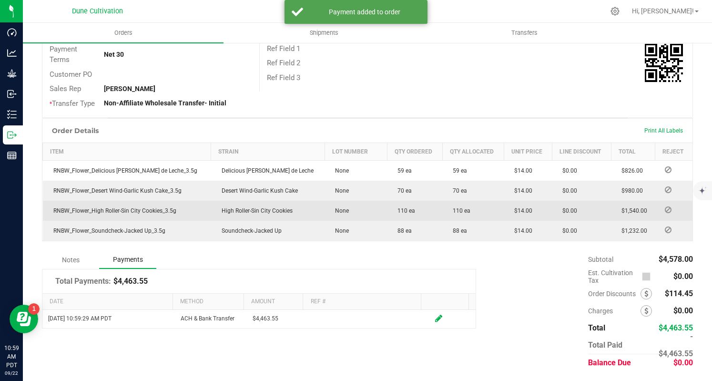
scroll to position [0, 0]
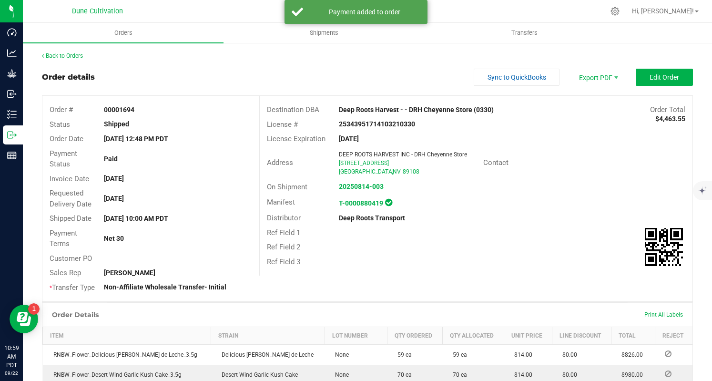
click at [83, 65] on div "Back to Orders Order details Sync to QuickBooks Export PDF Edit Order Order # 0…" at bounding box center [367, 304] width 651 height 504
click at [77, 57] on link "Back to Orders" at bounding box center [62, 55] width 41 height 7
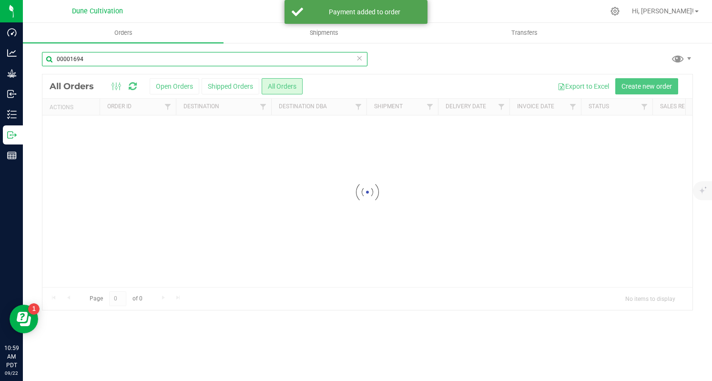
click at [163, 62] on input "00001694" at bounding box center [205, 59] width 326 height 14
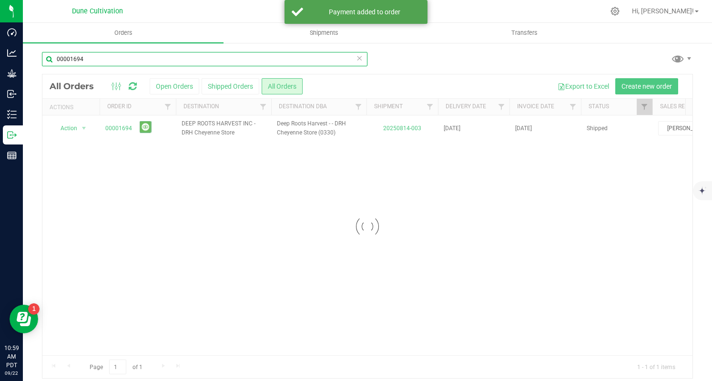
click at [163, 62] on input "00001694" at bounding box center [205, 59] width 326 height 14
paste input "5"
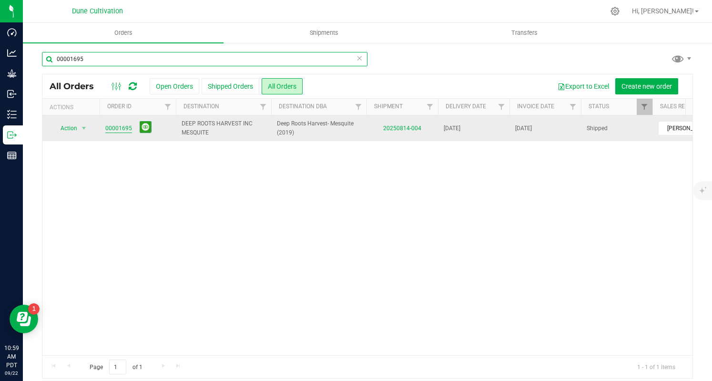
type input "00001695"
click at [127, 126] on link "00001695" at bounding box center [118, 128] width 27 height 9
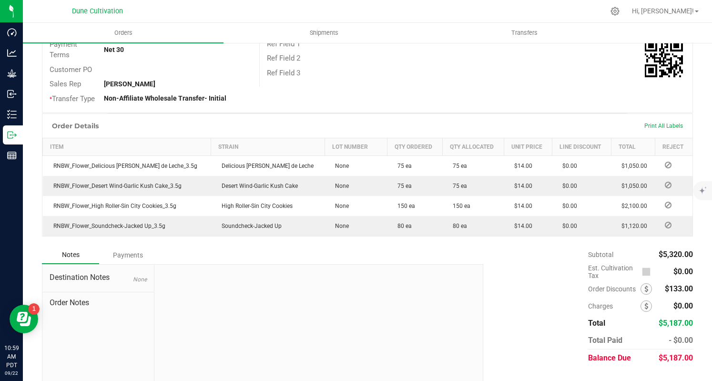
scroll to position [219, 0]
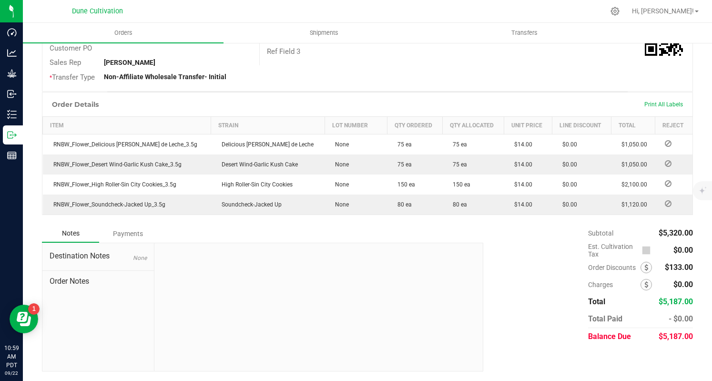
click at [123, 243] on div "Destination Notes None Order Notes" at bounding box center [98, 307] width 112 height 128
click at [119, 241] on div "Payments" at bounding box center [127, 233] width 57 height 17
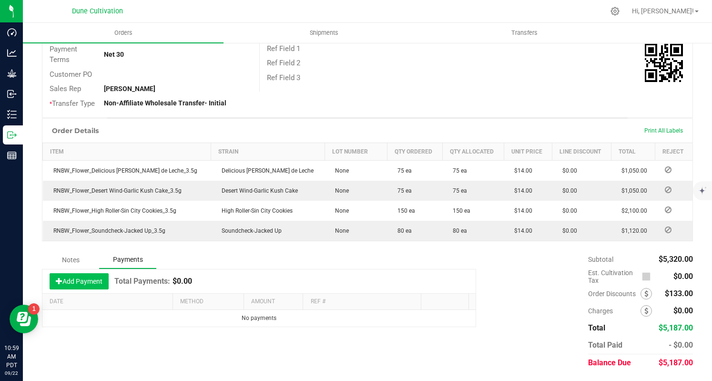
click at [83, 275] on button "Add Payment" at bounding box center [79, 281] width 59 height 16
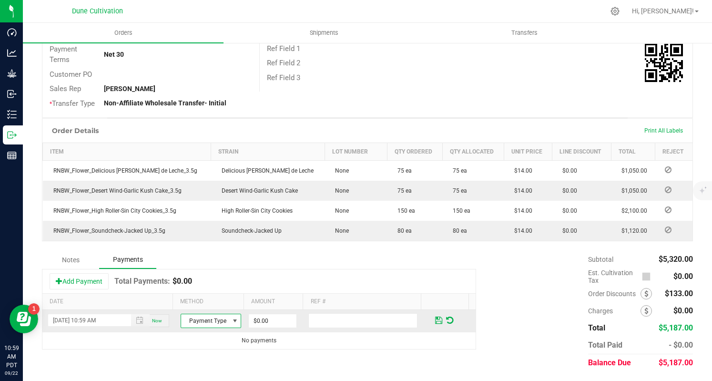
click at [217, 323] on span "Payment Type" at bounding box center [205, 320] width 48 height 13
click at [213, 292] on li "ACH & Bank Transfer" at bounding box center [206, 292] width 58 height 13
click at [277, 319] on input "0" at bounding box center [273, 320] width 48 height 13
paste input "1695"
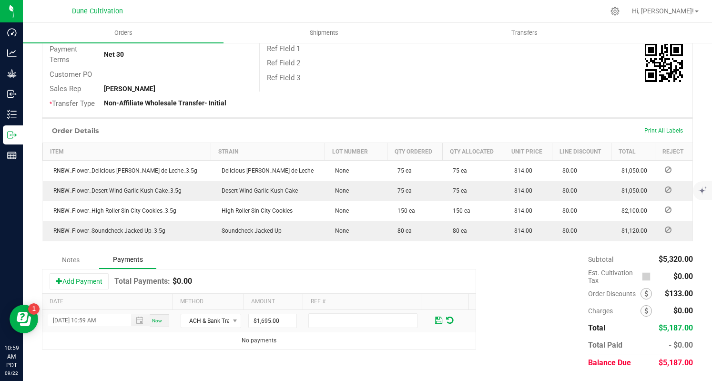
click at [677, 359] on span "$5,187.00" at bounding box center [676, 362] width 34 height 9
click at [249, 323] on input "1695" at bounding box center [273, 320] width 48 height 13
paste input "5187"
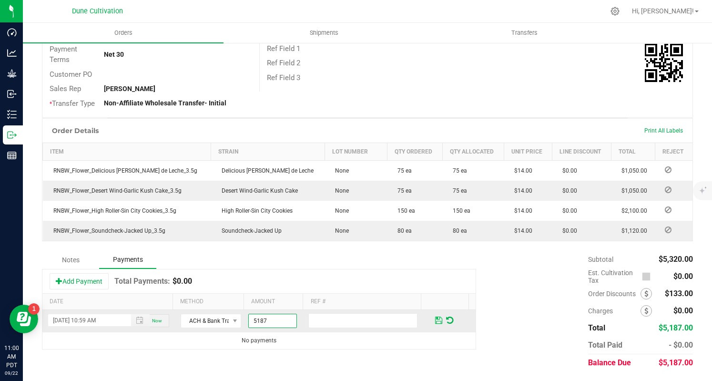
type input "$5,187.00"
drag, startPoint x: 425, startPoint y: 319, endPoint x: 534, endPoint y: 266, distance: 120.9
click at [435, 319] on span at bounding box center [438, 320] width 7 height 9
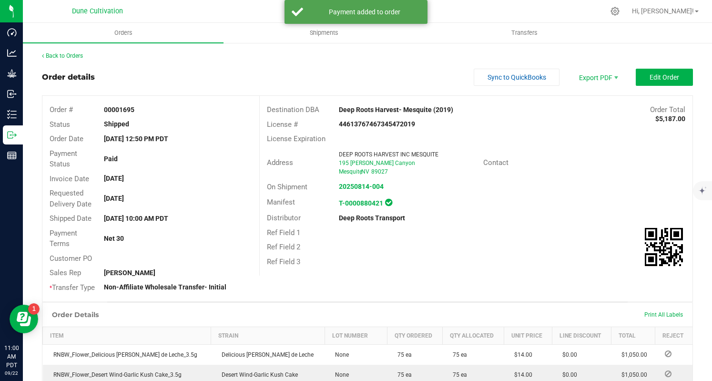
scroll to position [0, 0]
click at [61, 59] on link "Back to Orders" at bounding box center [62, 55] width 41 height 7
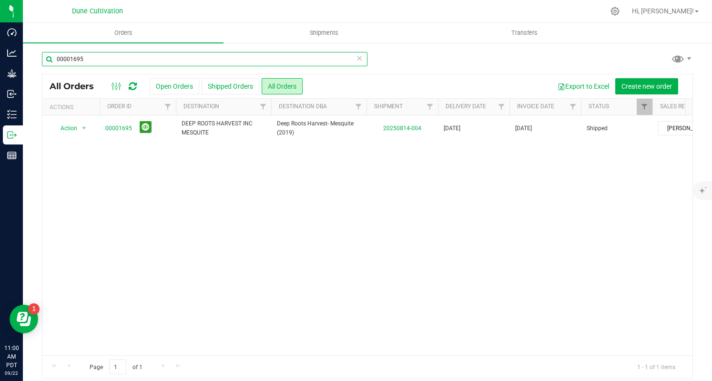
click at [126, 60] on input "00001695" at bounding box center [205, 59] width 326 height 14
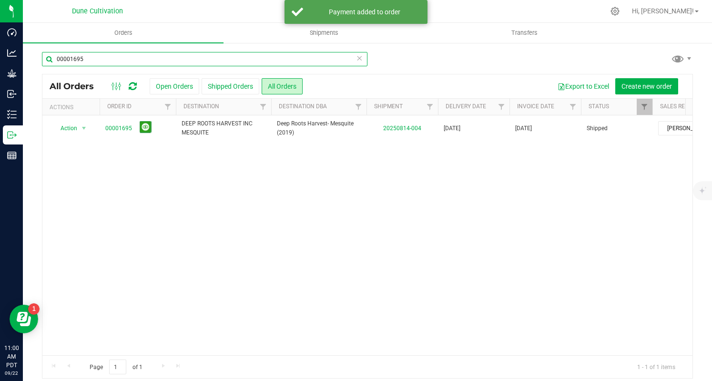
click at [126, 60] on input "00001695" at bounding box center [205, 59] width 326 height 14
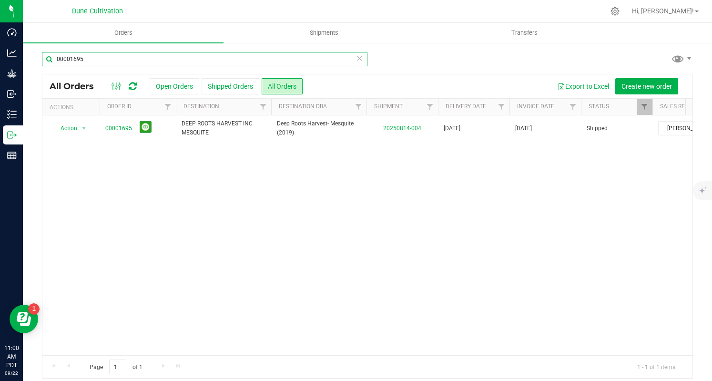
paste input "3"
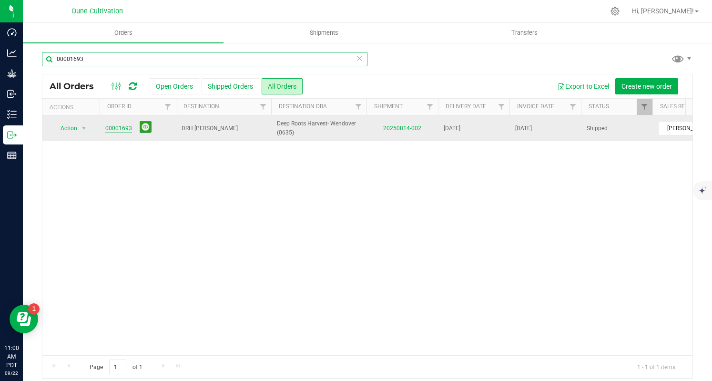
type input "00001693"
click at [110, 127] on link "00001693" at bounding box center [118, 128] width 27 height 9
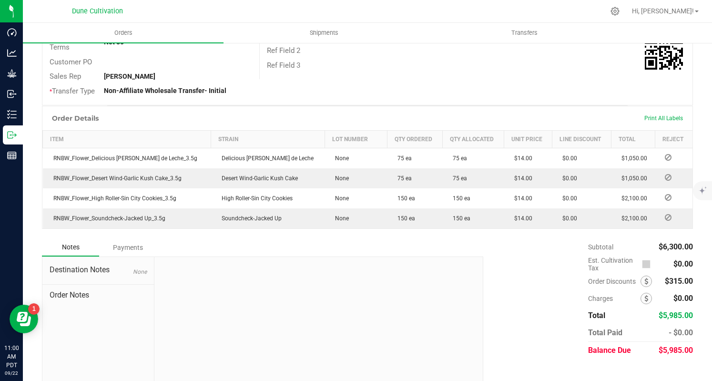
scroll to position [219, 0]
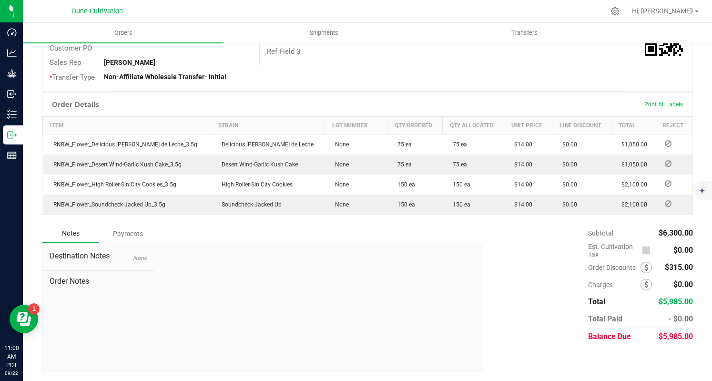
click at [669, 335] on span "$5,985.00" at bounding box center [676, 336] width 34 height 9
click at [113, 233] on div "Payments" at bounding box center [127, 233] width 57 height 17
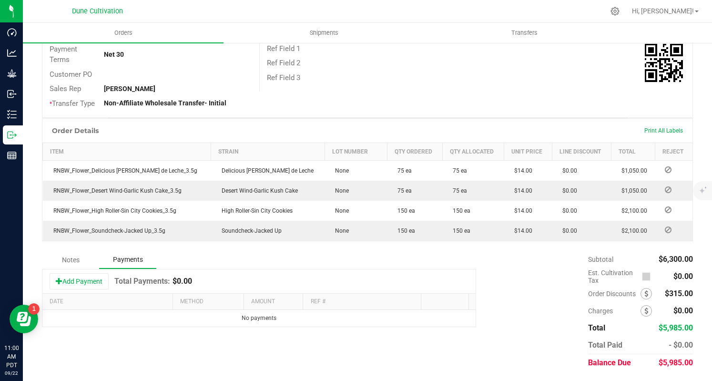
scroll to position [193, 0]
click at [82, 279] on button "Add Payment" at bounding box center [79, 281] width 59 height 16
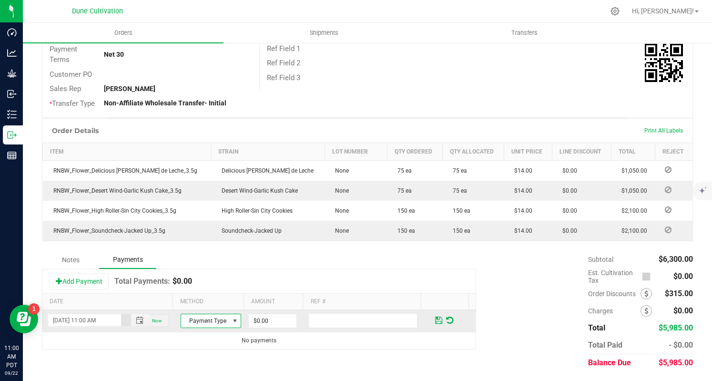
click at [231, 323] on span at bounding box center [235, 321] width 8 height 8
click at [214, 292] on li "ACH & Bank Transfer" at bounding box center [206, 292] width 58 height 13
click at [249, 314] on input "0" at bounding box center [273, 320] width 48 height 13
paste input "5985"
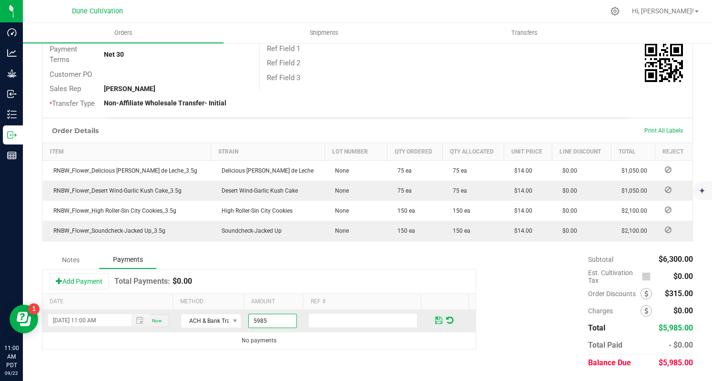
type input "$5,985.00"
click at [433, 319] on span at bounding box center [438, 320] width 11 height 14
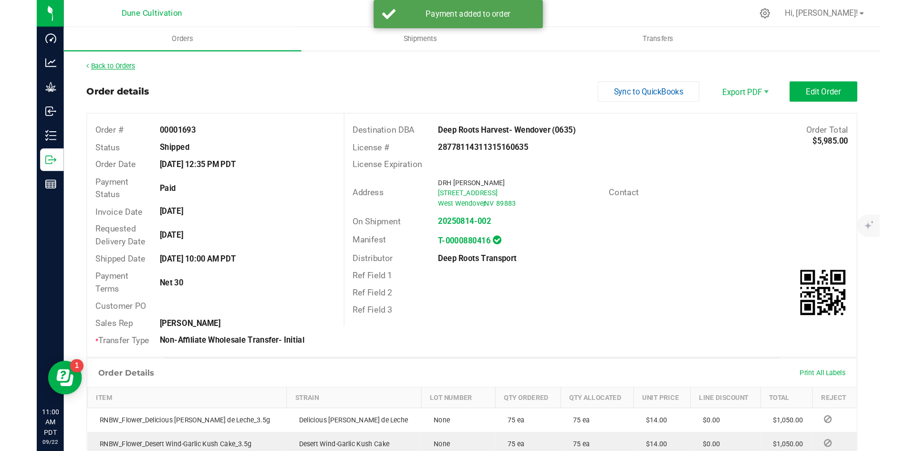
scroll to position [0, 0]
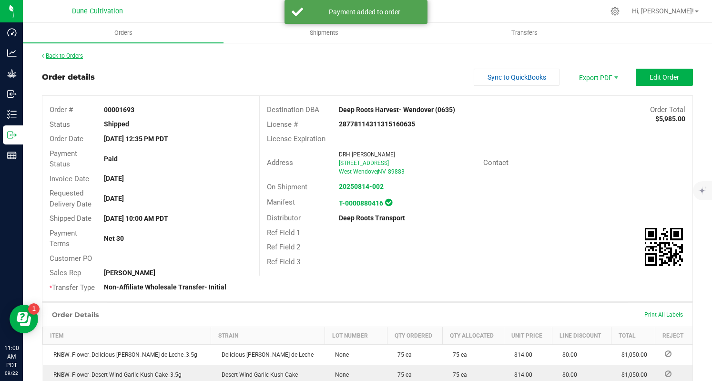
click at [78, 55] on link "Back to Orders" at bounding box center [62, 55] width 41 height 7
